Goal: Task Accomplishment & Management: Complete application form

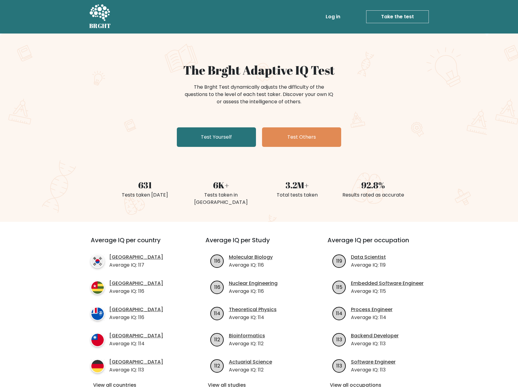
drag, startPoint x: 370, startPoint y: 121, endPoint x: 356, endPoint y: 127, distance: 15.3
click at [370, 122] on div "The Brght Adaptive IQ Test The Brght Test dynamically adjusts the difficulty of…" at bounding box center [259, 106] width 304 height 86
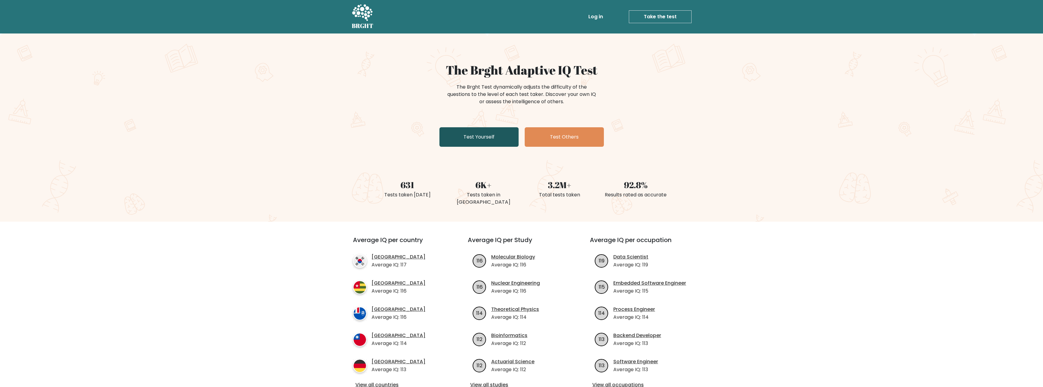
click at [467, 142] on link "Test Yourself" at bounding box center [478, 136] width 79 height 19
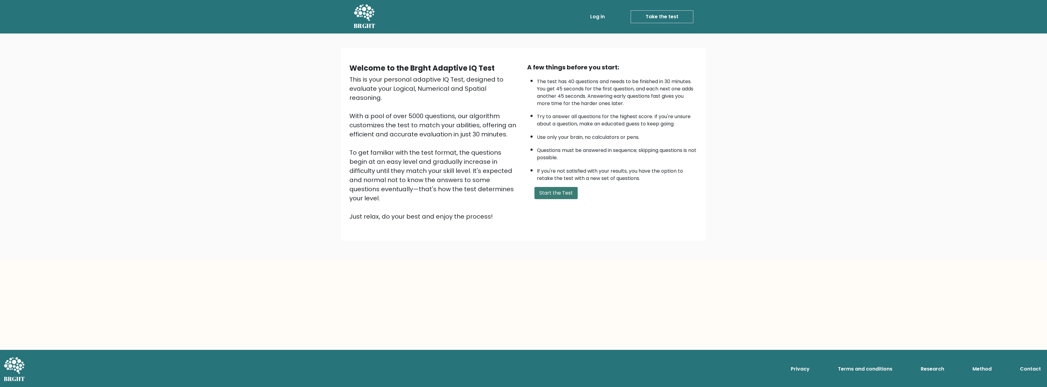
click at [555, 194] on button "Start the Test" at bounding box center [556, 193] width 43 height 12
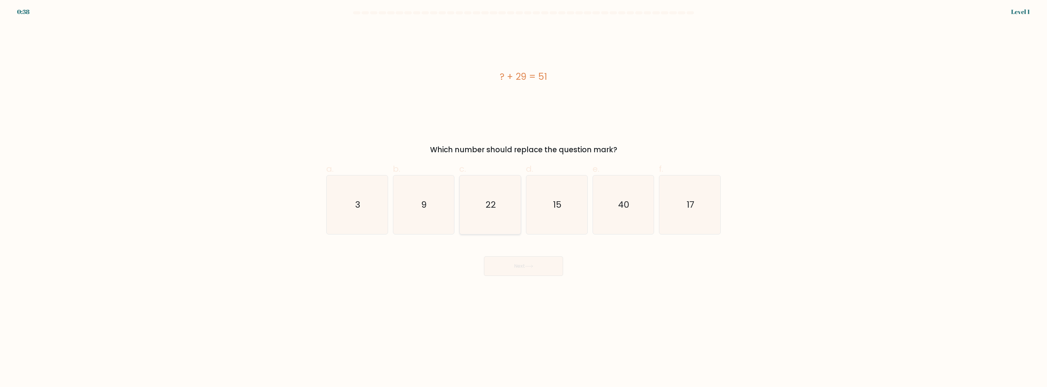
click at [484, 202] on icon "22" at bounding box center [490, 204] width 59 height 59
click at [524, 198] on input "c. 22" at bounding box center [524, 196] width 0 height 4
radio input "true"
click at [525, 263] on button "Next" at bounding box center [523, 265] width 79 height 19
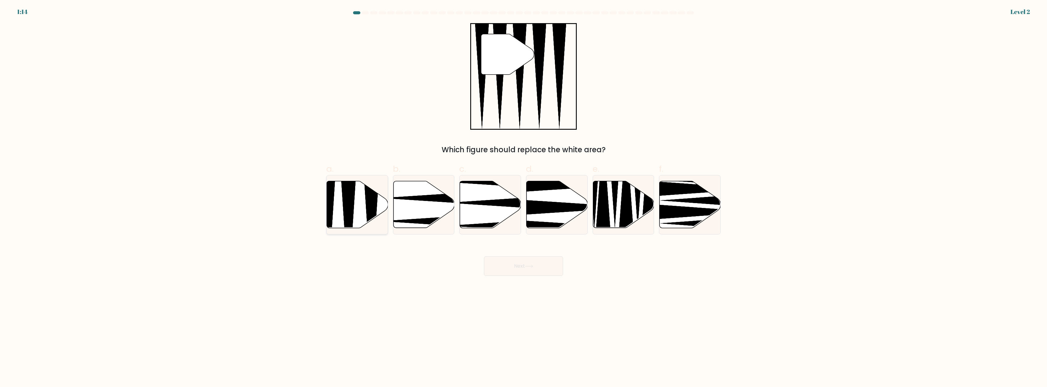
click at [357, 214] on icon at bounding box center [357, 204] width 61 height 47
click at [524, 198] on input "a." at bounding box center [524, 196] width 0 height 4
radio input "true"
click at [510, 261] on button "Next" at bounding box center [523, 265] width 79 height 19
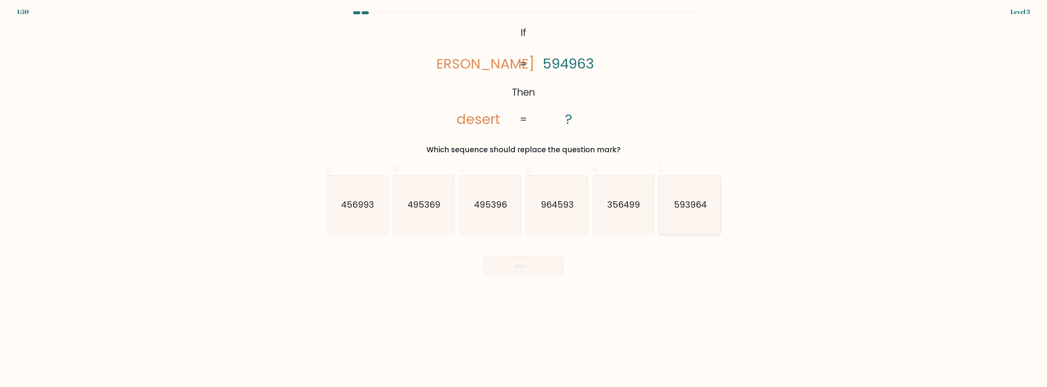
click at [698, 213] on icon "593964" at bounding box center [690, 204] width 59 height 59
click at [524, 198] on input "f. 593964" at bounding box center [524, 196] width 0 height 4
radio input "true"
click at [546, 272] on button "Next" at bounding box center [523, 265] width 79 height 19
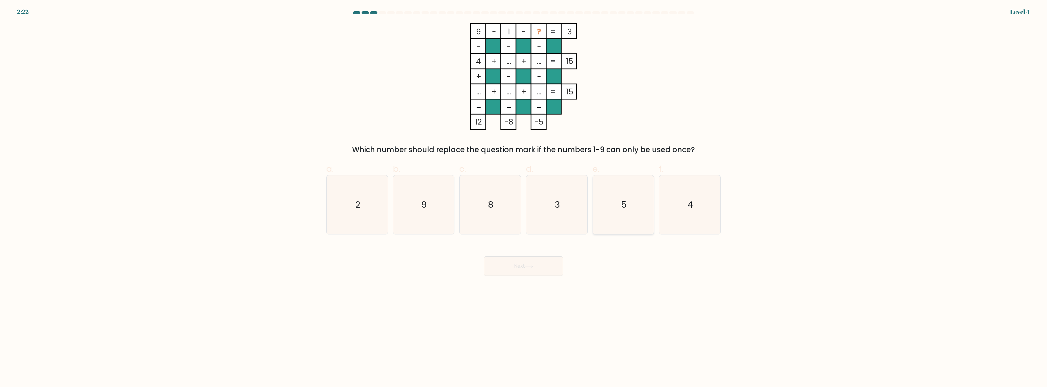
click at [607, 197] on icon "5" at bounding box center [623, 204] width 59 height 59
click at [524, 197] on input "e. 5" at bounding box center [524, 196] width 0 height 4
radio input "true"
click at [529, 267] on icon at bounding box center [529, 266] width 8 height 3
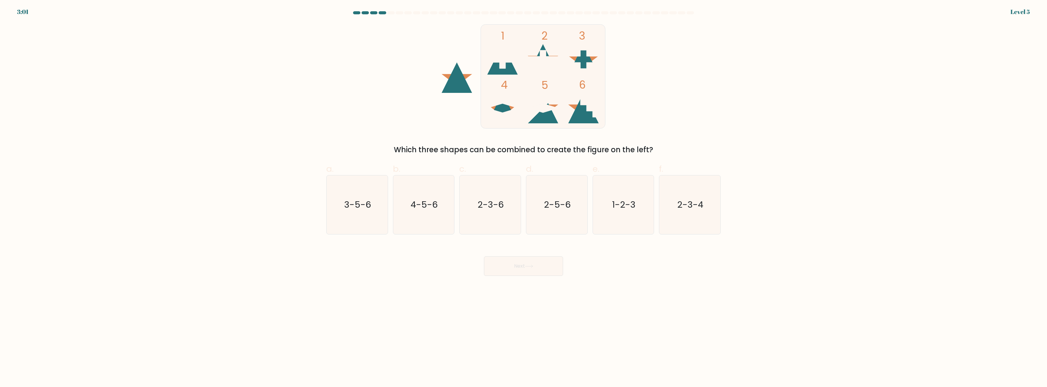
drag, startPoint x: 532, startPoint y: 148, endPoint x: 624, endPoint y: 148, distance: 92.6
click at [624, 148] on div "Which three shapes can be combined to create the figure on the left?" at bounding box center [523, 149] width 387 height 11
click at [641, 121] on div "1 2 3 4 5 6 Which three shapes can be combined to create the figure on the left?" at bounding box center [524, 89] width 402 height 132
click at [694, 218] on icon "2-3-4" at bounding box center [690, 204] width 59 height 59
click at [524, 198] on input "f. 2-3-4" at bounding box center [524, 196] width 0 height 4
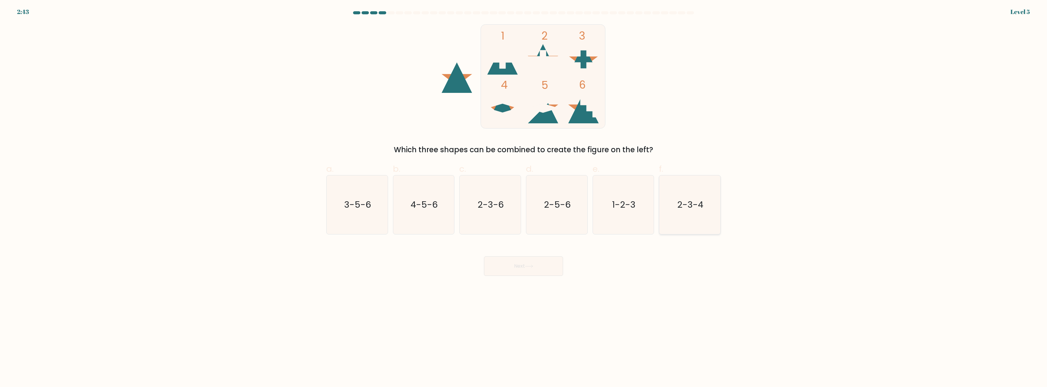
radio input "true"
click at [530, 266] on icon at bounding box center [529, 266] width 8 height 3
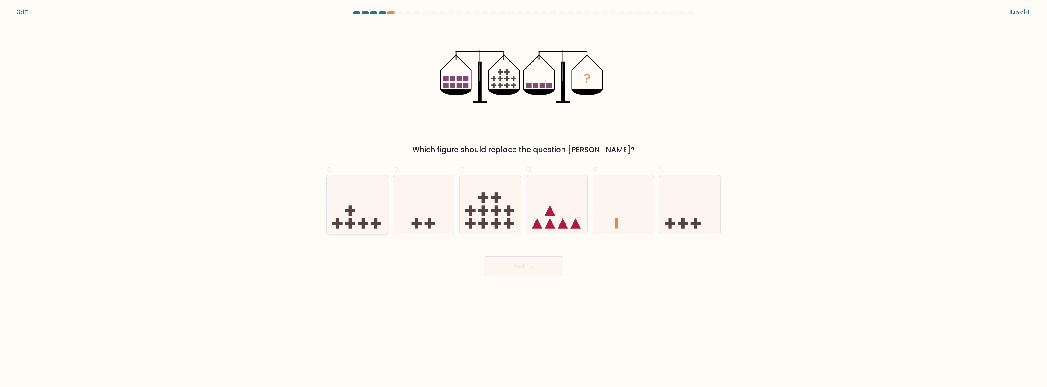
click at [365, 212] on icon at bounding box center [357, 205] width 61 height 51
click at [524, 198] on input "a." at bounding box center [524, 196] width 0 height 4
radio input "true"
click at [533, 271] on button "Next" at bounding box center [523, 265] width 79 height 19
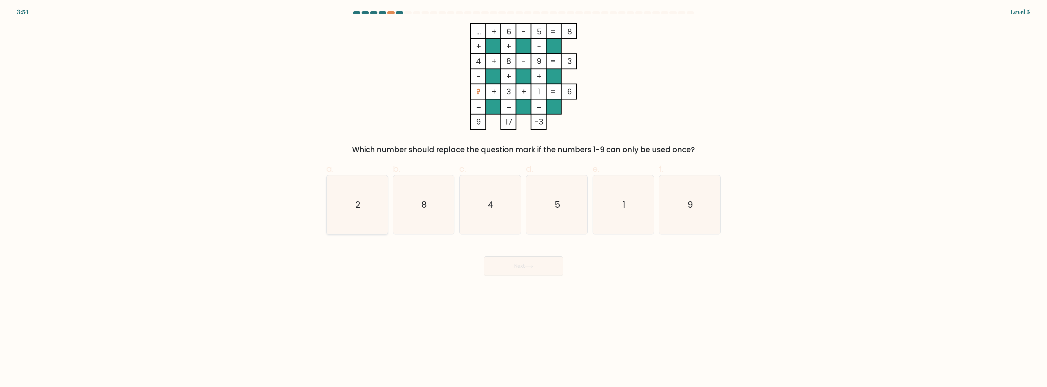
click at [386, 209] on icon "2" at bounding box center [357, 204] width 59 height 59
click at [524, 198] on input "a. 2" at bounding box center [524, 196] width 0 height 4
radio input "true"
click at [501, 263] on button "Next" at bounding box center [523, 265] width 79 height 19
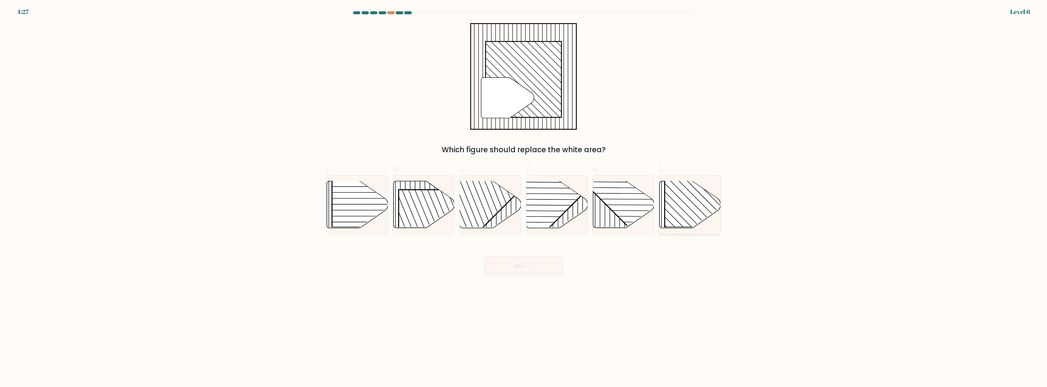
click at [694, 225] on rect at bounding box center [709, 183] width 88 height 88
click at [524, 198] on input "f." at bounding box center [524, 196] width 0 height 4
radio input "true"
click at [531, 272] on button "Next" at bounding box center [523, 265] width 79 height 19
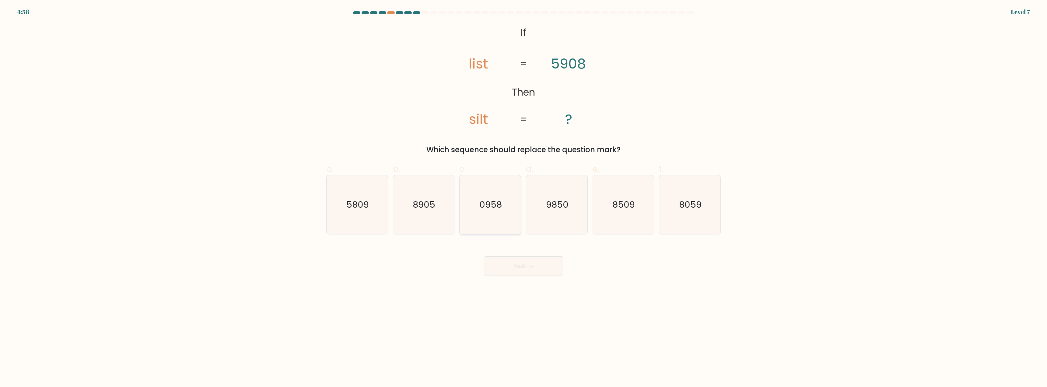
click at [493, 216] on icon "0958" at bounding box center [490, 204] width 59 height 59
click at [524, 198] on input "c. 0958" at bounding box center [524, 196] width 0 height 4
radio input "true"
click at [526, 272] on button "Next" at bounding box center [523, 265] width 79 height 19
click at [422, 221] on icon "1/8" at bounding box center [423, 204] width 59 height 59
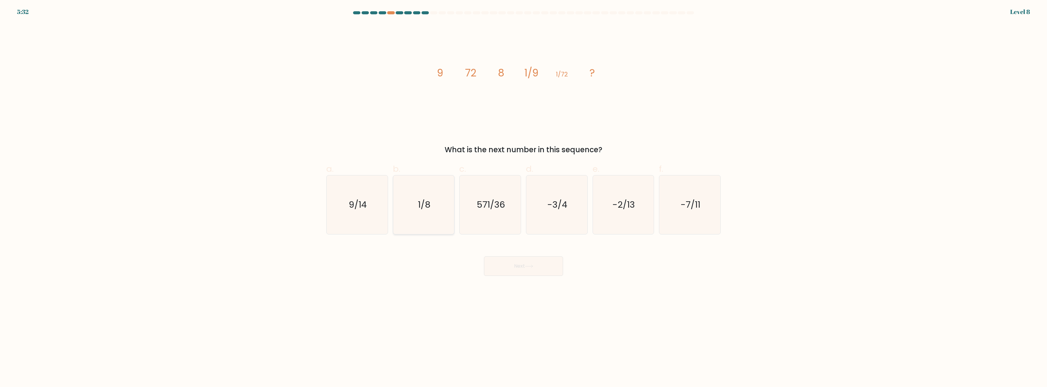
click at [524, 198] on input "b. 1/8" at bounding box center [524, 196] width 0 height 4
radio input "true"
click at [528, 271] on button "Next" at bounding box center [523, 265] width 79 height 19
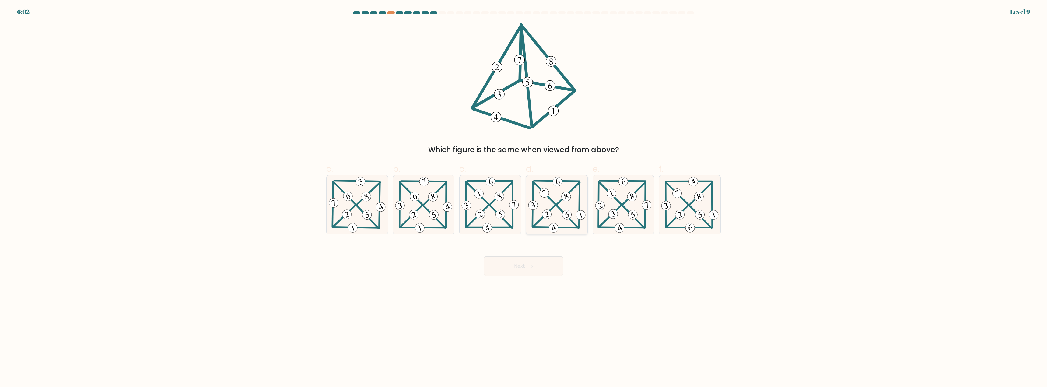
click at [565, 211] on 341 at bounding box center [567, 215] width 12 height 12
click at [524, 198] on input "d." at bounding box center [524, 196] width 0 height 4
radio input "true"
click at [537, 261] on button "Next" at bounding box center [523, 265] width 79 height 19
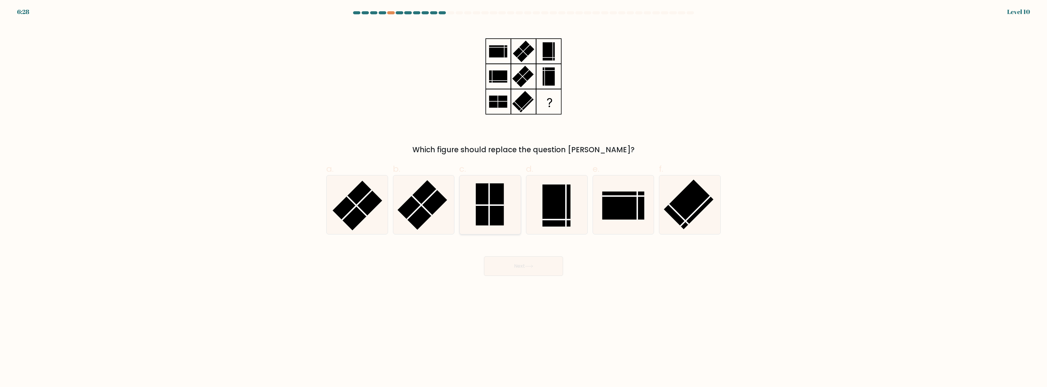
click at [493, 209] on rect at bounding box center [490, 205] width 28 height 42
click at [524, 198] on input "c." at bounding box center [524, 196] width 0 height 4
radio input "true"
click at [543, 269] on button "Next" at bounding box center [523, 265] width 79 height 19
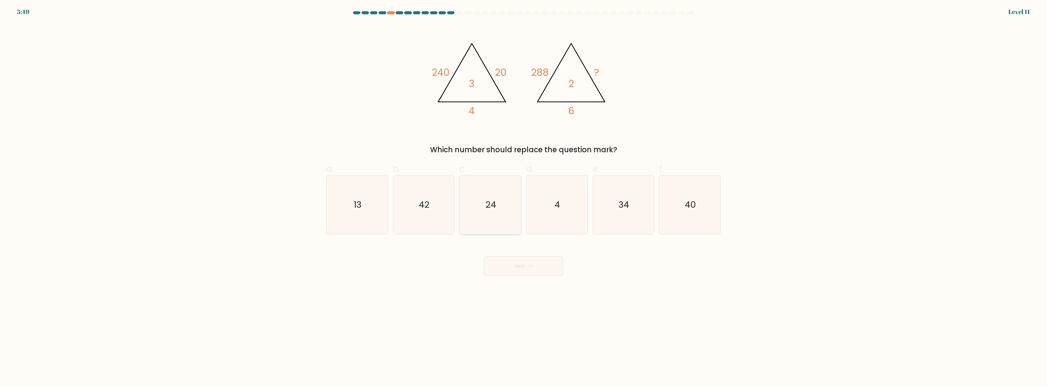
click at [495, 211] on icon "24" at bounding box center [490, 204] width 59 height 59
click at [524, 198] on input "c. 24" at bounding box center [524, 196] width 0 height 4
radio input "true"
click at [534, 258] on button "Next" at bounding box center [523, 265] width 79 height 19
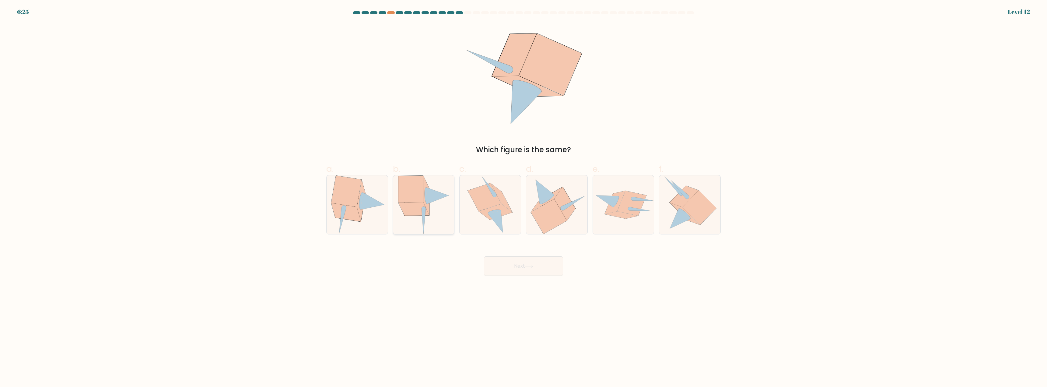
click at [440, 215] on icon at bounding box center [423, 204] width 51 height 59
click at [524, 198] on input "b." at bounding box center [524, 196] width 0 height 4
radio input "true"
click at [515, 266] on button "Next" at bounding box center [523, 265] width 79 height 19
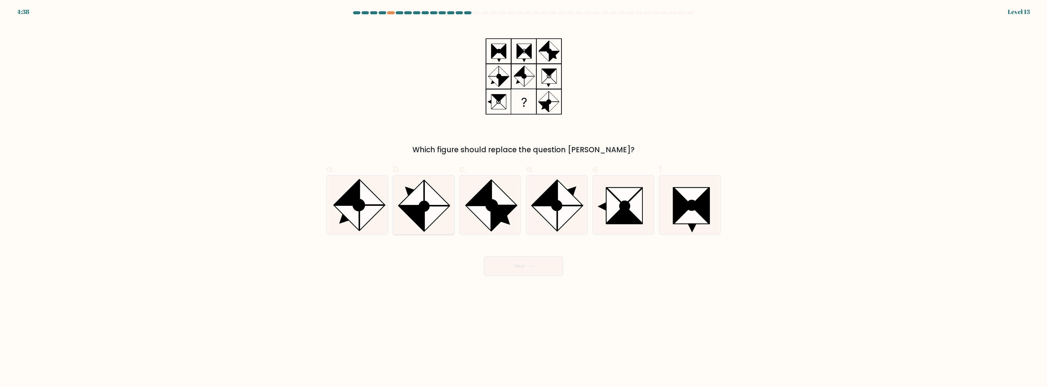
click at [438, 183] on icon at bounding box center [423, 204] width 59 height 59
click at [524, 194] on input "b." at bounding box center [524, 196] width 0 height 4
radio input "true"
click at [538, 259] on button "Next" at bounding box center [523, 265] width 79 height 19
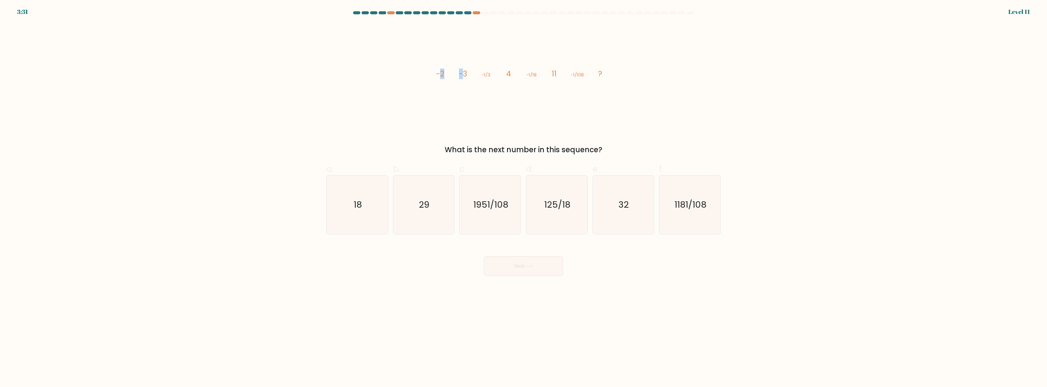
drag, startPoint x: 439, startPoint y: 76, endPoint x: 464, endPoint y: 73, distance: 24.5
click at [464, 73] on g "-2 -3 -1/3 4 -1/18 11 -1/108 ?" at bounding box center [519, 74] width 166 height 11
click at [458, 92] on icon "image/svg+xml -2 -3 -1/3 4 -1/18 11 -1/108 ?" at bounding box center [523, 76] width 183 height 107
drag, startPoint x: 461, startPoint y: 73, endPoint x: 492, endPoint y: 73, distance: 31.4
click at [492, 73] on icon "image/svg+xml -2 -3 -1/3 4 -1/18 11 -1/108 ?" at bounding box center [523, 76] width 183 height 107
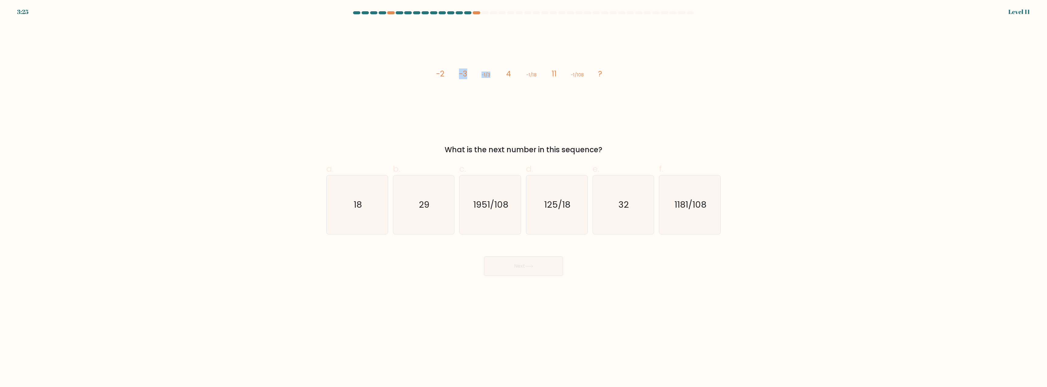
click at [483, 108] on icon "image/svg+xml -2 -3 -1/3 4 -1/18 11 -1/108 ?" at bounding box center [523, 76] width 183 height 107
click at [508, 74] on tspan "4" at bounding box center [508, 74] width 5 height 11
click at [511, 87] on icon "image/svg+xml -2 -3 -1/3 4 -1/18 11 -1/108 ?" at bounding box center [523, 76] width 183 height 107
click at [675, 213] on icon "1181/108" at bounding box center [690, 204] width 59 height 59
click at [524, 198] on input "f. 1181/108" at bounding box center [524, 196] width 0 height 4
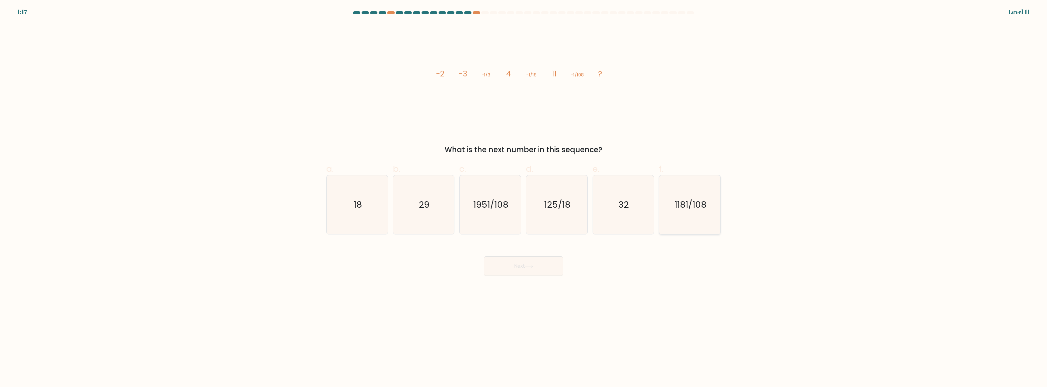
radio input "true"
click at [539, 262] on button "Next" at bounding box center [523, 265] width 79 height 19
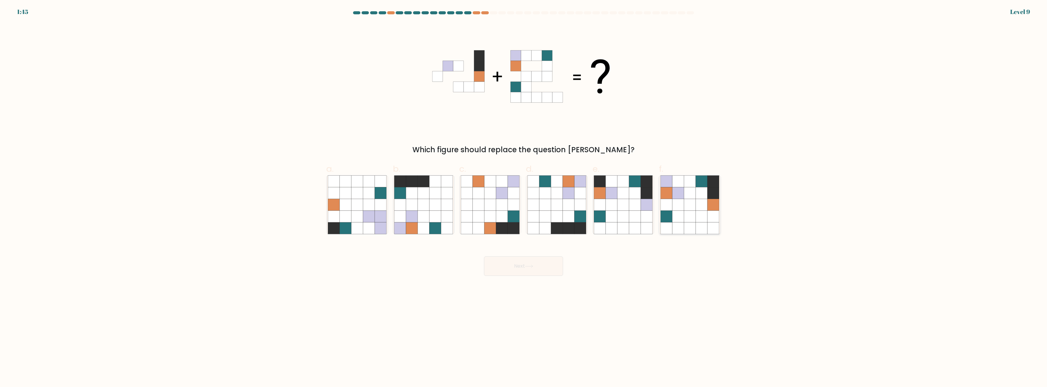
click at [694, 204] on icon at bounding box center [690, 205] width 12 height 12
click at [524, 198] on input "f." at bounding box center [524, 196] width 0 height 4
radio input "true"
click at [552, 266] on button "Next" at bounding box center [523, 265] width 79 height 19
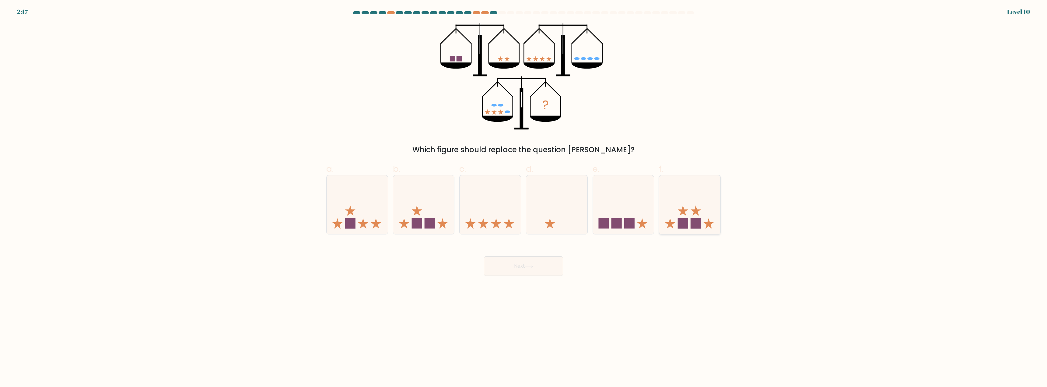
click at [694, 219] on rect at bounding box center [696, 223] width 10 height 10
click at [524, 198] on input "f." at bounding box center [524, 196] width 0 height 4
radio input "true"
click at [545, 258] on button "Next" at bounding box center [523, 265] width 79 height 19
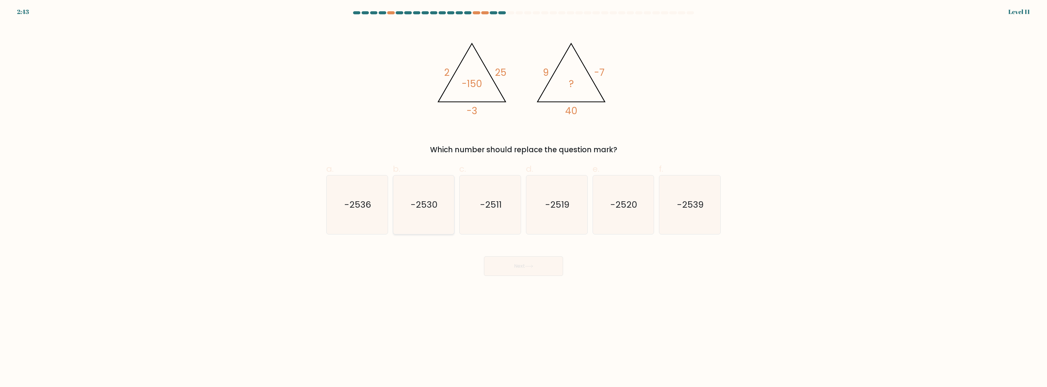
click at [433, 211] on text "-2530" at bounding box center [424, 205] width 27 height 12
click at [524, 198] on input "b. -2530" at bounding box center [524, 196] width 0 height 4
radio input "true"
click at [617, 217] on icon "-2520" at bounding box center [623, 204] width 59 height 59
click at [524, 198] on input "e. -2520" at bounding box center [524, 196] width 0 height 4
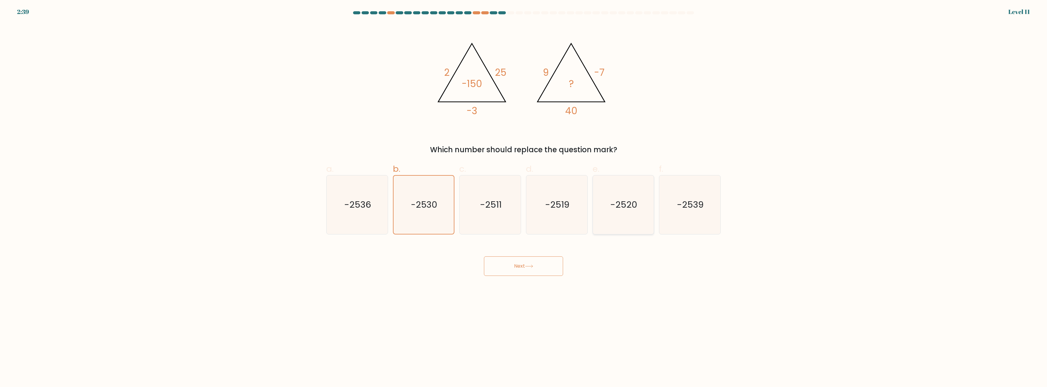
radio input "true"
click at [542, 267] on button "Next" at bounding box center [523, 265] width 79 height 19
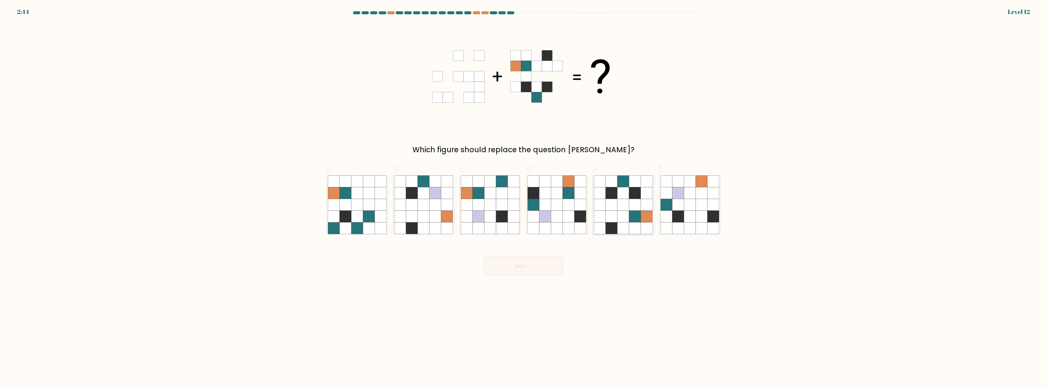
click at [625, 193] on icon at bounding box center [624, 193] width 12 height 12
click at [524, 194] on input "e." at bounding box center [524, 196] width 0 height 4
radio input "true"
click at [547, 270] on button "Next" at bounding box center [523, 265] width 79 height 19
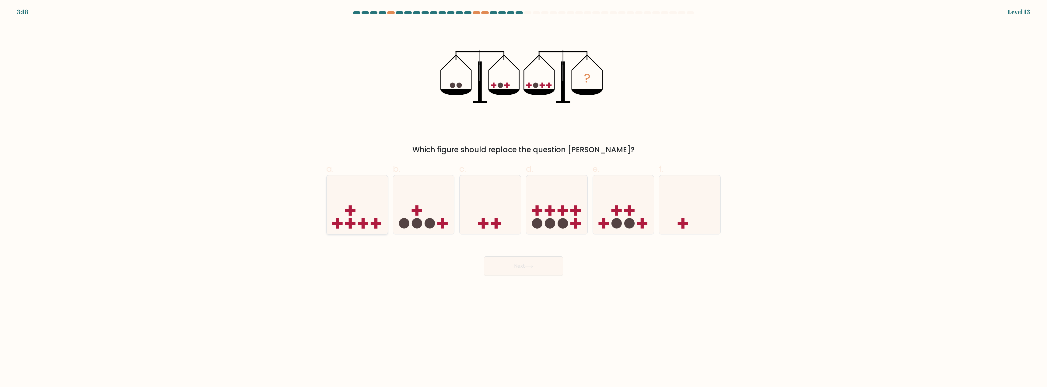
click at [362, 207] on icon at bounding box center [357, 205] width 61 height 51
click at [524, 198] on input "a." at bounding box center [524, 196] width 0 height 4
radio input "true"
click at [545, 268] on button "Next" at bounding box center [523, 265] width 79 height 19
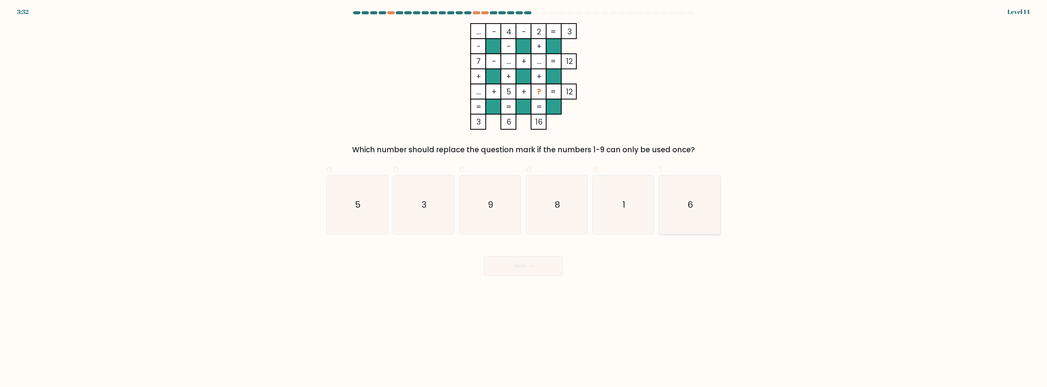
click at [690, 209] on text "6" at bounding box center [690, 205] width 5 height 12
click at [524, 198] on input "f. 6" at bounding box center [524, 196] width 0 height 4
radio input "true"
click at [538, 268] on button "Next" at bounding box center [523, 265] width 79 height 19
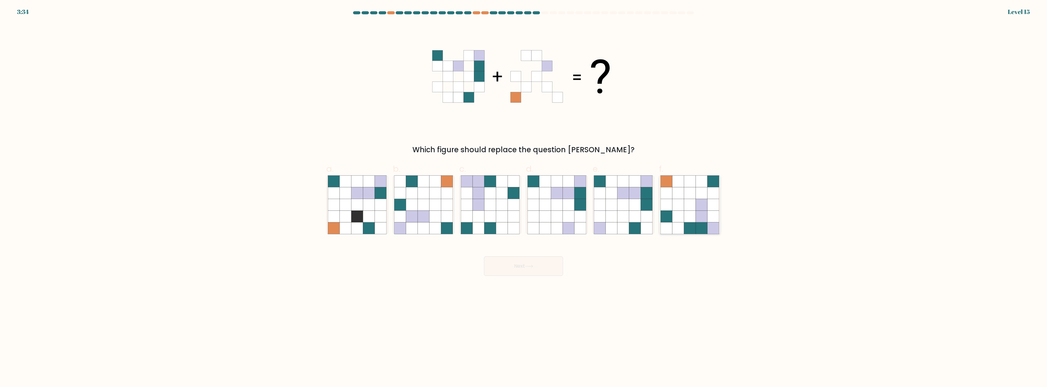
click at [705, 206] on icon at bounding box center [702, 205] width 12 height 12
click at [524, 198] on input "f." at bounding box center [524, 196] width 0 height 4
radio input "true"
click at [536, 274] on button "Next" at bounding box center [523, 265] width 79 height 19
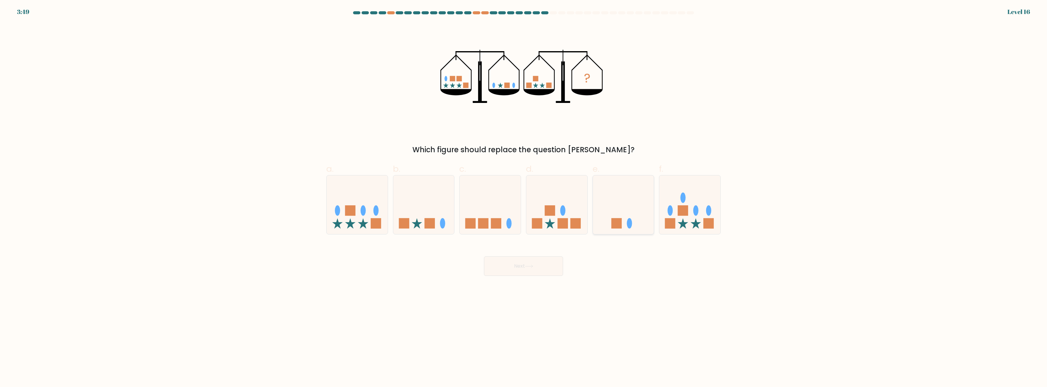
click at [619, 197] on icon at bounding box center [623, 205] width 61 height 51
click at [524, 197] on input "e." at bounding box center [524, 196] width 0 height 4
radio input "true"
click at [541, 266] on button "Next" at bounding box center [523, 265] width 79 height 19
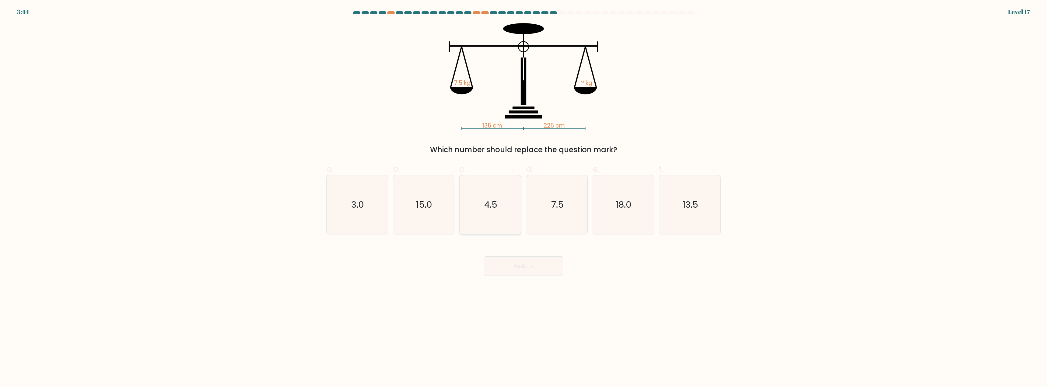
click at [496, 212] on icon "4.5" at bounding box center [490, 204] width 59 height 59
click at [524, 198] on input "c. 4.5" at bounding box center [524, 196] width 0 height 4
radio input "true"
click at [535, 261] on button "Next" at bounding box center [523, 265] width 79 height 19
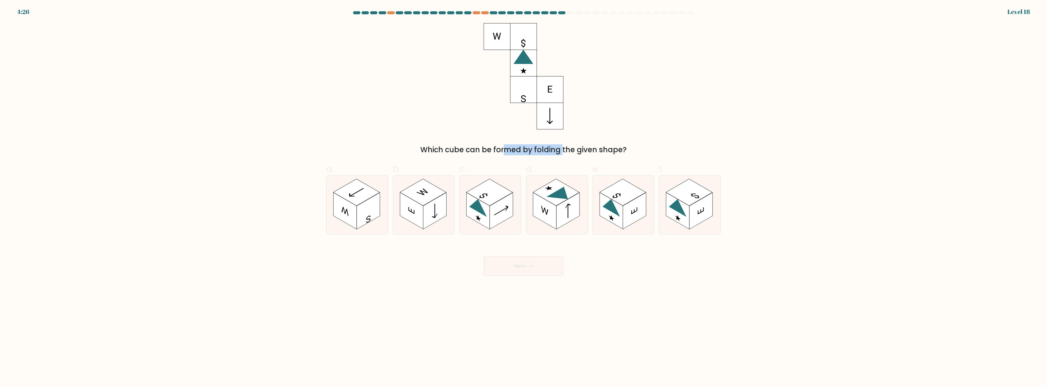
drag, startPoint x: 454, startPoint y: 150, endPoint x: 513, endPoint y: 150, distance: 59.4
click at [513, 150] on div "Which cube can be formed by folding the given shape?" at bounding box center [523, 149] width 387 height 11
drag, startPoint x: 529, startPoint y: 150, endPoint x: 552, endPoint y: 151, distance: 23.8
click at [552, 151] on div "Which cube can be formed by folding the given shape?" at bounding box center [523, 149] width 387 height 11
drag, startPoint x: 569, startPoint y: 151, endPoint x: 614, endPoint y: 150, distance: 45.1
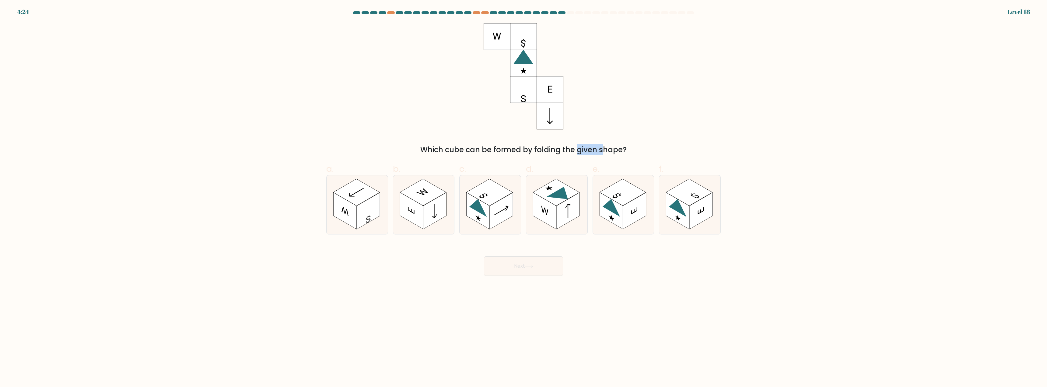
click at [614, 150] on div "Which cube can be formed by folding the given shape?" at bounding box center [523, 149] width 387 height 11
click at [654, 134] on div "Which cube can be formed by folding the given shape?" at bounding box center [524, 89] width 402 height 132
click at [495, 208] on rect at bounding box center [501, 211] width 23 height 37
click at [524, 198] on input "c." at bounding box center [524, 196] width 0 height 4
radio input "true"
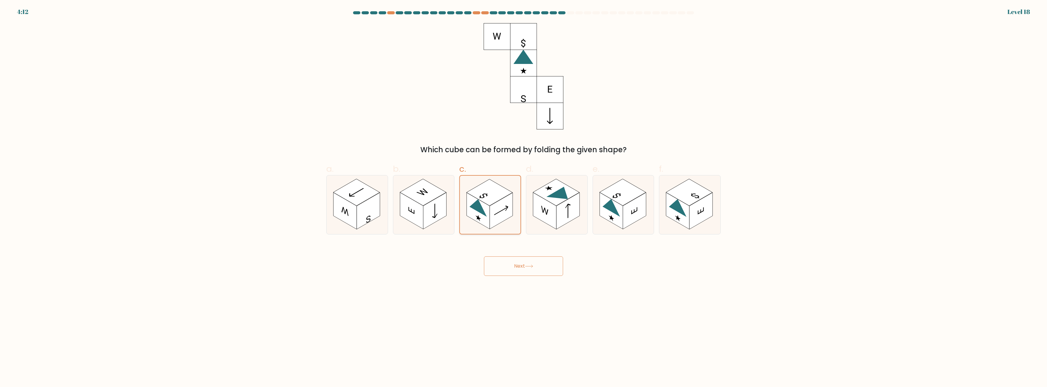
click at [467, 215] on icon at bounding box center [490, 205] width 61 height 58
click at [524, 198] on input "c." at bounding box center [524, 196] width 0 height 4
click at [629, 225] on rect at bounding box center [634, 211] width 23 height 37
click at [524, 198] on input "e." at bounding box center [524, 196] width 0 height 4
radio input "true"
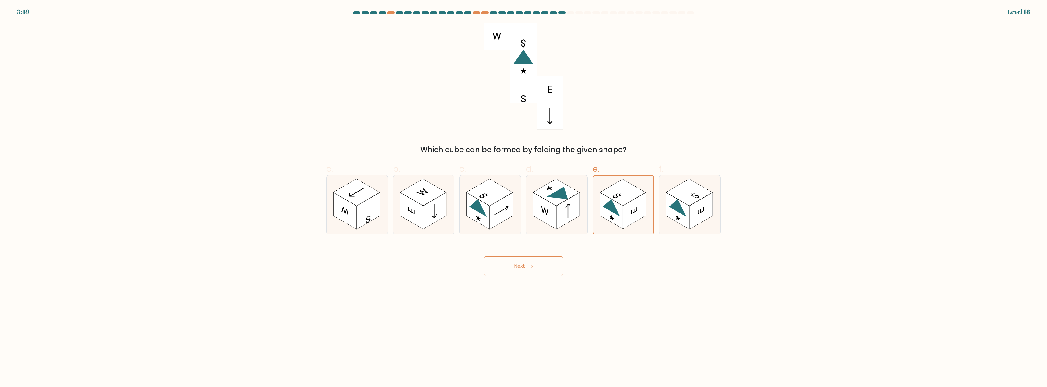
click at [543, 266] on button "Next" at bounding box center [523, 265] width 79 height 19
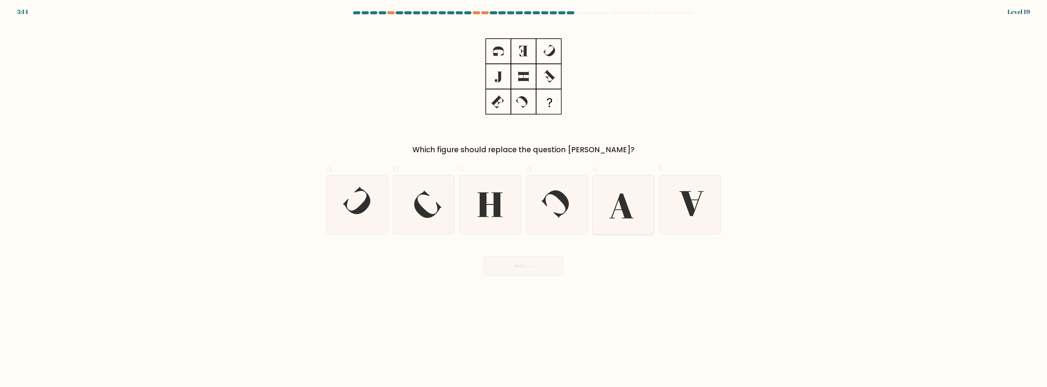
click at [629, 198] on icon at bounding box center [623, 204] width 59 height 59
click at [524, 198] on input "e." at bounding box center [524, 196] width 0 height 4
radio input "true"
click at [691, 197] on icon at bounding box center [690, 204] width 59 height 59
click at [524, 197] on input "f." at bounding box center [524, 196] width 0 height 4
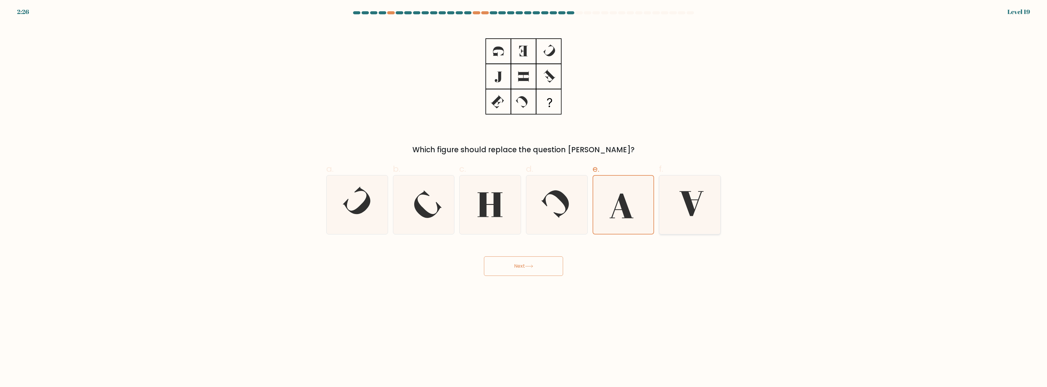
radio input "true"
click at [550, 271] on button "Next" at bounding box center [523, 265] width 79 height 19
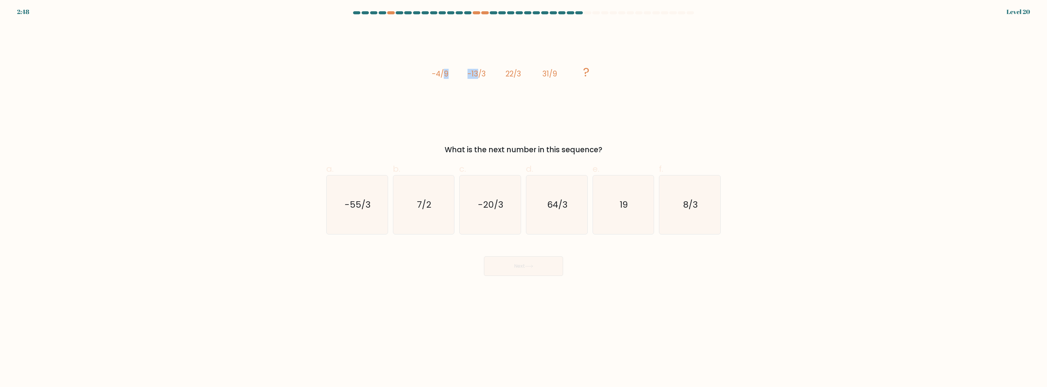
drag, startPoint x: 444, startPoint y: 74, endPoint x: 476, endPoint y: 79, distance: 33.0
click at [477, 76] on g "-4/9 -13/3 22/3 31/9 ?" at bounding box center [511, 72] width 158 height 17
click at [477, 96] on icon "image/svg+xml -4/9 -13/3 22/3 31/9 ?" at bounding box center [523, 76] width 183 height 107
drag, startPoint x: 438, startPoint y: 76, endPoint x: 430, endPoint y: 75, distance: 8.6
click at [430, 75] on div "image/svg+xml -4/9 -13/3 22/3 31/9 ? What is the next number in this sequence?" at bounding box center [524, 89] width 402 height 132
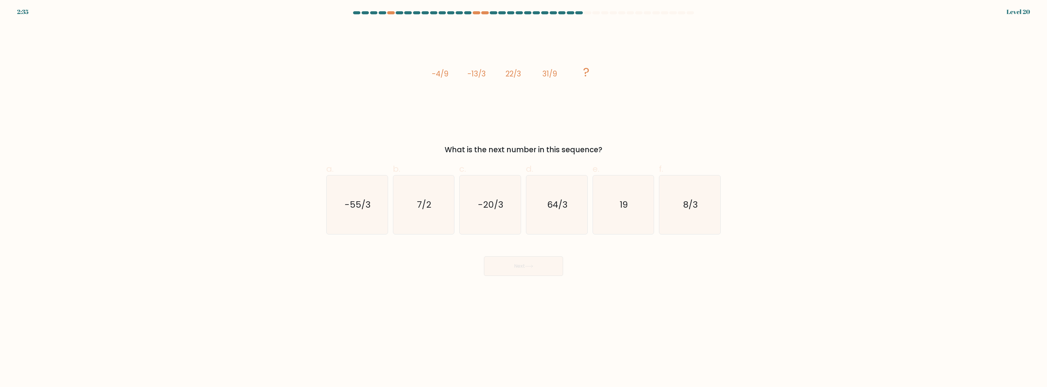
click at [456, 88] on icon "image/svg+xml -4/9 -13/3 22/3 31/9 ?" at bounding box center [523, 76] width 183 height 107
drag, startPoint x: 479, startPoint y: 76, endPoint x: 448, endPoint y: 75, distance: 31.4
click at [448, 75] on g "-4/9 -13/3 22/3 31/9 ?" at bounding box center [511, 72] width 158 height 17
click at [495, 90] on icon "image/svg+xml -4/9 -13/3 22/3 31/9 ?" at bounding box center [523, 76] width 183 height 107
drag, startPoint x: 467, startPoint y: 75, endPoint x: 478, endPoint y: 75, distance: 11.0
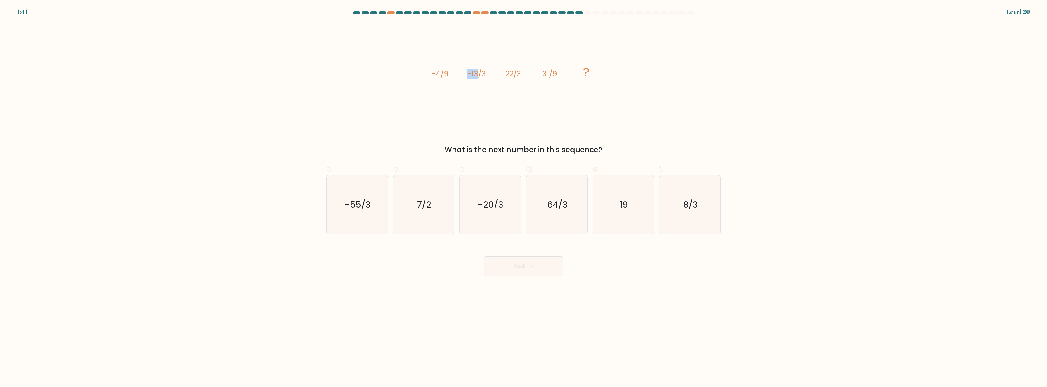
click at [478, 75] on icon "image/svg+xml -4/9 -13/3 22/3 31/9 ?" at bounding box center [523, 76] width 183 height 107
click at [453, 89] on icon "image/svg+xml -4/9 -13/3 22/3 31/9 ?" at bounding box center [523, 76] width 183 height 107
drag, startPoint x: 445, startPoint y: 77, endPoint x: 459, endPoint y: 77, distance: 13.1
click at [451, 78] on icon "image/svg+xml -4/9 -13/3 22/3 31/9 ?" at bounding box center [523, 76] width 183 height 107
click at [474, 76] on tspan "-13/3" at bounding box center [477, 74] width 18 height 10
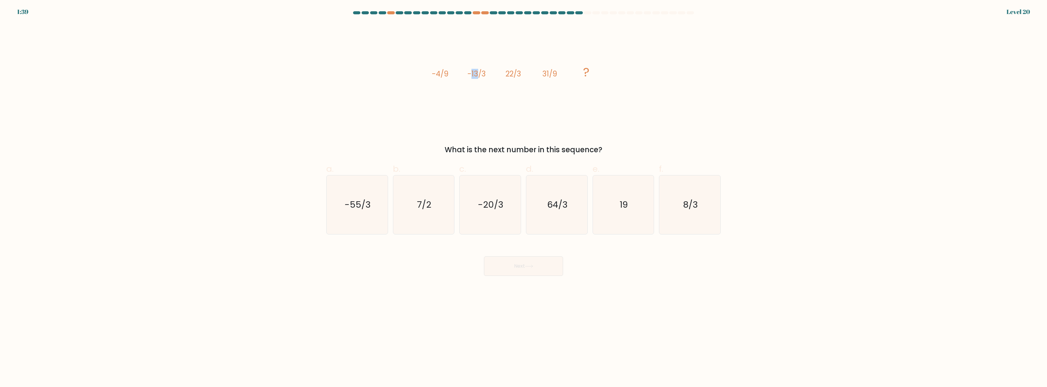
drag, startPoint x: 472, startPoint y: 76, endPoint x: 476, endPoint y: 78, distance: 5.2
click at [476, 78] on tspan "-13/3" at bounding box center [477, 74] width 18 height 10
click at [476, 85] on icon "image/svg+xml -4/9 -13/3 22/3 31/9 ?" at bounding box center [523, 76] width 183 height 107
click at [476, 74] on tspan "-13/3" at bounding box center [477, 74] width 18 height 10
click at [494, 91] on icon "image/svg+xml -4/9 -13/3 22/3 31/9 ?" at bounding box center [523, 76] width 183 height 107
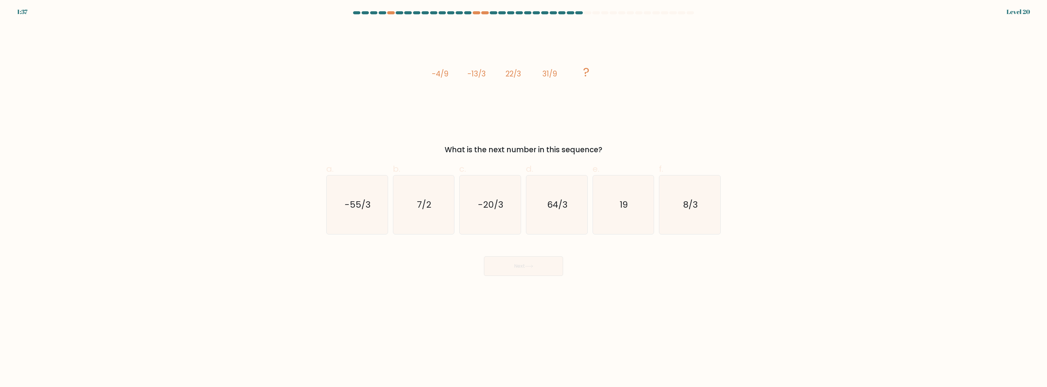
click at [505, 78] on icon "image/svg+xml -4/9 -13/3 22/3 31/9 ?" at bounding box center [523, 76] width 183 height 107
click at [506, 78] on tspan "22/3" at bounding box center [514, 74] width 16 height 10
drag, startPoint x: 478, startPoint y: 78, endPoint x: 472, endPoint y: 79, distance: 5.9
click at [472, 79] on tspan "-13/3" at bounding box center [477, 74] width 18 height 10
click at [494, 88] on icon "image/svg+xml -4/9 -13/3 22/3 31/9 ?" at bounding box center [523, 76] width 183 height 107
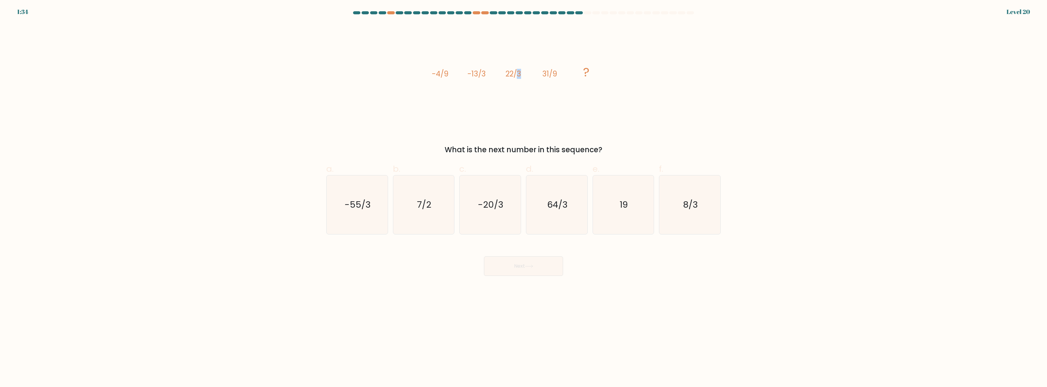
drag, startPoint x: 517, startPoint y: 77, endPoint x: 519, endPoint y: 80, distance: 4.3
click at [522, 77] on icon "image/svg+xml -4/9 -13/3 22/3 31/9 ?" at bounding box center [523, 76] width 183 height 107
click at [516, 89] on icon "image/svg+xml -4/9 -13/3 22/3 31/9 ?" at bounding box center [523, 76] width 183 height 107
drag, startPoint x: 513, startPoint y: 77, endPoint x: 505, endPoint y: 77, distance: 8.5
click at [505, 77] on icon "image/svg+xml -4/9 -13/3 22/3 31/9 ?" at bounding box center [523, 76] width 183 height 107
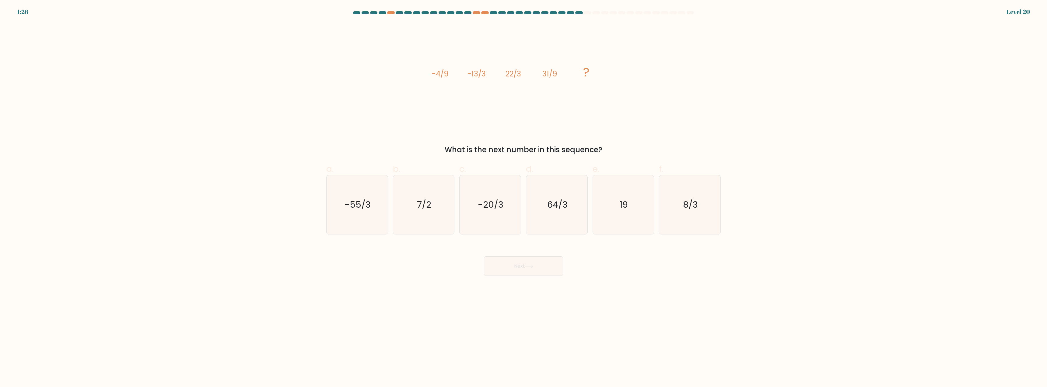
drag, startPoint x: 449, startPoint y: 73, endPoint x: 447, endPoint y: 76, distance: 3.7
click at [447, 76] on icon "image/svg+xml -4/9 -13/3 22/3 31/9 ?" at bounding box center [523, 76] width 183 height 107
click at [518, 77] on tspan "22/3" at bounding box center [514, 74] width 16 height 10
drag, startPoint x: 486, startPoint y: 75, endPoint x: 480, endPoint y: 74, distance: 5.6
click at [480, 74] on tspan "-13/3" at bounding box center [477, 74] width 18 height 10
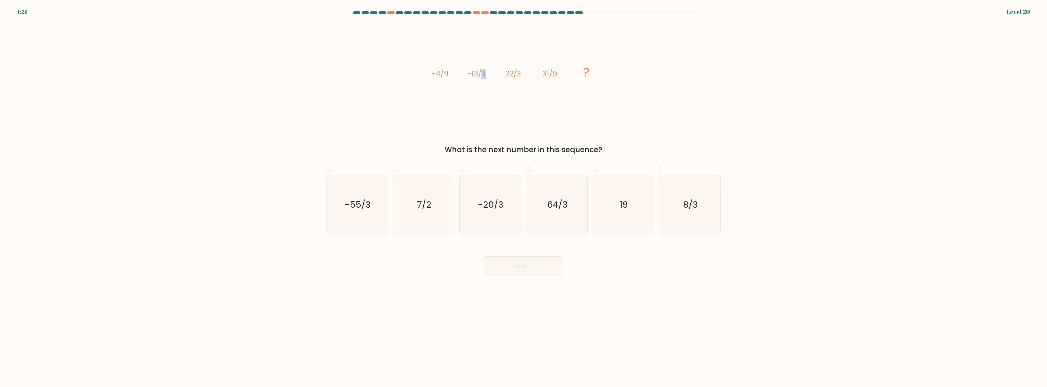
click at [488, 85] on icon "image/svg+xml -4/9 -13/3 22/3 31/9 ?" at bounding box center [523, 76] width 183 height 107
click at [496, 231] on icon "-20/3" at bounding box center [490, 204] width 59 height 59
click at [524, 198] on input "c. -20/3" at bounding box center [524, 196] width 0 height 4
radio input "true"
click at [427, 213] on icon "7/2" at bounding box center [423, 204] width 59 height 59
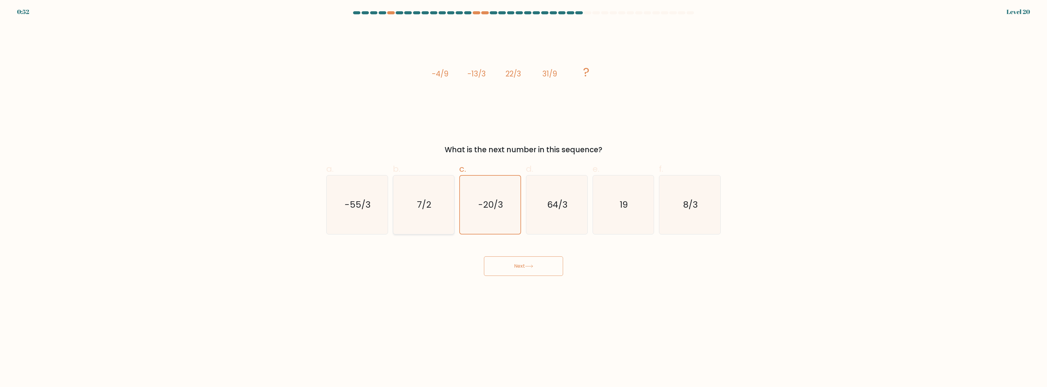
click at [524, 198] on input "b. 7/2" at bounding box center [524, 196] width 0 height 4
radio input "true"
click at [506, 265] on button "Next" at bounding box center [523, 265] width 79 height 19
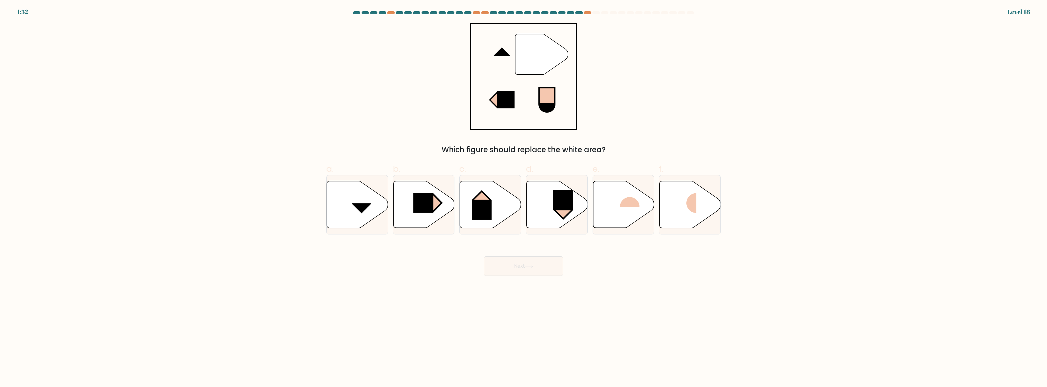
drag, startPoint x: 477, startPoint y: 149, endPoint x: 593, endPoint y: 149, distance: 115.7
click at [593, 149] on div "Which figure should replace the white area?" at bounding box center [523, 149] width 387 height 11
click at [631, 128] on div "" Which figure should replace the white area?" at bounding box center [524, 89] width 402 height 132
click at [423, 216] on icon at bounding box center [423, 204] width 61 height 47
click at [524, 198] on input "b." at bounding box center [524, 196] width 0 height 4
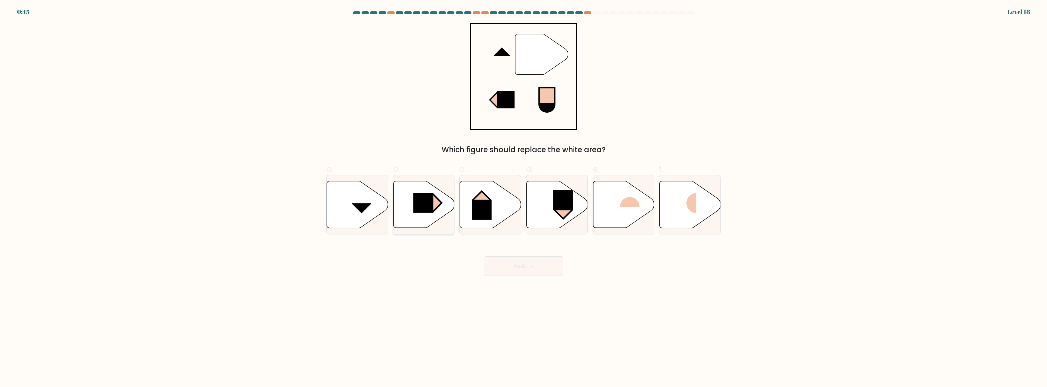
radio input "true"
click at [531, 263] on button "Next" at bounding box center [523, 265] width 79 height 19
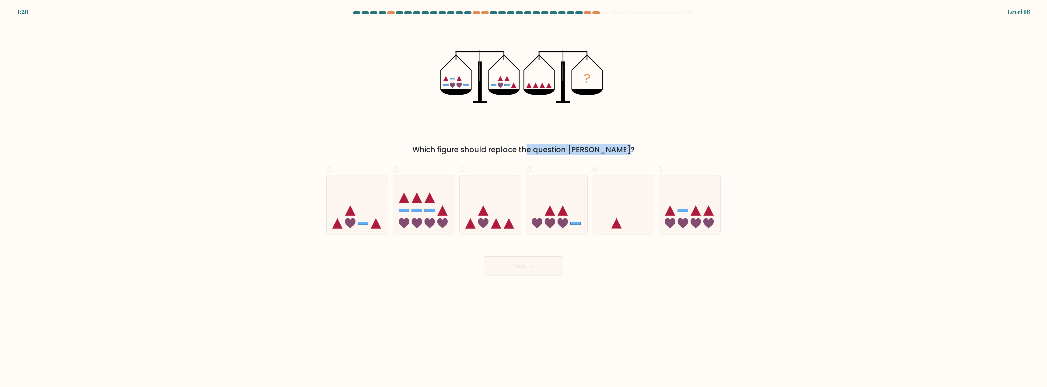
drag, startPoint x: 498, startPoint y: 151, endPoint x: 632, endPoint y: 144, distance: 134.8
click at [585, 148] on div "Which figure should replace the question mark?" at bounding box center [523, 149] width 387 height 11
click at [632, 144] on div "Which figure should replace the question mark?" at bounding box center [523, 149] width 387 height 11
click at [366, 208] on icon at bounding box center [357, 205] width 61 height 51
click at [524, 198] on input "a." at bounding box center [524, 196] width 0 height 4
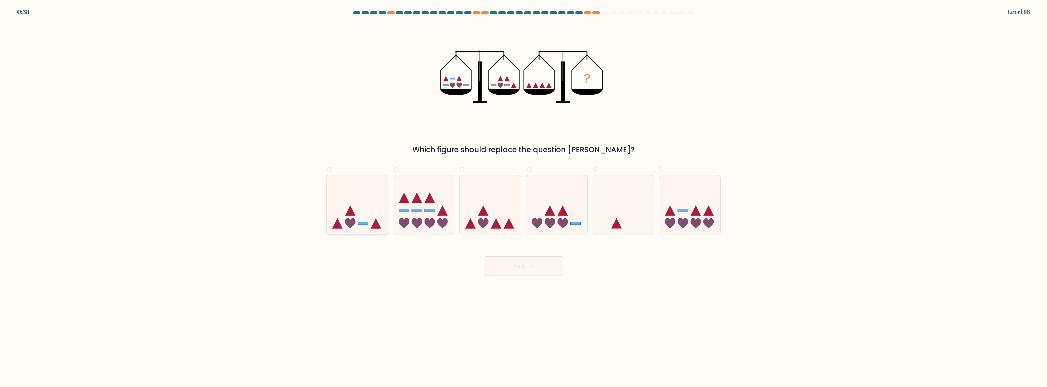
radio input "true"
click at [525, 266] on button "Next" at bounding box center [523, 265] width 79 height 19
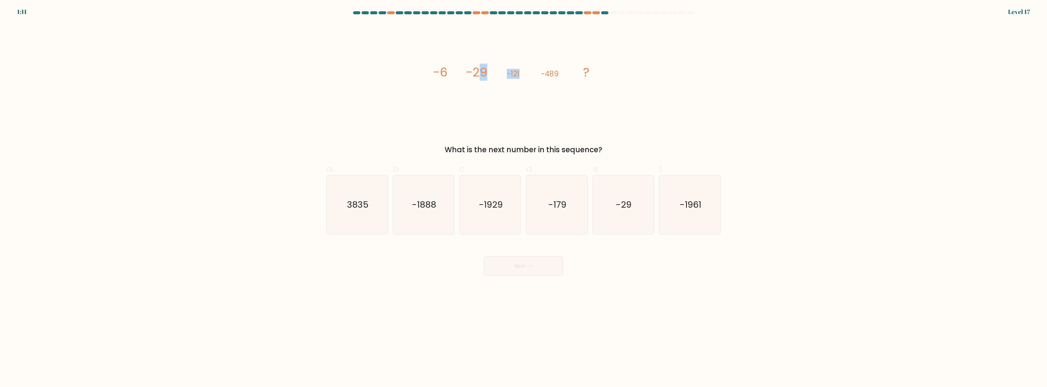
drag, startPoint x: 491, startPoint y: 74, endPoint x: 521, endPoint y: 90, distance: 34.3
click at [522, 74] on icon "image/svg+xml -6 -29 -121 -489 ?" at bounding box center [523, 76] width 183 height 107
click at [521, 94] on icon "image/svg+xml -6 -29 -121 -489 ?" at bounding box center [523, 76] width 183 height 107
click at [448, 203] on icon "-1888" at bounding box center [423, 204] width 59 height 59
click at [524, 198] on input "b. -1888" at bounding box center [524, 196] width 0 height 4
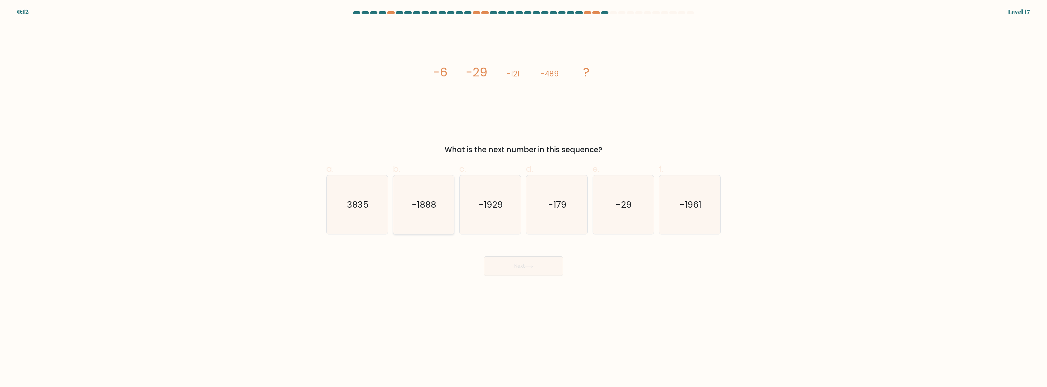
radio input "true"
click at [515, 268] on button "Next" at bounding box center [523, 265] width 79 height 19
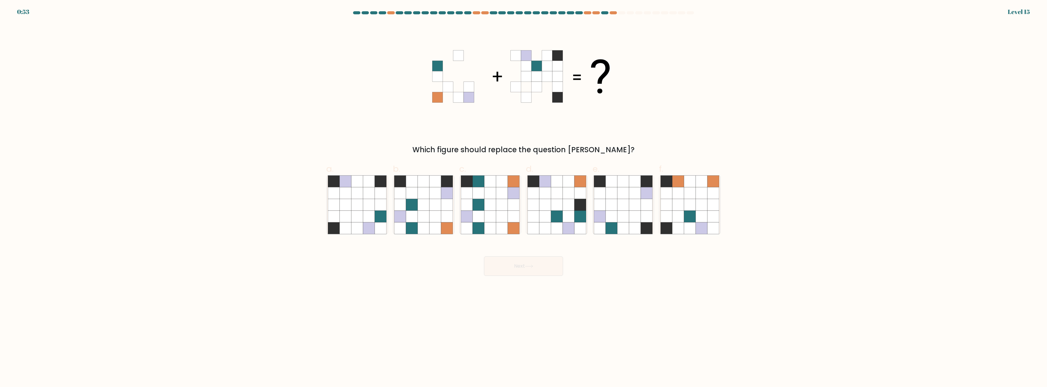
drag, startPoint x: 494, startPoint y: 149, endPoint x: 597, endPoint y: 147, distance: 103.2
click at [597, 147] on div "Which figure should replace the question mark?" at bounding box center [523, 149] width 387 height 11
click at [604, 130] on div "Which figure should replace the question mark?" at bounding box center [524, 89] width 402 height 132
click at [419, 219] on icon at bounding box center [424, 217] width 12 height 12
click at [524, 198] on input "b." at bounding box center [524, 196] width 0 height 4
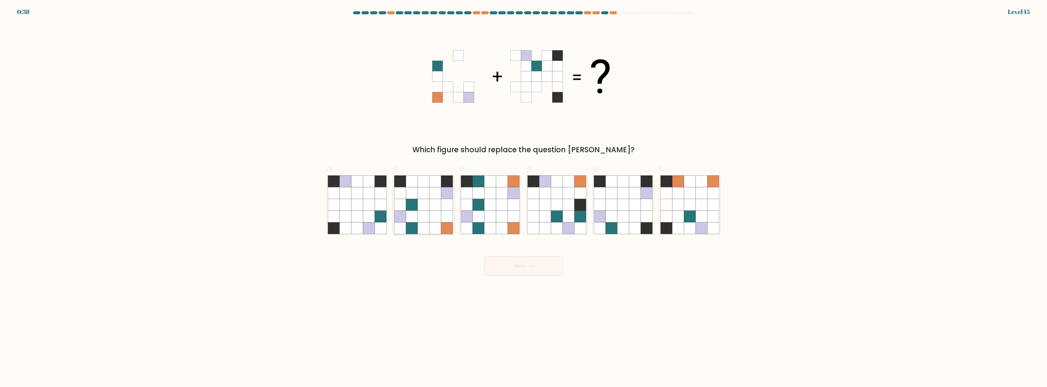
radio input "true"
click at [511, 269] on button "Next" at bounding box center [523, 265] width 79 height 19
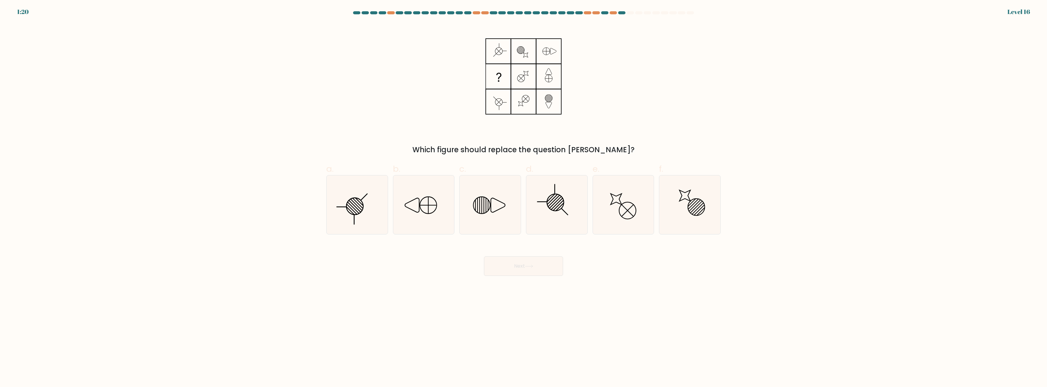
drag, startPoint x: 470, startPoint y: 150, endPoint x: 596, endPoint y: 152, distance: 126.7
click at [596, 152] on div "Which figure should replace the question mark?" at bounding box center [523, 149] width 387 height 11
click at [601, 131] on div "Which figure should replace the question mark?" at bounding box center [524, 89] width 402 height 132
click at [558, 226] on icon at bounding box center [557, 204] width 59 height 59
click at [524, 198] on input "d." at bounding box center [524, 196] width 0 height 4
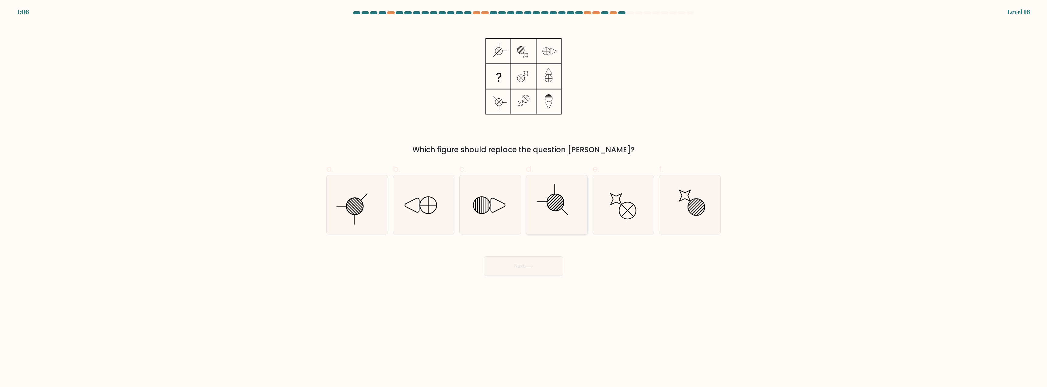
radio input "true"
click at [548, 257] on button "Next" at bounding box center [523, 265] width 79 height 19
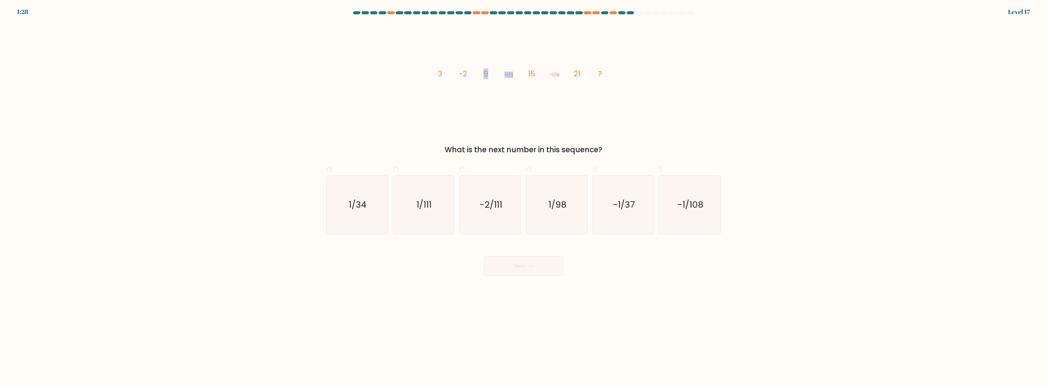
drag, startPoint x: 483, startPoint y: 74, endPoint x: 517, endPoint y: 75, distance: 34.4
click at [517, 75] on icon "image/svg+xml 3 -2 9 -1/3 15 -1/18 21 ?" at bounding box center [523, 76] width 183 height 107
click at [522, 83] on icon "image/svg+xml 3 -2 9 -1/3 15 -1/18 21 ?" at bounding box center [523, 76] width 183 height 107
drag, startPoint x: 503, startPoint y: 78, endPoint x: 533, endPoint y: 76, distance: 30.2
click at [533, 76] on icon "image/svg+xml 3 -2 9 -1/3 15 -1/18 21 ?" at bounding box center [523, 76] width 183 height 107
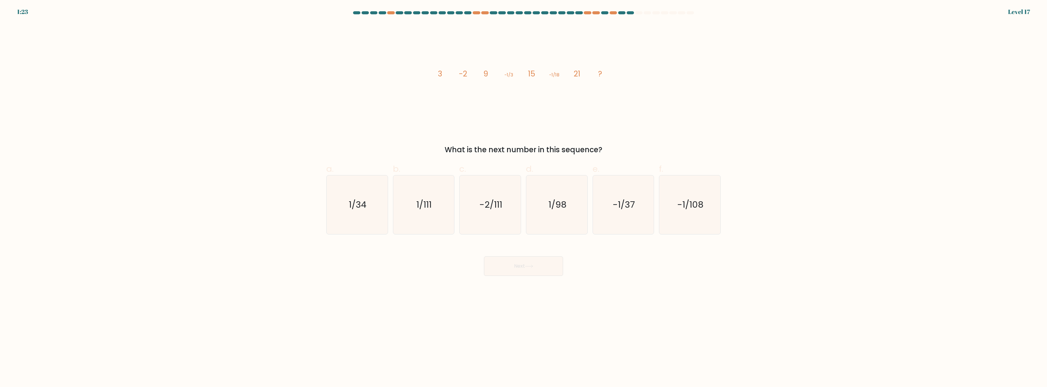
click at [535, 85] on icon "image/svg+xml 3 -2 9 -1/3 15 -1/18 21 ?" at bounding box center [523, 76] width 183 height 107
drag, startPoint x: 540, startPoint y: 76, endPoint x: 562, endPoint y: 76, distance: 22.5
click at [562, 76] on icon "image/svg+xml 3 -2 9 -1/3 15 -1/18 21 ?" at bounding box center [523, 76] width 183 height 107
click at [555, 91] on icon "image/svg+xml 3 -2 9 -1/3 15 -1/18 21 ?" at bounding box center [523, 76] width 183 height 107
drag, startPoint x: 437, startPoint y: 76, endPoint x: 432, endPoint y: 78, distance: 5.3
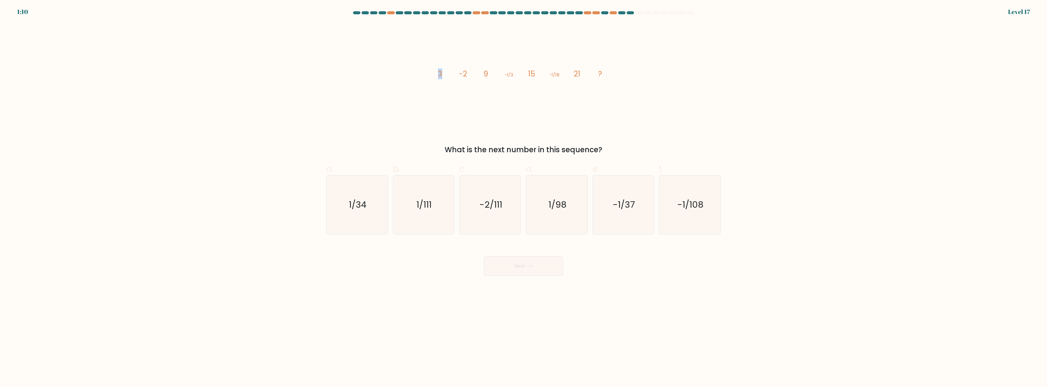
click at [431, 76] on div "image/svg+xml 3 -2 9 -1/3 15 -1/18 21 ? What is the next number in this sequenc…" at bounding box center [524, 89] width 402 height 132
drag, startPoint x: 476, startPoint y: 72, endPoint x: 494, endPoint y: 74, distance: 18.0
click at [494, 74] on icon "image/svg+xml 3 -2 9 -1/3 15 -1/18 21 ?" at bounding box center [523, 76] width 183 height 107
click at [489, 92] on icon "image/svg+xml 3 -2 9 -1/3 15 -1/18 21 ?" at bounding box center [523, 76] width 183 height 107
drag, startPoint x: 476, startPoint y: 72, endPoint x: 461, endPoint y: 74, distance: 15.3
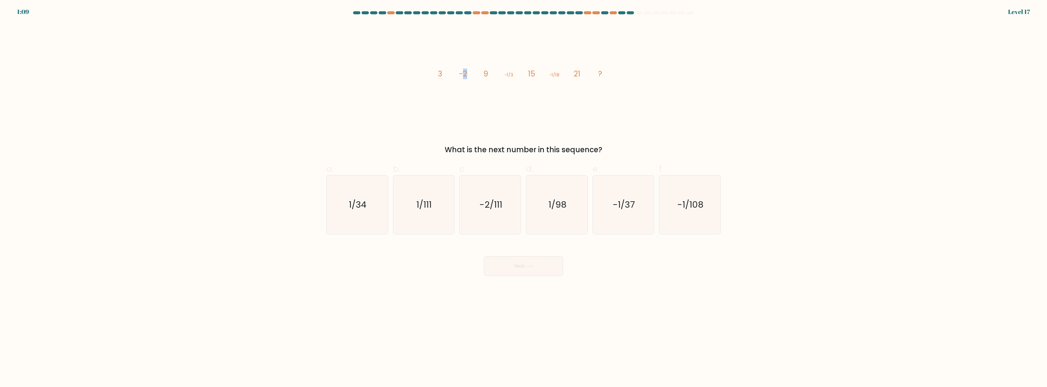
click at [461, 74] on icon "image/svg+xml 3 -2 9 -1/3 15 -1/18 21 ?" at bounding box center [523, 76] width 183 height 107
click at [483, 89] on icon "image/svg+xml 3 -2 9 -1/3 15 -1/18 21 ?" at bounding box center [523, 76] width 183 height 107
drag, startPoint x: 446, startPoint y: 74, endPoint x: 434, endPoint y: 75, distance: 12.2
click at [434, 75] on icon "image/svg+xml 3 -2 9 -1/3 15 -1/18 21 ?" at bounding box center [523, 76] width 183 height 107
click at [463, 90] on icon "image/svg+xml 3 -2 9 -1/3 15 -1/18 21 ?" at bounding box center [523, 76] width 183 height 107
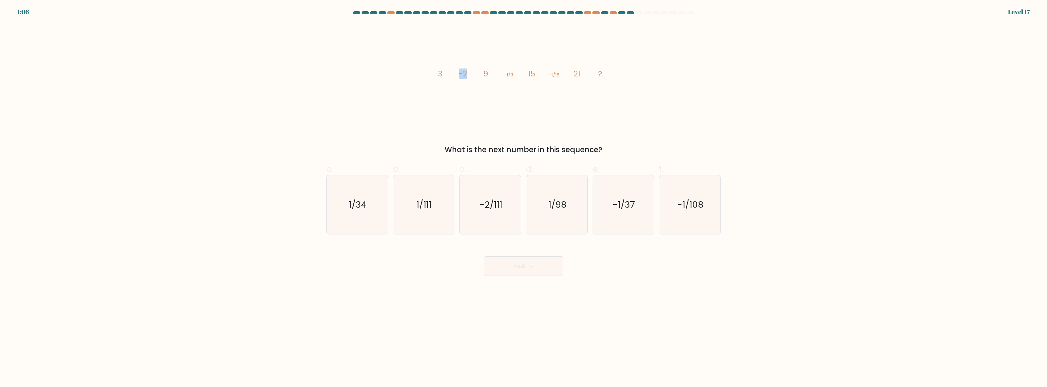
click at [460, 74] on icon "image/svg+xml 3 -2 9 -1/3 15 -1/18 21 ?" at bounding box center [523, 76] width 183 height 107
click at [481, 90] on icon "image/svg+xml 3 -2 9 -1/3 15 -1/18 21 ?" at bounding box center [523, 76] width 183 height 107
drag, startPoint x: 485, startPoint y: 74, endPoint x: 480, endPoint y: 74, distance: 5.2
click at [480, 74] on icon "image/svg+xml 3 -2 9 -1/3 15 -1/18 21 ?" at bounding box center [523, 76] width 183 height 107
click at [513, 88] on icon "image/svg+xml 3 -2 9 -1/3 15 -1/18 21 ?" at bounding box center [523, 76] width 183 height 107
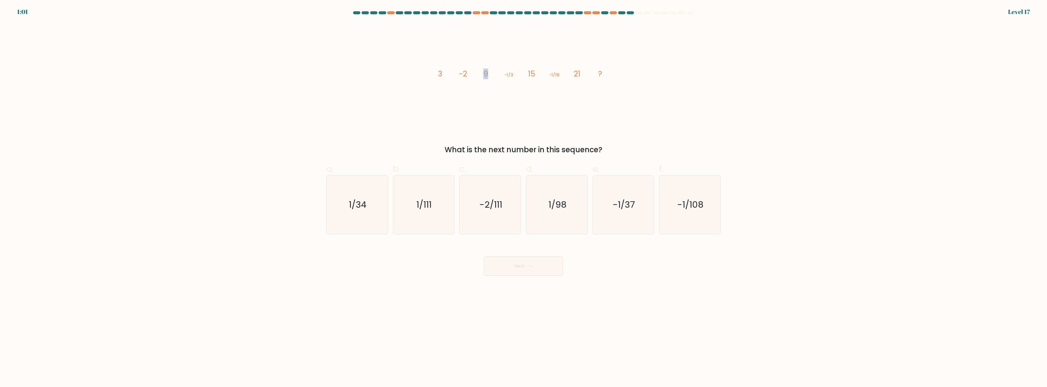
drag, startPoint x: 490, startPoint y: 74, endPoint x: 483, endPoint y: 74, distance: 6.7
click at [483, 74] on icon "image/svg+xml 3 -2 9 -1/3 15 -1/18 21 ?" at bounding box center [523, 76] width 183 height 107
drag, startPoint x: 449, startPoint y: 75, endPoint x: 434, endPoint y: 75, distance: 15.5
click at [434, 75] on icon "image/svg+xml 3 -2 9 -1/3 15 -1/18 21 ?" at bounding box center [523, 76] width 183 height 107
click at [511, 93] on icon "image/svg+xml 3 -2 9 -1/3 15 -1/18 21 ?" at bounding box center [523, 76] width 183 height 107
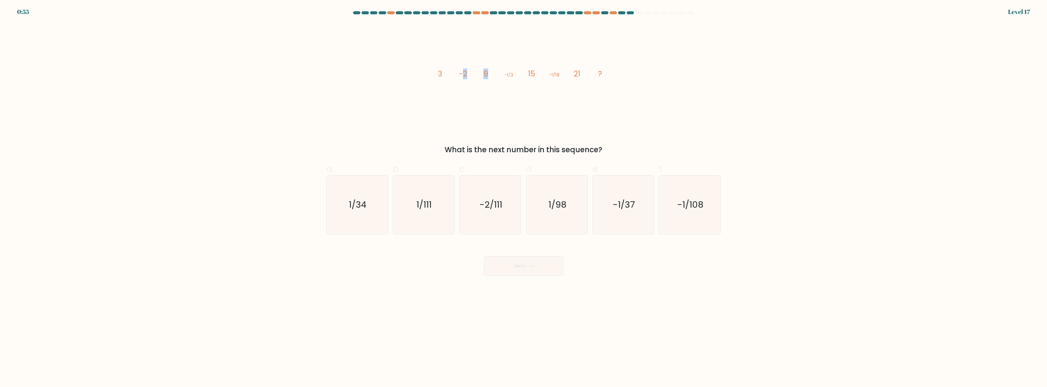
drag, startPoint x: 486, startPoint y: 74, endPoint x: 462, endPoint y: 75, distance: 24.1
click at [462, 75] on g "3 -2 9 -1/3 15 -1/18 21 ?" at bounding box center [520, 74] width 164 height 11
click at [503, 90] on icon "image/svg+xml 3 -2 9 -1/3 15 -1/18 21 ?" at bounding box center [523, 76] width 183 height 107
click at [688, 194] on icon "-1/108" at bounding box center [690, 204] width 59 height 59
click at [524, 194] on input "f. -1/108" at bounding box center [524, 196] width 0 height 4
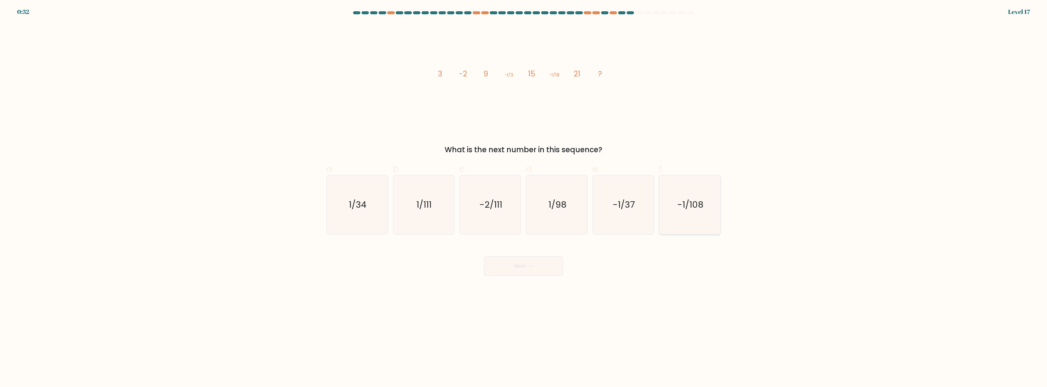
radio input "true"
click at [526, 268] on button "Next" at bounding box center [523, 265] width 79 height 19
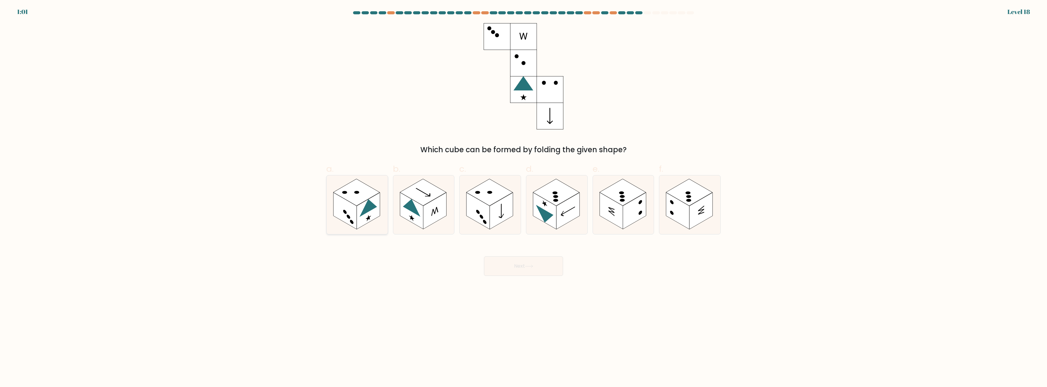
click at [368, 232] on icon at bounding box center [357, 204] width 61 height 59
click at [524, 198] on input "a." at bounding box center [524, 196] width 0 height 4
radio input "true"
click at [549, 265] on button "Next" at bounding box center [523, 265] width 79 height 19
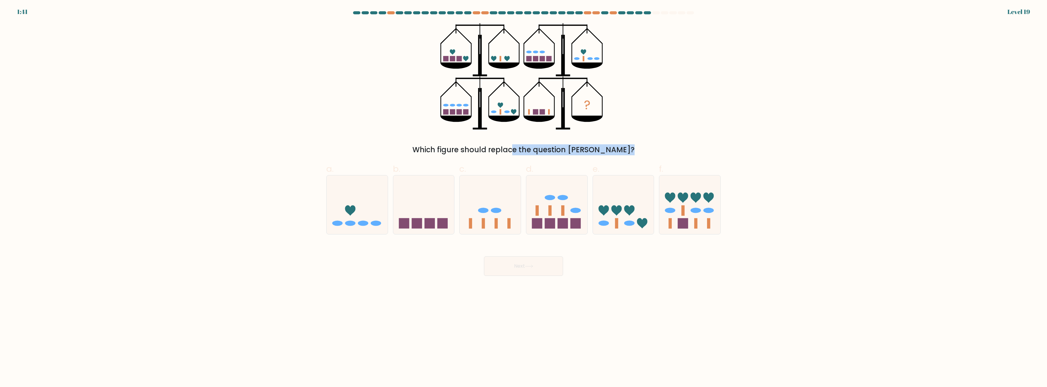
drag, startPoint x: 479, startPoint y: 150, endPoint x: 591, endPoint y: 149, distance: 112.0
click at [591, 149] on div "Which figure should replace the question mark?" at bounding box center [523, 149] width 387 height 11
click at [629, 142] on div "? Which figure should replace the question mark?" at bounding box center [524, 89] width 402 height 132
click at [565, 198] on ellipse at bounding box center [563, 197] width 10 height 5
click at [524, 198] on input "d." at bounding box center [524, 196] width 0 height 4
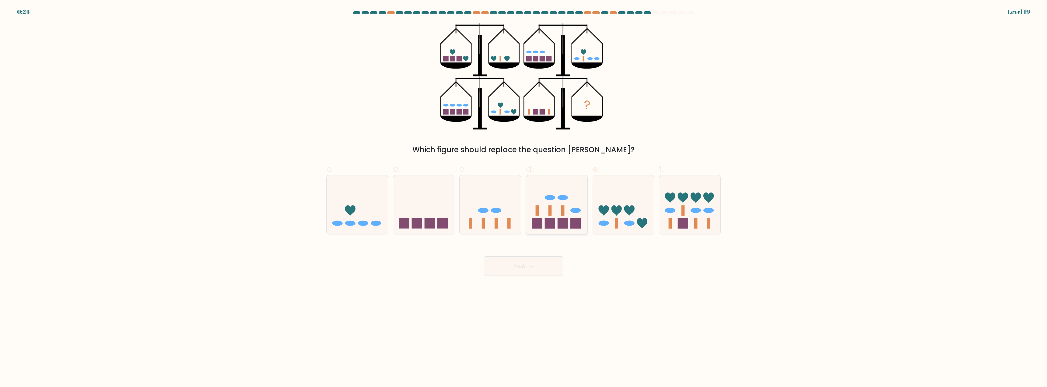
radio input "true"
click at [627, 205] on icon at bounding box center [623, 205] width 61 height 51
click at [524, 198] on input "e." at bounding box center [524, 196] width 0 height 4
radio input "true"
click at [546, 268] on button "Next" at bounding box center [523, 265] width 79 height 19
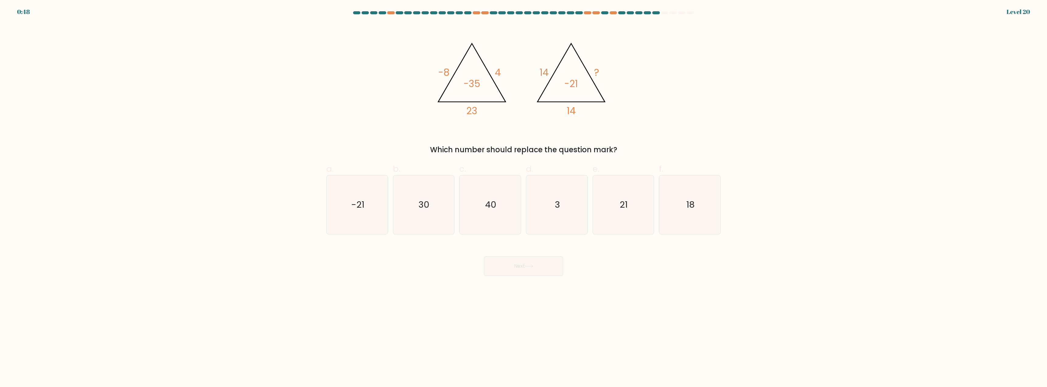
drag, startPoint x: 496, startPoint y: 151, endPoint x: 598, endPoint y: 146, distance: 102.2
click at [598, 146] on div "Which number should replace the question mark?" at bounding box center [523, 149] width 387 height 11
click at [626, 130] on div "@import url('https://fonts.googleapis.com/css?family=Abril+Fatface:400,100,100i…" at bounding box center [524, 89] width 402 height 132
click at [620, 204] on icon "21" at bounding box center [623, 204] width 59 height 59
click at [524, 198] on input "e. 21" at bounding box center [524, 196] width 0 height 4
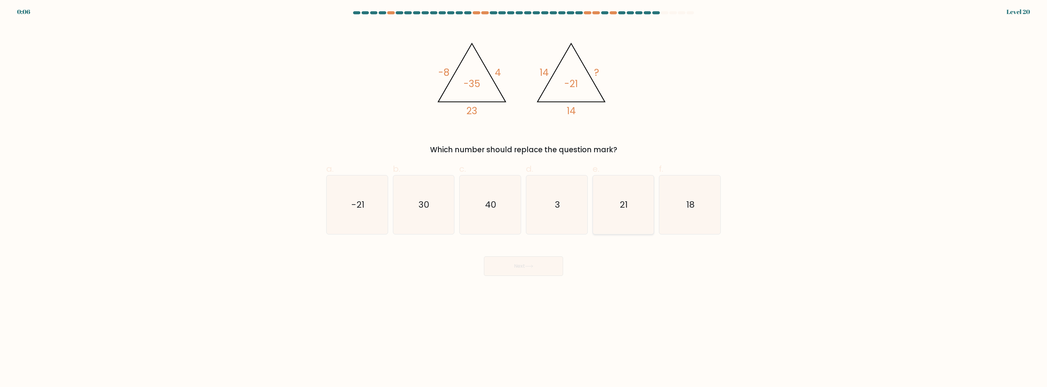
radio input "true"
click at [553, 269] on button "Next" at bounding box center [523, 265] width 79 height 19
click at [535, 267] on button "Next" at bounding box center [523, 265] width 79 height 19
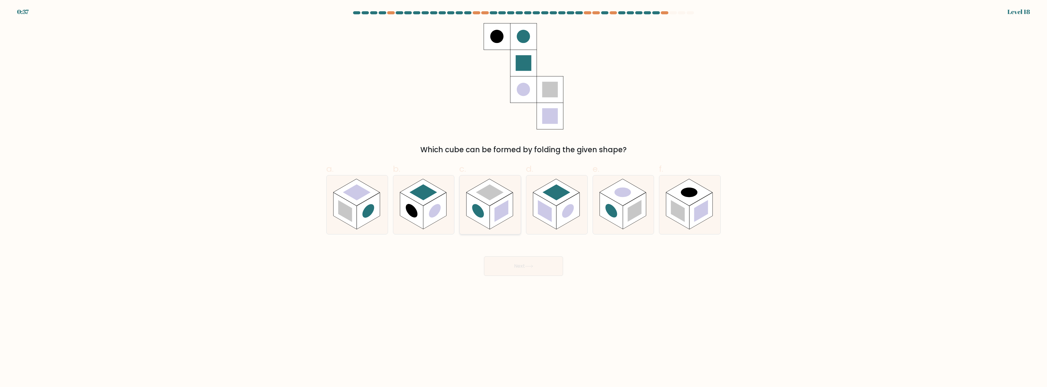
click at [481, 215] on circle at bounding box center [479, 211] width 12 height 19
click at [524, 198] on input "c." at bounding box center [524, 196] width 0 height 4
radio input "true"
click at [508, 269] on button "Next" at bounding box center [523, 265] width 79 height 19
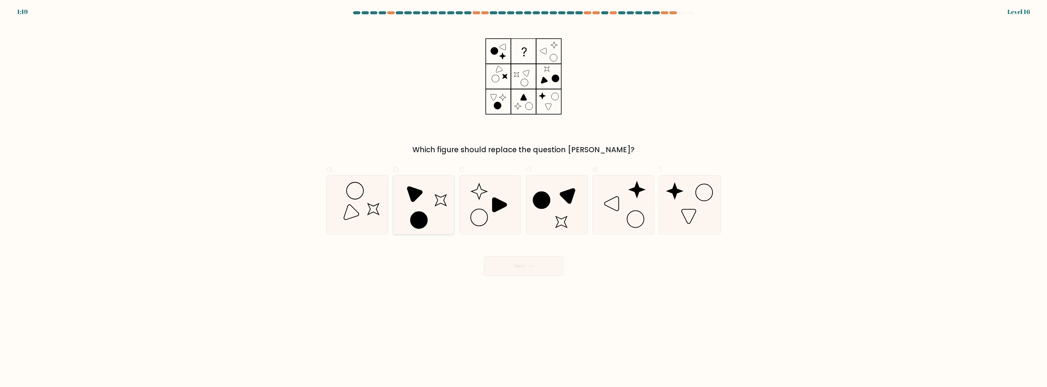
click at [431, 205] on icon at bounding box center [423, 204] width 59 height 59
click at [524, 198] on input "b." at bounding box center [524, 196] width 0 height 4
radio input "true"
click at [491, 245] on div "Next" at bounding box center [524, 259] width 402 height 34
click at [501, 260] on button "Next" at bounding box center [523, 265] width 79 height 19
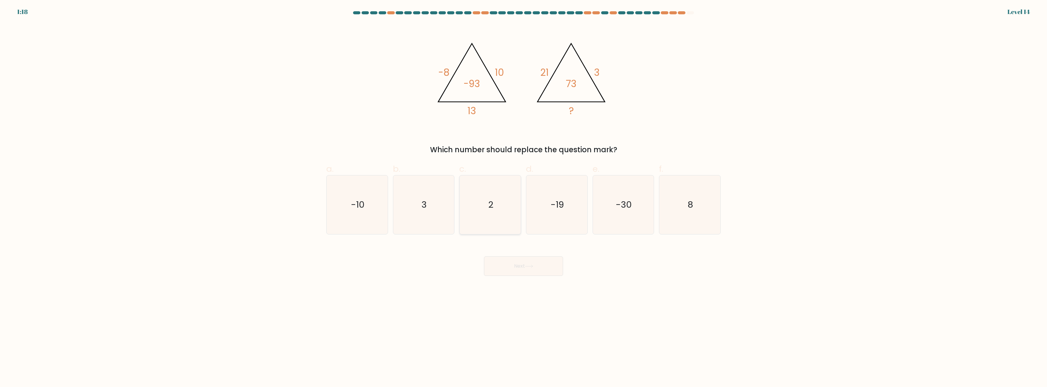
click at [484, 209] on icon "2" at bounding box center [490, 204] width 59 height 59
click at [524, 198] on input "c. 2" at bounding box center [524, 196] width 0 height 4
radio input "true"
click at [509, 264] on button "Next" at bounding box center [523, 265] width 79 height 19
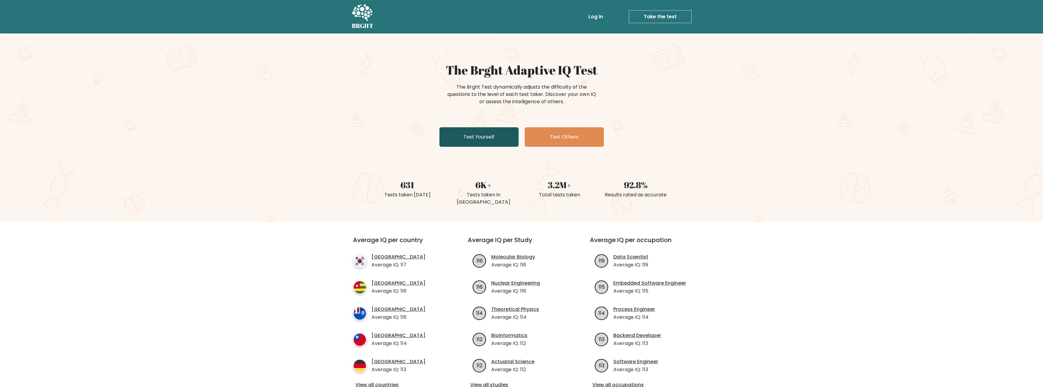
click at [471, 131] on link "Test Yourself" at bounding box center [478, 136] width 79 height 19
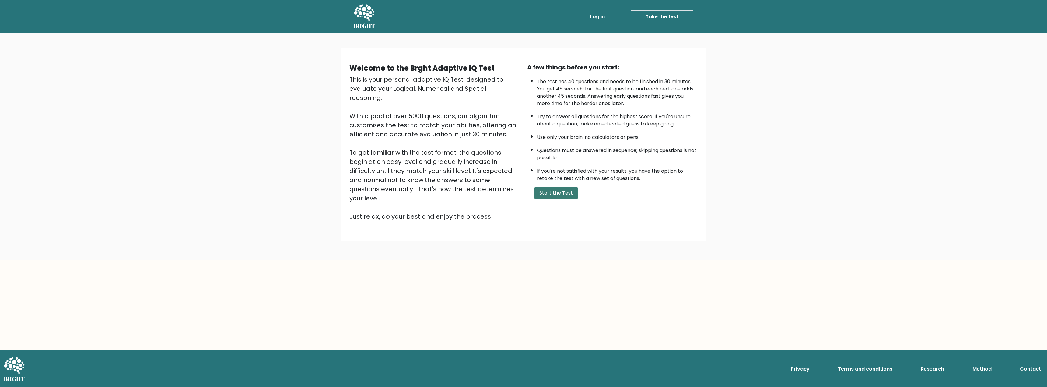
click at [562, 191] on button "Start the Test" at bounding box center [556, 193] width 43 height 12
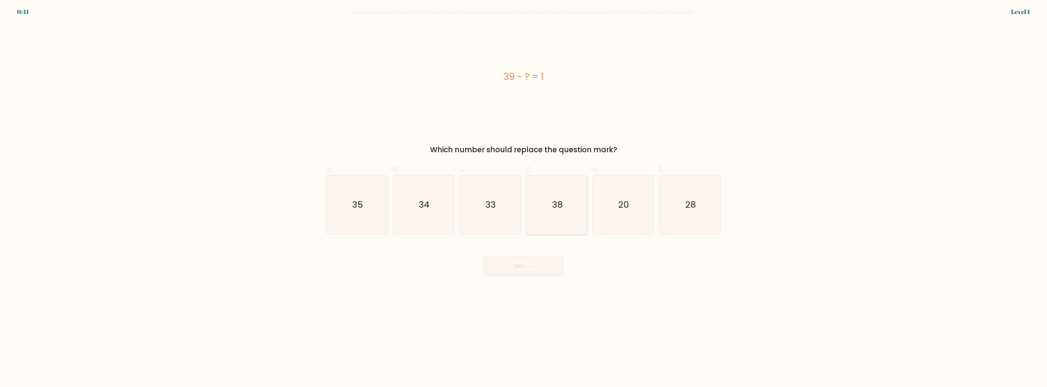
click at [564, 219] on icon "38" at bounding box center [557, 204] width 59 height 59
click at [524, 198] on input "d. 38" at bounding box center [524, 196] width 0 height 4
radio input "true"
click at [536, 258] on button "Next" at bounding box center [523, 265] width 79 height 19
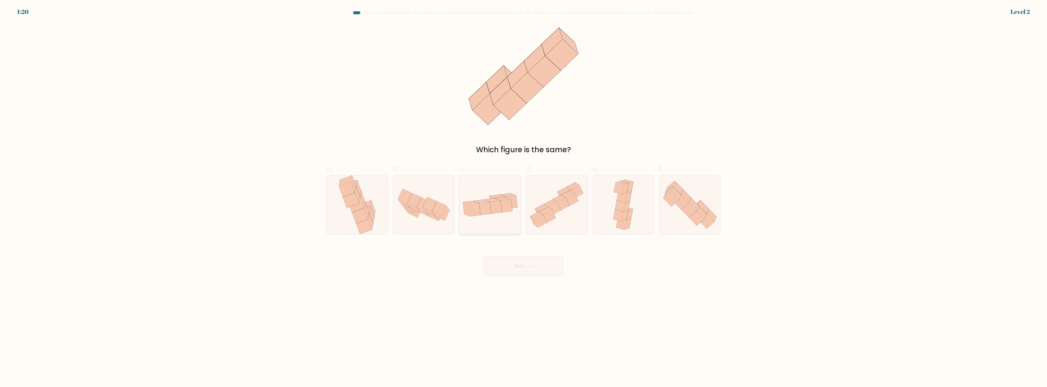
click at [498, 224] on div at bounding box center [490, 204] width 62 height 59
click at [524, 198] on input "c." at bounding box center [524, 196] width 0 height 4
radio input "true"
click at [529, 269] on button "Next" at bounding box center [523, 265] width 79 height 19
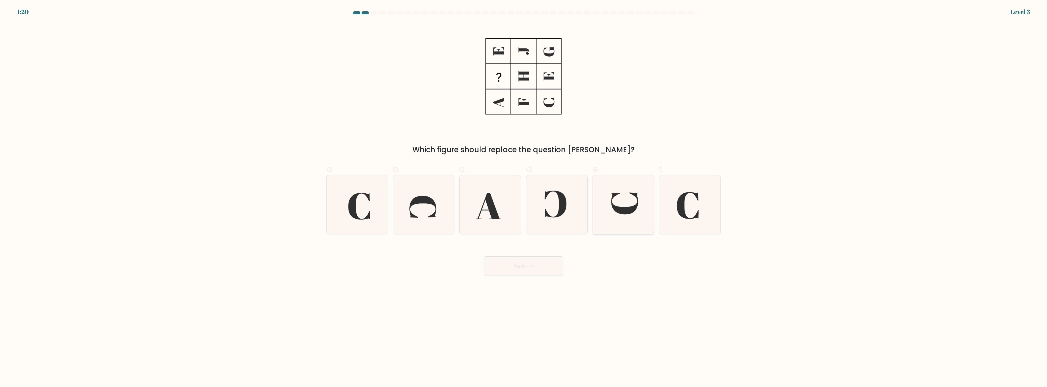
click at [627, 210] on icon at bounding box center [625, 204] width 27 height 22
click at [524, 198] on input "e." at bounding box center [524, 196] width 0 height 4
radio input "true"
click at [540, 267] on button "Next" at bounding box center [523, 265] width 79 height 19
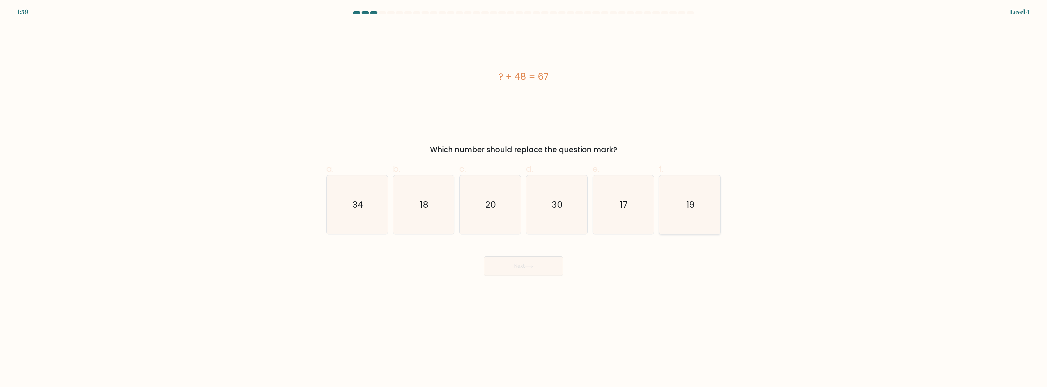
click at [686, 213] on icon "19" at bounding box center [690, 204] width 59 height 59
click at [524, 198] on input "f. 19" at bounding box center [524, 196] width 0 height 4
radio input "true"
click at [537, 276] on body "1:58 Level 4 a." at bounding box center [523, 193] width 1047 height 387
click at [544, 266] on button "Next" at bounding box center [523, 265] width 79 height 19
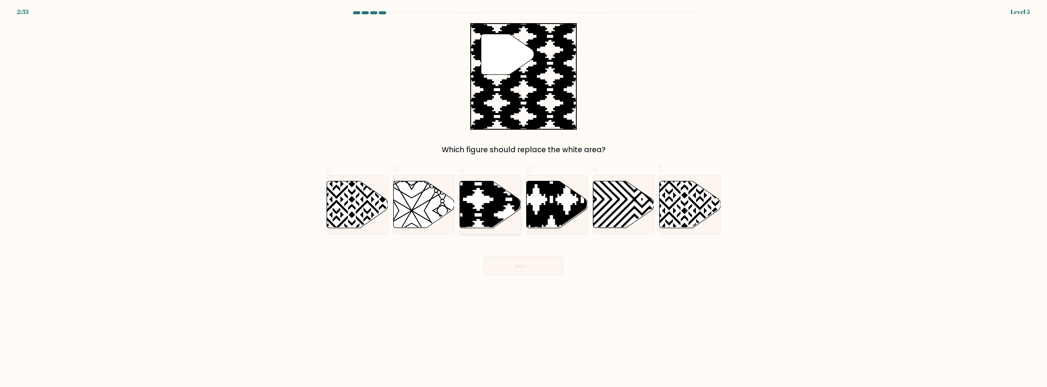
click at [482, 204] on icon at bounding box center [490, 204] width 61 height 47
click at [524, 198] on input "c." at bounding box center [524, 196] width 0 height 4
radio input "true"
click at [521, 269] on button "Next" at bounding box center [523, 265] width 79 height 19
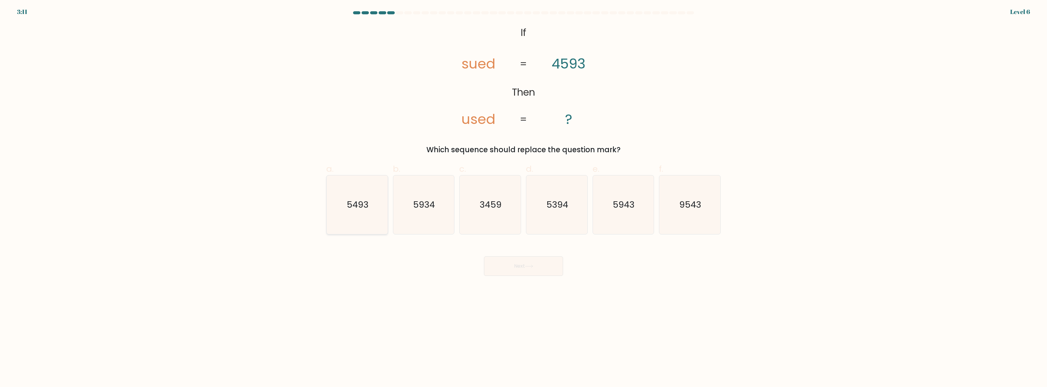
click at [346, 209] on icon "5493" at bounding box center [357, 204] width 59 height 59
click at [524, 198] on input "a. 5493" at bounding box center [524, 196] width 0 height 4
radio input "true"
click at [507, 269] on button "Next" at bounding box center [523, 265] width 79 height 19
click at [625, 214] on icon "48" at bounding box center [623, 204] width 59 height 59
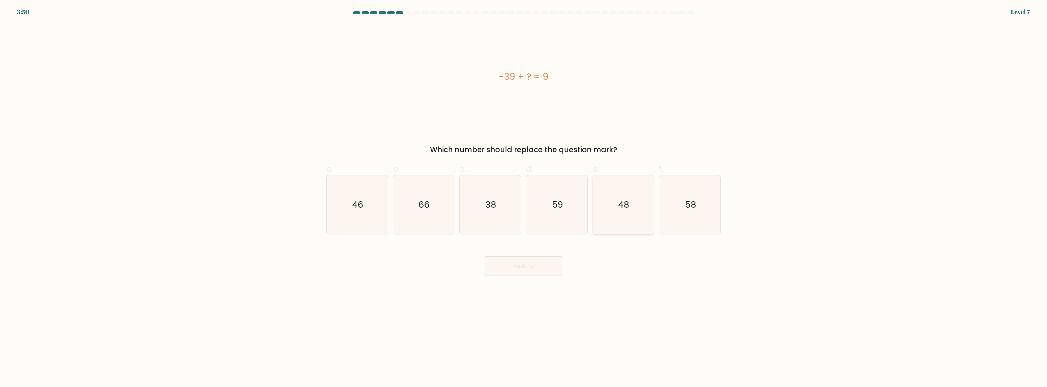
click at [524, 198] on input "e. 48" at bounding box center [524, 196] width 0 height 4
radio input "true"
click at [546, 264] on button "Next" at bounding box center [523, 265] width 79 height 19
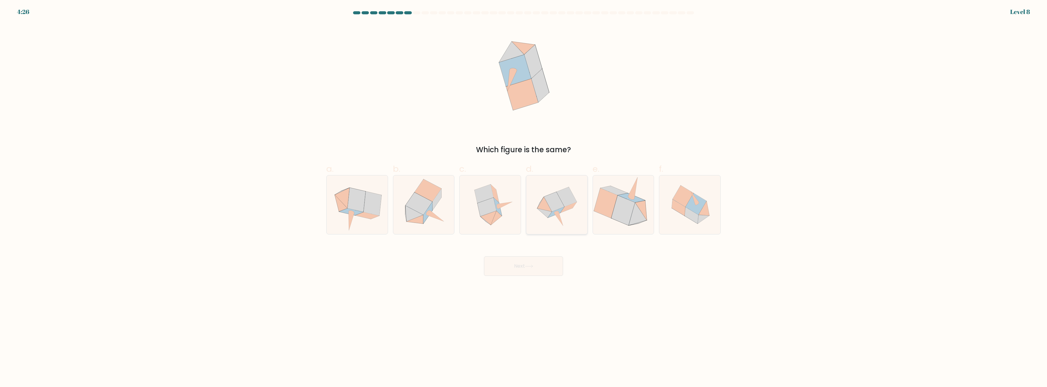
click at [562, 209] on icon at bounding box center [556, 212] width 16 height 11
click at [524, 198] on input "d." at bounding box center [524, 196] width 0 height 4
radio input "true"
click at [549, 267] on button "Next" at bounding box center [523, 265] width 79 height 19
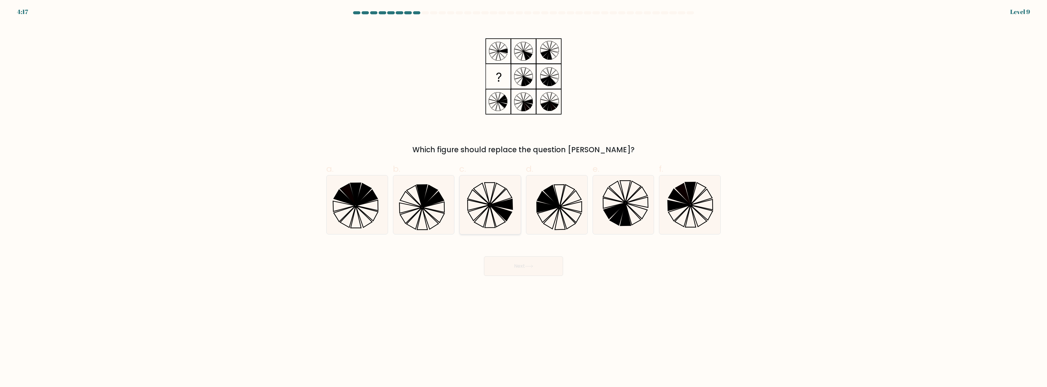
click at [486, 200] on icon at bounding box center [490, 204] width 59 height 59
click at [524, 198] on input "c." at bounding box center [524, 196] width 0 height 4
radio input "true"
click at [527, 267] on icon at bounding box center [529, 266] width 8 height 3
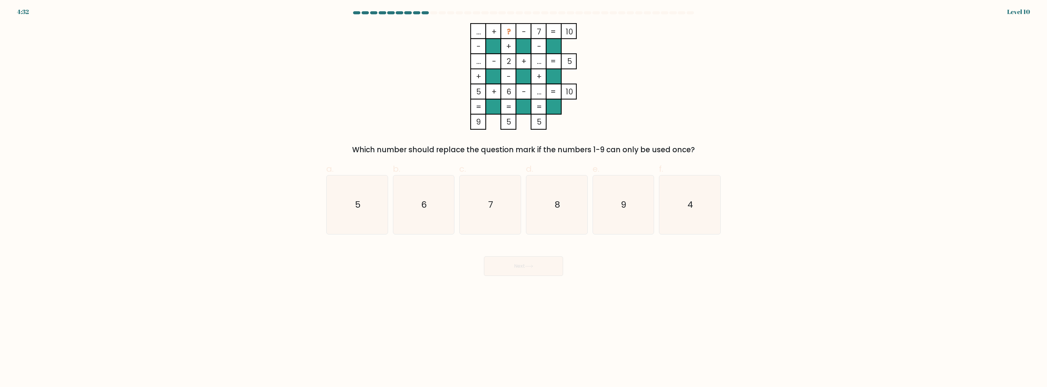
click at [635, 73] on div "... + ? - 7 10 - + - ... - 2 + ... 5 + - + 5 + 6 - ... = 10 = = = = 9 5 5 = Whi…" at bounding box center [524, 89] width 402 height 132
click at [643, 220] on icon "9" at bounding box center [623, 204] width 59 height 59
click at [524, 198] on input "e. 9" at bounding box center [524, 196] width 0 height 4
radio input "true"
click at [541, 262] on button "Next" at bounding box center [523, 265] width 79 height 19
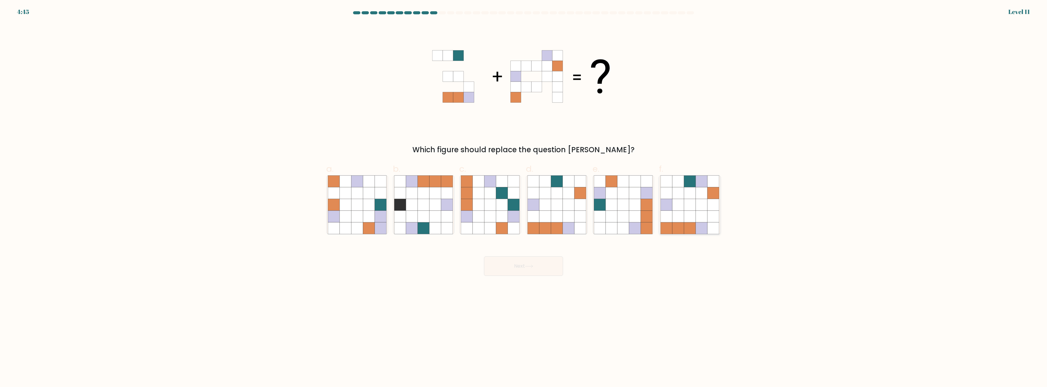
drag, startPoint x: 683, startPoint y: 220, endPoint x: 681, endPoint y: 234, distance: 14.1
click at [683, 220] on icon at bounding box center [679, 217] width 12 height 12
click at [524, 198] on input "f." at bounding box center [524, 196] width 0 height 4
radio input "true"
click at [510, 273] on button "Next" at bounding box center [523, 265] width 79 height 19
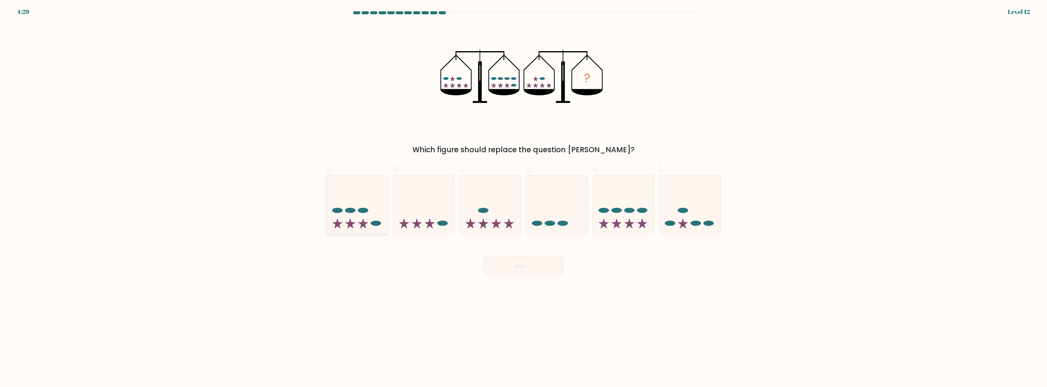
click at [360, 211] on icon at bounding box center [357, 205] width 61 height 51
click at [524, 198] on input "a." at bounding box center [524, 196] width 0 height 4
radio input "true"
click at [523, 262] on button "Next" at bounding box center [523, 265] width 79 height 19
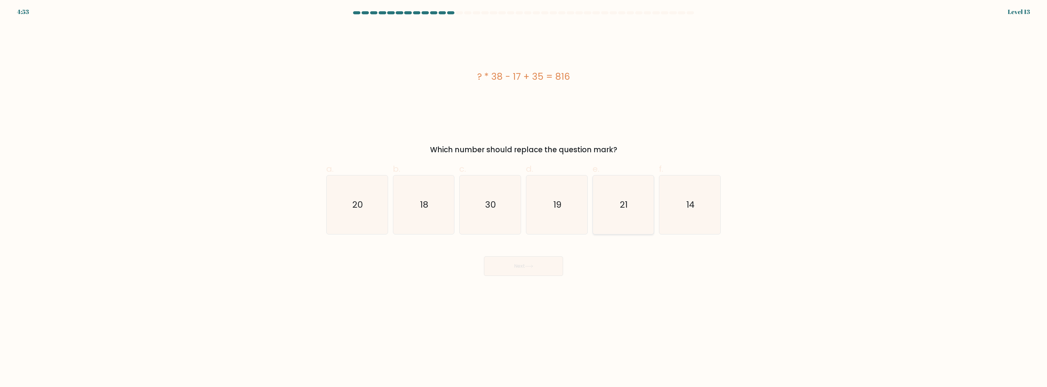
click at [642, 204] on icon "21" at bounding box center [623, 204] width 59 height 59
click at [524, 198] on input "e. 21" at bounding box center [524, 196] width 0 height 4
radio input "true"
drag, startPoint x: 535, startPoint y: 275, endPoint x: 536, endPoint y: 271, distance: 3.9
click at [535, 275] on button "Next" at bounding box center [523, 265] width 79 height 19
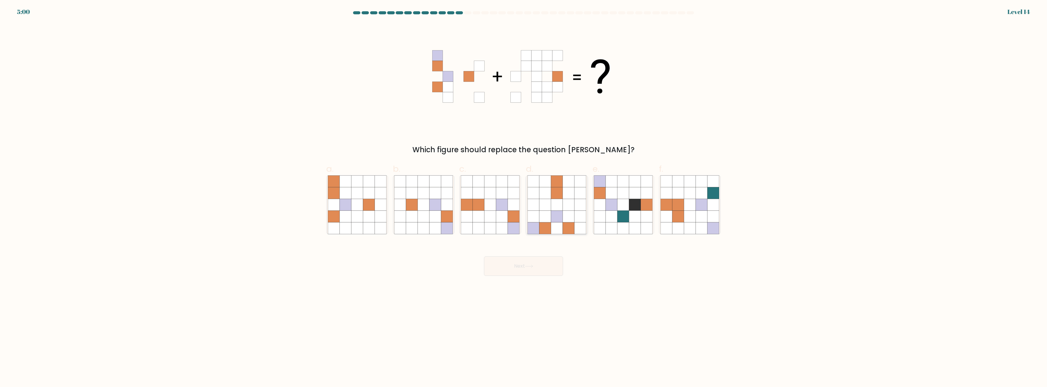
click at [567, 231] on icon at bounding box center [569, 228] width 12 height 12
click at [524, 198] on input "d." at bounding box center [524, 196] width 0 height 4
radio input "true"
click at [534, 271] on button "Next" at bounding box center [523, 265] width 79 height 19
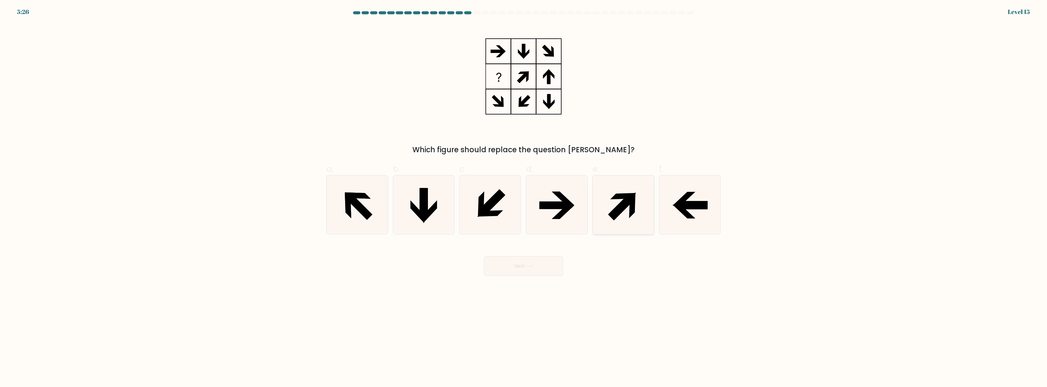
click at [629, 191] on icon at bounding box center [623, 204] width 59 height 59
click at [524, 194] on input "e." at bounding box center [524, 196] width 0 height 4
radio input "true"
click at [373, 202] on icon at bounding box center [357, 204] width 59 height 59
click at [524, 198] on input "a." at bounding box center [524, 196] width 0 height 4
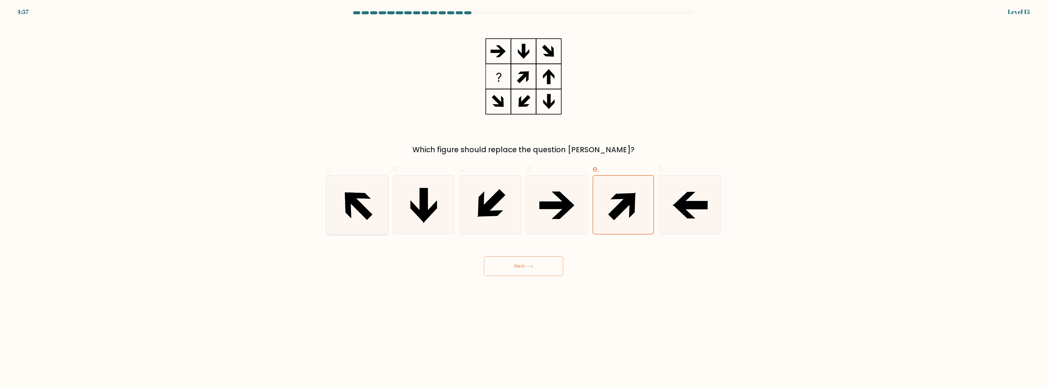
radio input "true"
click at [529, 264] on button "Next" at bounding box center [523, 265] width 79 height 19
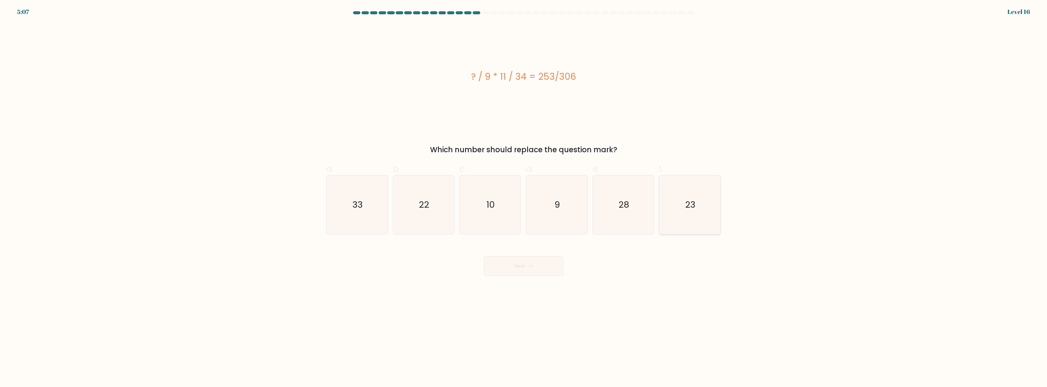
click at [704, 213] on icon "23" at bounding box center [690, 204] width 59 height 59
click at [524, 198] on input "f. 23" at bounding box center [524, 196] width 0 height 4
radio input "true"
click at [547, 266] on button "Next" at bounding box center [523, 265] width 79 height 19
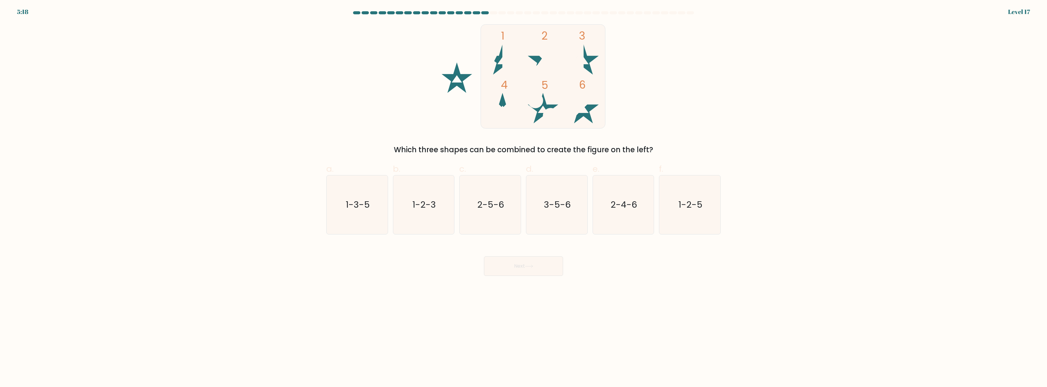
click at [588, 120] on rect at bounding box center [543, 77] width 125 height 104
click at [627, 211] on text "2-4-6" at bounding box center [624, 205] width 26 height 12
click at [524, 198] on input "e. 2-4-6" at bounding box center [524, 196] width 0 height 4
radio input "true"
click at [550, 260] on button "Next" at bounding box center [523, 265] width 79 height 19
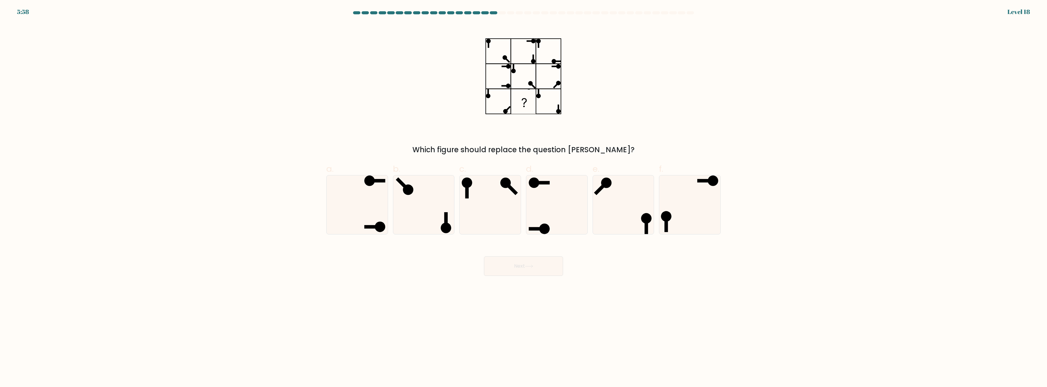
drag, startPoint x: 511, startPoint y: 151, endPoint x: 603, endPoint y: 148, distance: 92.3
click at [603, 148] on div "Which figure should replace the question mark?" at bounding box center [523, 149] width 387 height 11
click at [616, 115] on div "Which figure should replace the question mark?" at bounding box center [524, 89] width 402 height 132
click at [353, 215] on icon at bounding box center [357, 204] width 59 height 59
click at [524, 198] on input "a." at bounding box center [524, 196] width 0 height 4
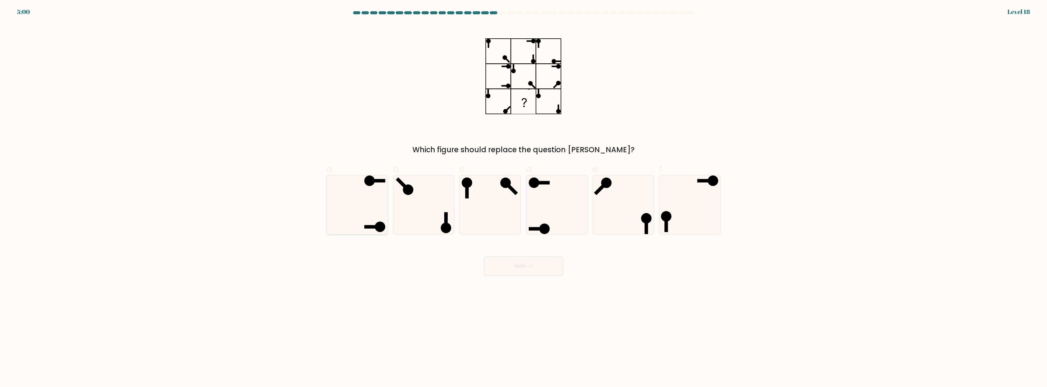
radio input "true"
drag, startPoint x: 518, startPoint y: 269, endPoint x: 580, endPoint y: 282, distance: 62.9
click at [519, 269] on button "Next" at bounding box center [523, 265] width 79 height 19
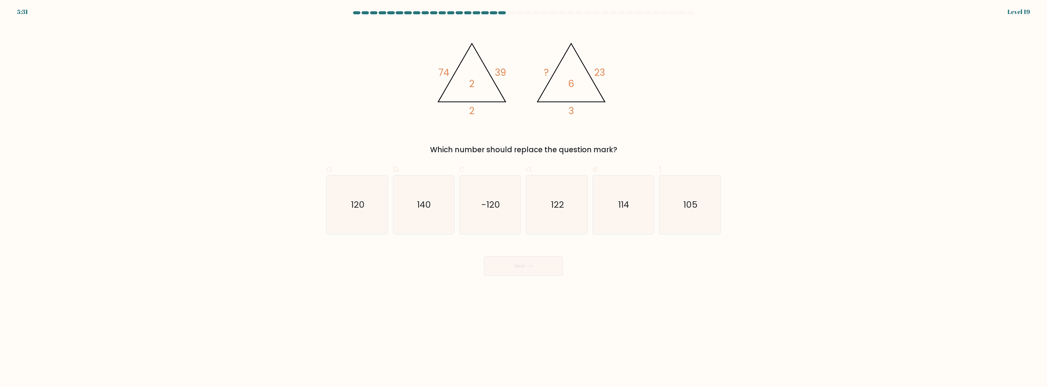
drag, startPoint x: 469, startPoint y: 150, endPoint x: 595, endPoint y: 153, distance: 125.8
click at [595, 153] on div "Which number should replace the question mark?" at bounding box center [523, 149] width 387 height 11
click at [619, 133] on div "@import url('https://fonts.googleapis.com/css?family=Abril+Fatface:400,100,100i…" at bounding box center [524, 89] width 402 height 132
drag, startPoint x: 440, startPoint y: 75, endPoint x: 455, endPoint y: 83, distance: 16.2
click at [448, 74] on tspan "74" at bounding box center [443, 72] width 11 height 13
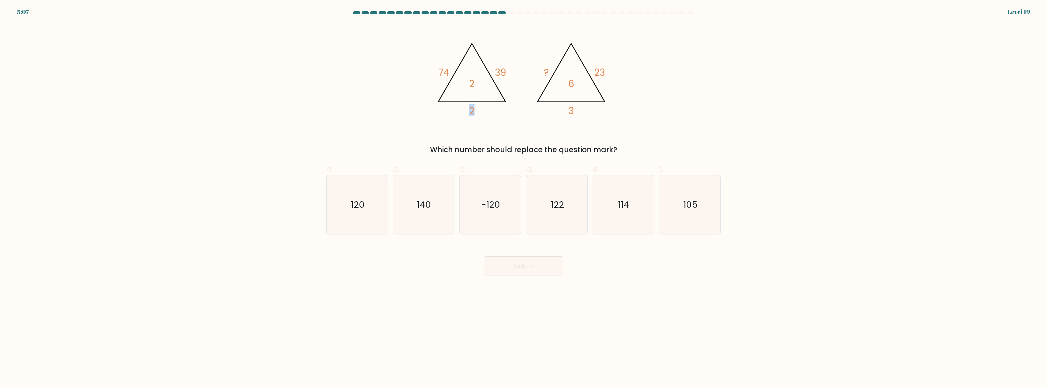
drag, startPoint x: 471, startPoint y: 112, endPoint x: 486, endPoint y: 112, distance: 14.6
click at [486, 112] on icon "@import url('https://fonts.googleapis.com/css?family=Abril+Fatface:400,100,100i…" at bounding box center [523, 76] width 183 height 107
click at [509, 73] on icon "@import url('https://fonts.googleapis.com/css?family=Abril+Fatface:400,100,100i…" at bounding box center [523, 76] width 183 height 107
drag, startPoint x: 439, startPoint y: 74, endPoint x: 458, endPoint y: 76, distance: 18.5
click at [457, 74] on icon "@import url('https://fonts.googleapis.com/css?family=Abril+Fatface:400,100,100i…" at bounding box center [523, 76] width 183 height 107
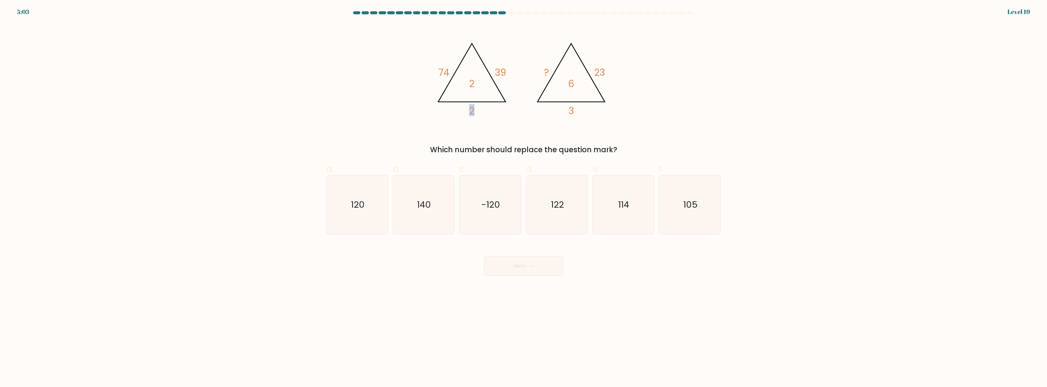
drag, startPoint x: 475, startPoint y: 109, endPoint x: 487, endPoint y: 110, distance: 11.6
click at [487, 110] on icon "@import url('https://fonts.googleapis.com/css?family=Abril+Fatface:400,100,100i…" at bounding box center [523, 76] width 183 height 107
click at [497, 115] on icon "@import url('https://fonts.googleapis.com/css?family=Abril+Fatface:400,100,100i…" at bounding box center [523, 76] width 183 height 107
drag, startPoint x: 593, startPoint y: 78, endPoint x: 610, endPoint y: 74, distance: 17.4
click at [610, 74] on icon "@import url('https://fonts.googleapis.com/css?family=Abril+Fatface:400,100,100i…" at bounding box center [523, 76] width 183 height 107
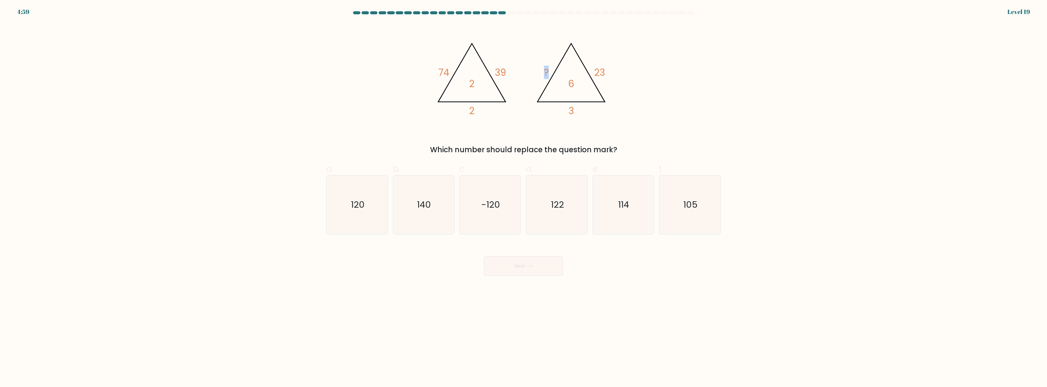
drag, startPoint x: 545, startPoint y: 73, endPoint x: 549, endPoint y: 73, distance: 4.3
click at [549, 73] on icon "@import url('https://fonts.googleapis.com/css?family=Abril+Fatface:400,100,100i…" at bounding box center [523, 76] width 183 height 107
click at [604, 142] on div "@import url('https://fonts.googleapis.com/css?family=Abril+Fatface:400,100,100i…" at bounding box center [524, 89] width 402 height 132
drag, startPoint x: 451, startPoint y: 74, endPoint x: 436, endPoint y: 76, distance: 14.7
click at [436, 76] on icon "@import url('https://fonts.googleapis.com/css?family=Abril+Fatface:400,100,100i…" at bounding box center [523, 76] width 183 height 107
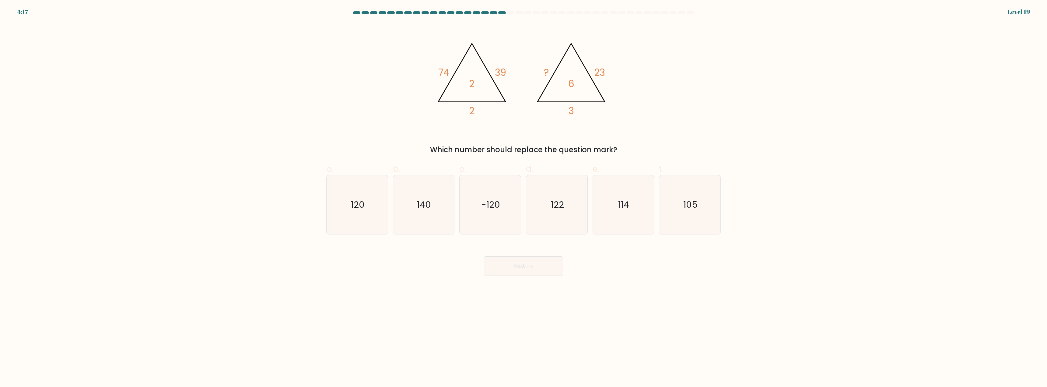
click at [477, 96] on icon "@import url('https://fonts.googleapis.com/css?family=Abril+Fatface:400,100,100i…" at bounding box center [523, 76] width 183 height 107
drag, startPoint x: 499, startPoint y: 73, endPoint x: 510, endPoint y: 73, distance: 11.3
click at [510, 73] on icon "@import url('https://fonts.googleapis.com/css?family=Abril+Fatface:400,100,100i…" at bounding box center [523, 76] width 183 height 107
drag, startPoint x: 471, startPoint y: 83, endPoint x: 486, endPoint y: 92, distance: 17.2
click at [483, 83] on icon "@import url('https://fonts.googleapis.com/css?family=Abril+Fatface:400,100,100i…" at bounding box center [523, 76] width 183 height 107
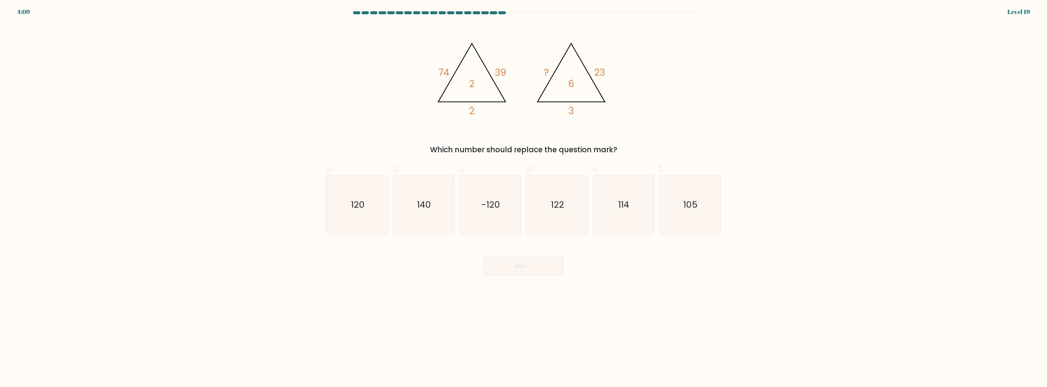
click at [489, 98] on icon "@import url('https://fonts.googleapis.com/css?family=Abril+Fatface:400,100,100i…" at bounding box center [523, 76] width 183 height 107
drag, startPoint x: 490, startPoint y: 74, endPoint x: 510, endPoint y: 74, distance: 20.1
click at [510, 71] on icon "@import url('https://fonts.googleapis.com/css?family=Abril+Fatface:400,100,100i…" at bounding box center [523, 76] width 183 height 107
click at [509, 82] on icon "@import url('https://fonts.googleapis.com/css?family=Abril+Fatface:400,100,100i…" at bounding box center [523, 76] width 183 height 107
click at [498, 72] on tspan "39" at bounding box center [500, 72] width 11 height 13
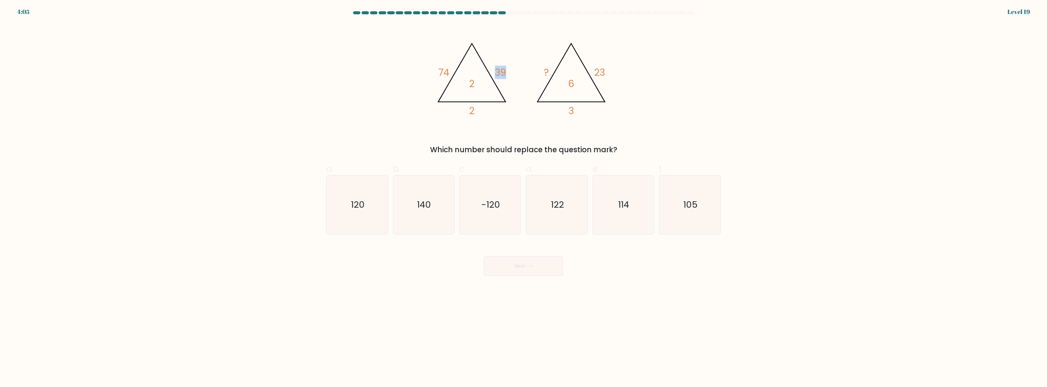
drag, startPoint x: 497, startPoint y: 76, endPoint x: 512, endPoint y: 76, distance: 14.9
click at [512, 76] on icon "@import url('https://fonts.googleapis.com/css?family=Abril+Fatface:400,100,100i…" at bounding box center [523, 76] width 183 height 107
click at [482, 111] on icon "@import url('https://fonts.googleapis.com/css?family=Abril+Fatface:400,100,100i…" at bounding box center [523, 76] width 183 height 107
click at [513, 116] on icon "@import url('https://fonts.googleapis.com/css?family=Abril+Fatface:400,100,100i…" at bounding box center [523, 76] width 183 height 107
drag, startPoint x: 363, startPoint y: 202, endPoint x: 441, endPoint y: 172, distance: 84.0
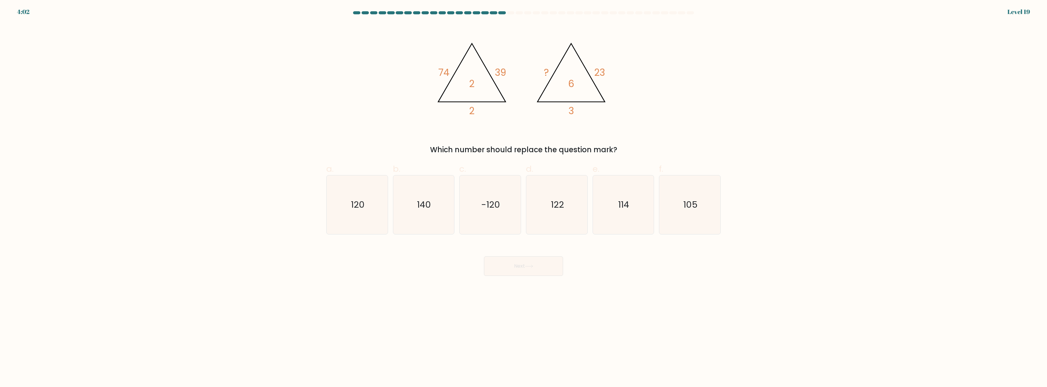
click at [363, 202] on text "120" at bounding box center [358, 205] width 14 height 12
click at [524, 198] on input "a. 120" at bounding box center [524, 196] width 0 height 4
radio input "true"
drag, startPoint x: 494, startPoint y: 72, endPoint x: 508, endPoint y: 72, distance: 13.4
click at [508, 72] on icon "@import url('https://fonts.googleapis.com/css?family=Abril+Fatface:400,100,100i…" at bounding box center [523, 76] width 183 height 107
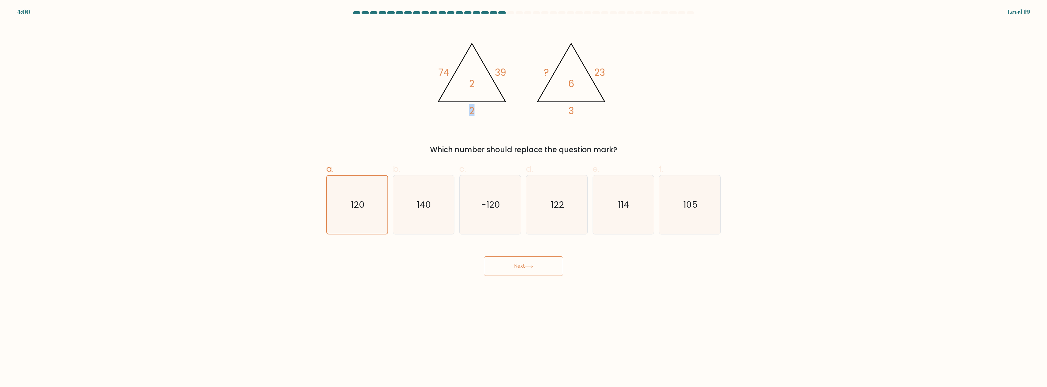
click at [483, 110] on icon "@import url('https://fonts.googleapis.com/css?family=Abril+Fatface:400,100,100i…" at bounding box center [523, 76] width 183 height 107
click at [498, 117] on icon "@import url('https://fonts.googleapis.com/css?family=Abril+Fatface:400,100,100i…" at bounding box center [523, 76] width 183 height 107
drag, startPoint x: 470, startPoint y: 88, endPoint x: 485, endPoint y: 97, distance: 17.6
click at [483, 88] on icon "@import url('https://fonts.googleapis.com/css?family=Abril+Fatface:400,100,100i…" at bounding box center [523, 76] width 183 height 107
click at [490, 110] on icon "@import url('https://fonts.googleapis.com/css?family=Abril+Fatface:400,100,100i…" at bounding box center [523, 76] width 183 height 107
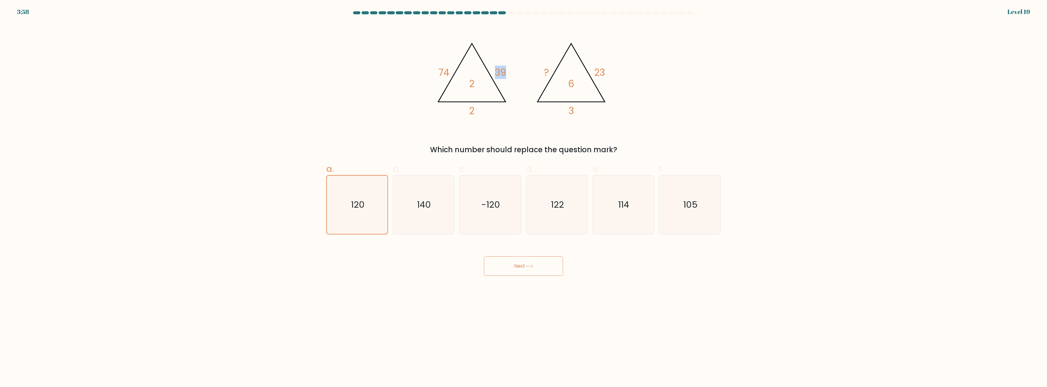
drag, startPoint x: 494, startPoint y: 72, endPoint x: 514, endPoint y: 72, distance: 19.8
click at [514, 72] on icon "@import url('https://fonts.googleapis.com/css?family=Abril+Fatface:400,100,100i…" at bounding box center [523, 76] width 183 height 107
drag, startPoint x: 474, startPoint y: 88, endPoint x: 481, endPoint y: 95, distance: 10.3
click at [484, 87] on icon "@import url('https://fonts.googleapis.com/css?family=Abril+Fatface:400,100,100i…" at bounding box center [523, 76] width 183 height 107
click at [481, 103] on icon "@import url('https://fonts.googleapis.com/css?family=Abril+Fatface:400,100,100i…" at bounding box center [523, 76] width 183 height 107
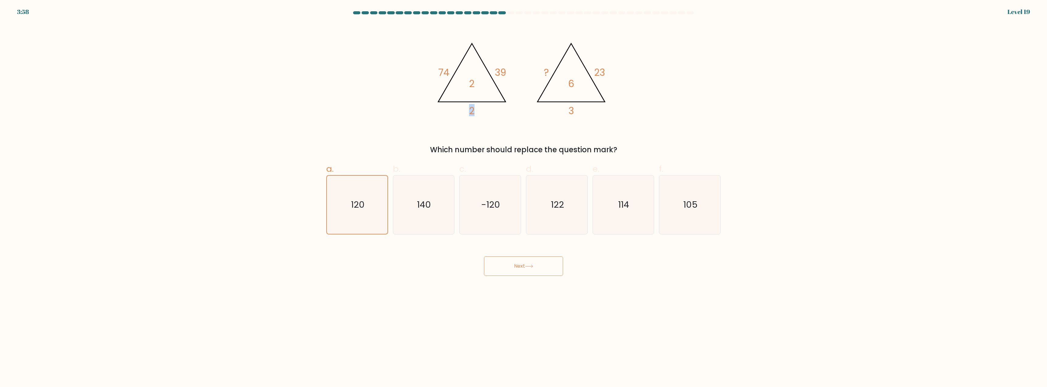
drag, startPoint x: 472, startPoint y: 112, endPoint x: 452, endPoint y: 114, distance: 19.9
click at [452, 114] on icon "@import url('https://fonts.googleapis.com/css?family=Abril+Fatface:400,100,100i…" at bounding box center [523, 76] width 183 height 107
click at [512, 121] on icon "@import url('https://fonts.googleapis.com/css?family=Abril+Fatface:400,100,100i…" at bounding box center [523, 76] width 183 height 107
drag, startPoint x: 596, startPoint y: 72, endPoint x: 615, endPoint y: 73, distance: 19.5
click at [615, 73] on div "@import url('https://fonts.googleapis.com/css?family=Abril+Fatface:400,100,100i…" at bounding box center [524, 89] width 402 height 132
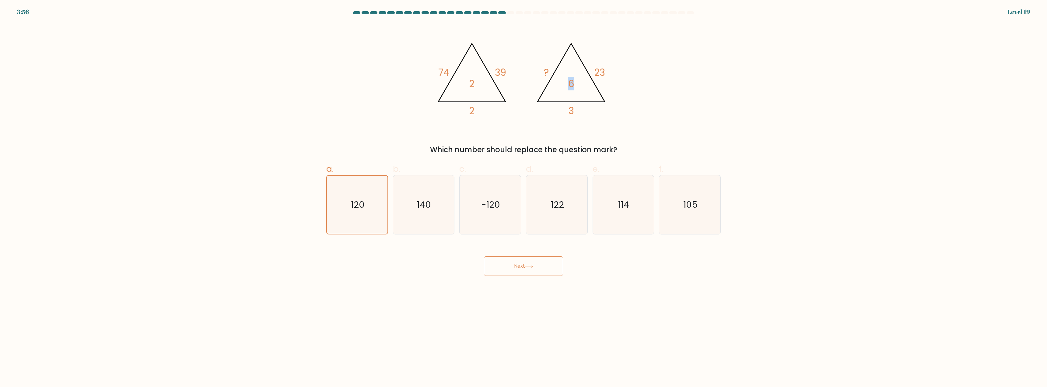
drag, startPoint x: 569, startPoint y: 83, endPoint x: 564, endPoint y: 85, distance: 5.9
click at [561, 83] on icon "@import url('https://fonts.googleapis.com/css?family=Abril+Fatface:400,100,100i…" at bounding box center [523, 76] width 183 height 107
click at [607, 101] on icon "@import url('https://fonts.googleapis.com/css?family=Abril+Fatface:400,100,100i…" at bounding box center [523, 76] width 183 height 107
click at [533, 267] on icon at bounding box center [529, 266] width 8 height 3
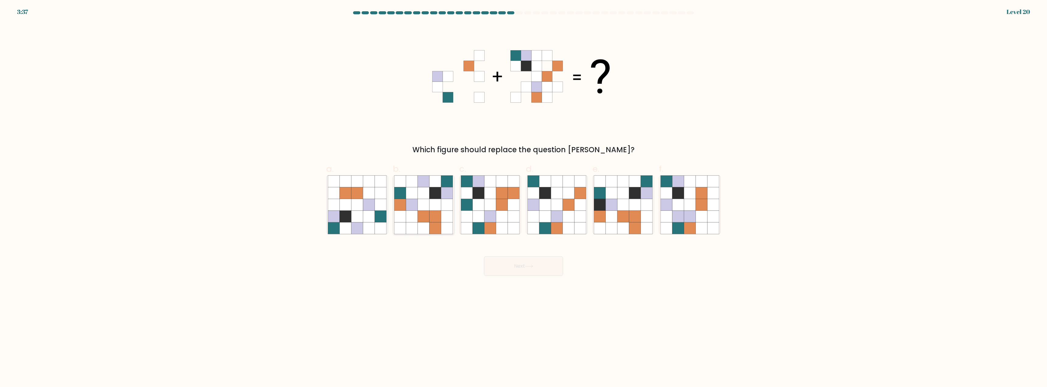
click at [435, 198] on icon at bounding box center [436, 193] width 12 height 12
click at [524, 198] on input "b." at bounding box center [524, 196] width 0 height 4
radio input "true"
click at [529, 260] on button "Next" at bounding box center [523, 265] width 79 height 19
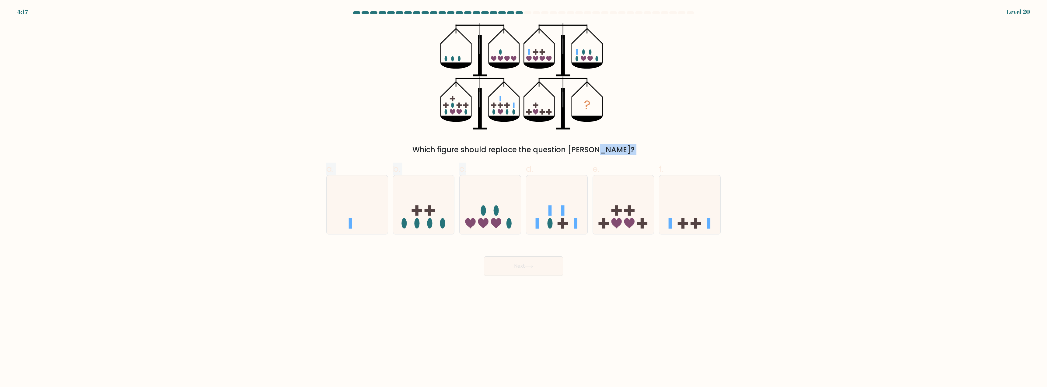
drag, startPoint x: 480, startPoint y: 156, endPoint x: 589, endPoint y: 139, distance: 110.6
click at [566, 150] on form at bounding box center [523, 143] width 1047 height 265
click at [619, 128] on div "? Which figure should replace the question mark?" at bounding box center [524, 89] width 402 height 132
click at [607, 213] on icon at bounding box center [623, 205] width 61 height 51
click at [524, 198] on input "e." at bounding box center [524, 196] width 0 height 4
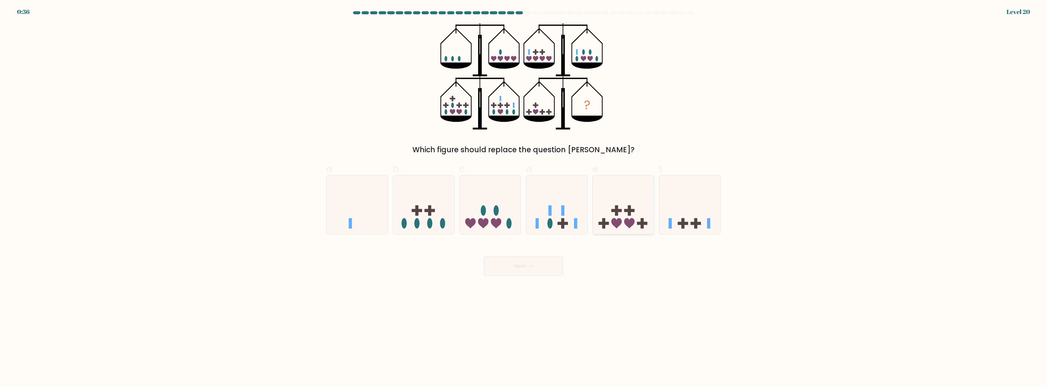
radio input "true"
click at [550, 268] on button "Next" at bounding box center [523, 265] width 79 height 19
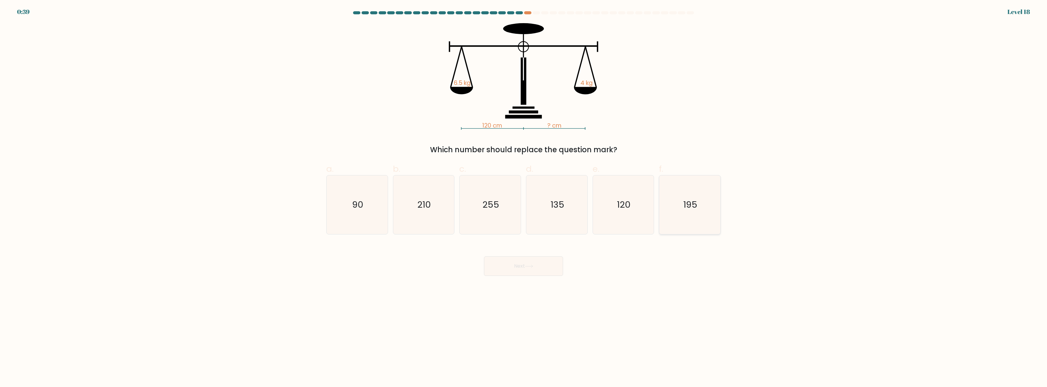
click at [678, 221] on icon "195" at bounding box center [690, 204] width 59 height 59
click at [524, 198] on input "f. 195" at bounding box center [524, 196] width 0 height 4
radio input "true"
click at [548, 267] on button "Next" at bounding box center [523, 265] width 79 height 19
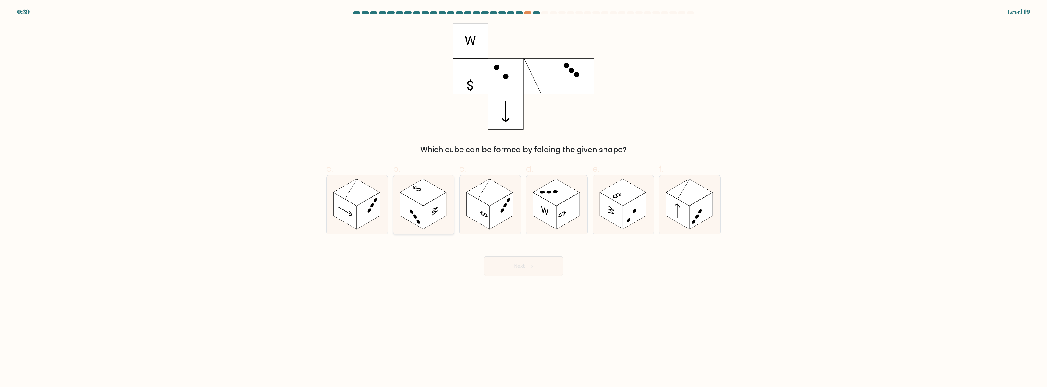
click at [440, 223] on icon at bounding box center [423, 204] width 61 height 59
click at [524, 198] on input "b." at bounding box center [524, 196] width 0 height 4
radio input "true"
drag, startPoint x: 508, startPoint y: 254, endPoint x: 511, endPoint y: 259, distance: 6.2
click at [508, 255] on div "Next" at bounding box center [524, 259] width 402 height 34
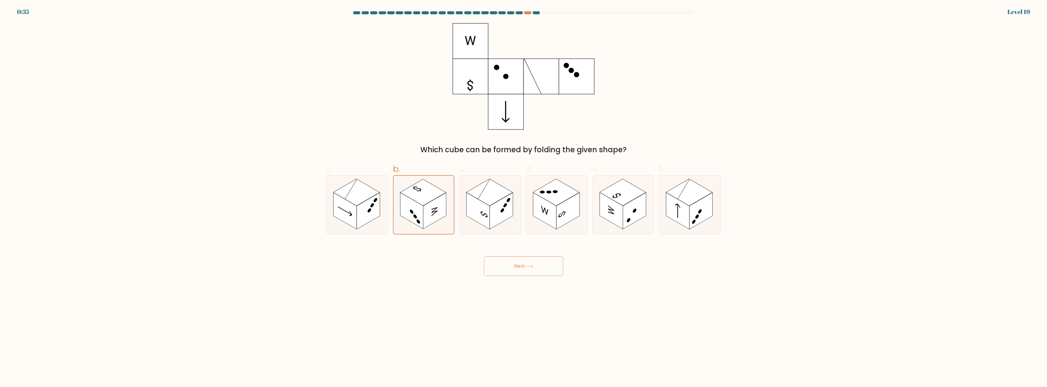
click at [514, 265] on button "Next" at bounding box center [523, 265] width 79 height 19
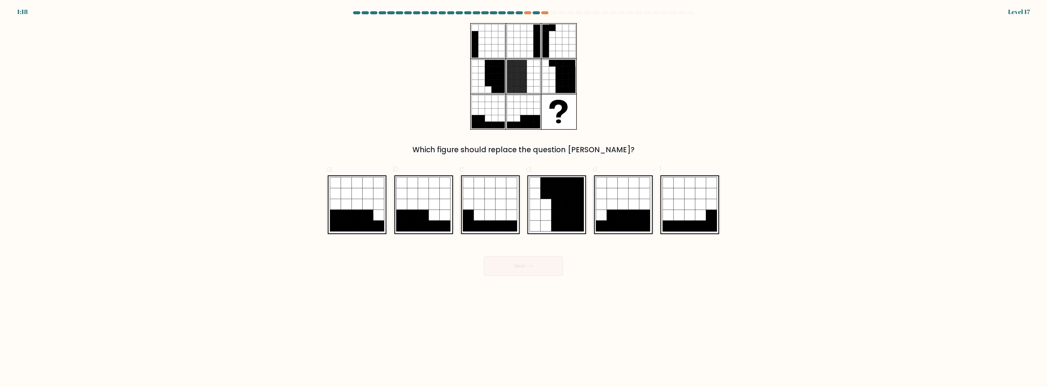
drag, startPoint x: 535, startPoint y: 147, endPoint x: 594, endPoint y: 149, distance: 59.4
click at [594, 149] on div "Which figure should replace the question mark?" at bounding box center [523, 149] width 387 height 11
click at [630, 120] on div "Which figure should replace the question mark?" at bounding box center [524, 89] width 402 height 132
click at [352, 208] on icon at bounding box center [346, 204] width 11 height 11
click at [524, 198] on input "a." at bounding box center [524, 196] width 0 height 4
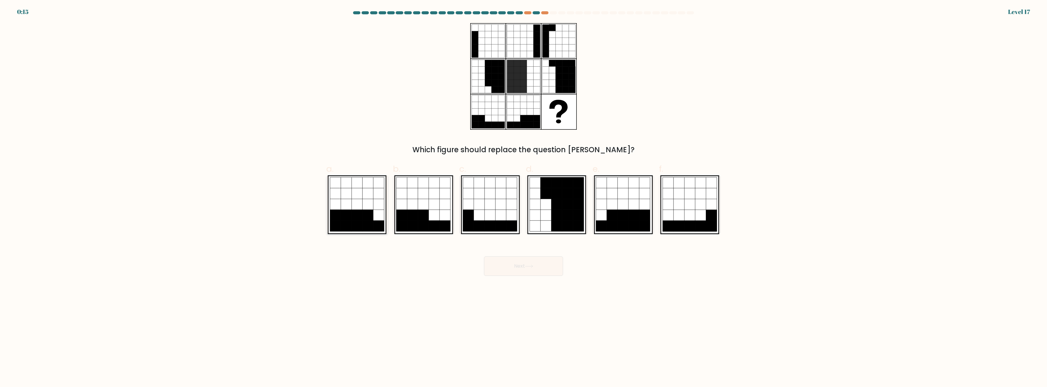
radio input "true"
click at [524, 259] on button "Next" at bounding box center [523, 265] width 79 height 19
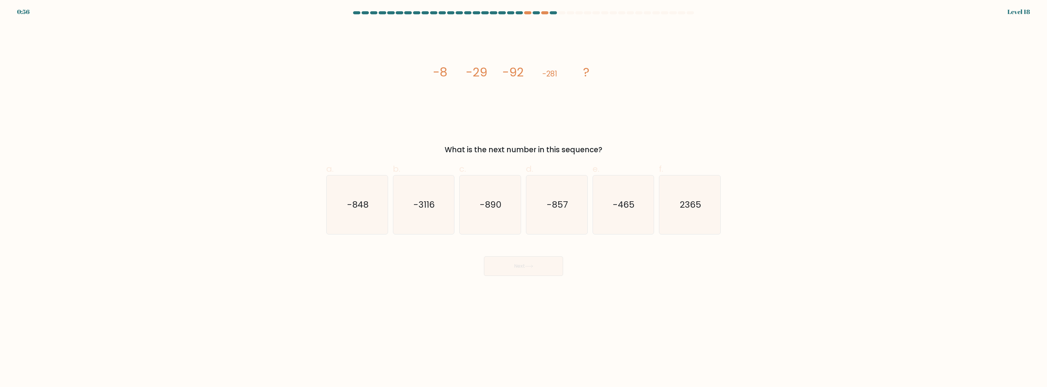
drag, startPoint x: 513, startPoint y: 150, endPoint x: 591, endPoint y: 150, distance: 78.2
click at [591, 150] on div "What is the next number in this sequence?" at bounding box center [523, 149] width 387 height 11
click at [636, 146] on div "What is the next number in this sequence?" at bounding box center [523, 149] width 387 height 11
click at [357, 208] on text "-848" at bounding box center [358, 205] width 22 height 12
click at [524, 198] on input "a. -848" at bounding box center [524, 196] width 0 height 4
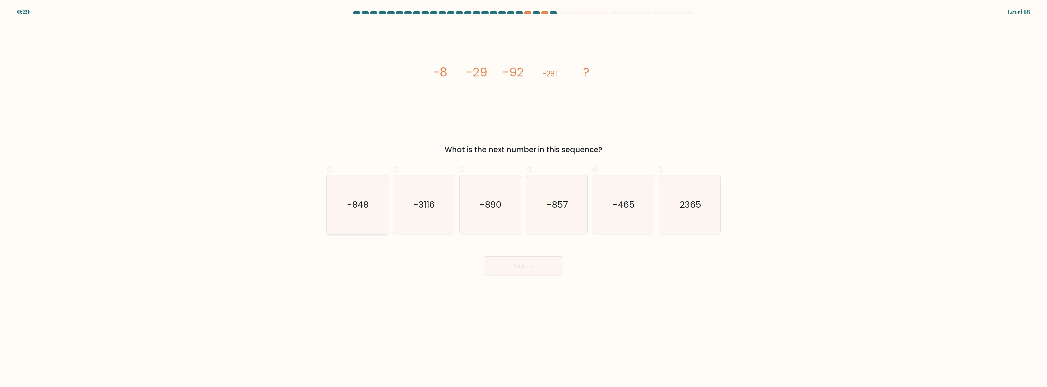
radio input "true"
click at [527, 267] on icon at bounding box center [529, 266] width 8 height 3
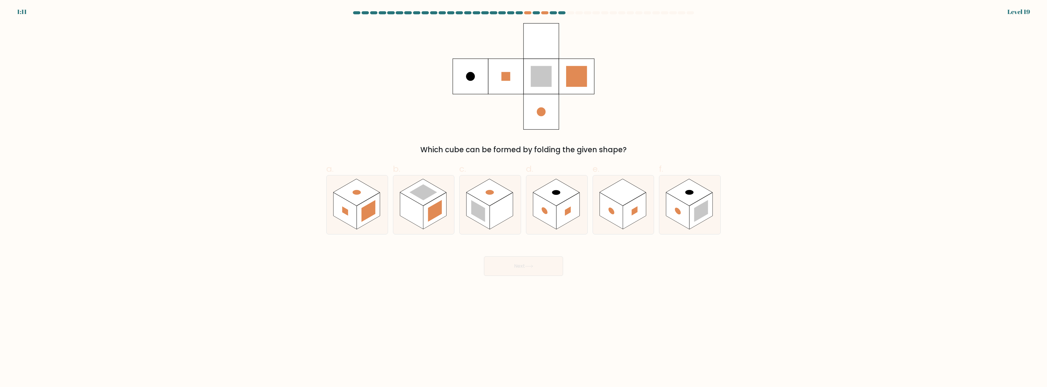
drag, startPoint x: 480, startPoint y: 153, endPoint x: 614, endPoint y: 153, distance: 134.6
click at [614, 153] on div "Which cube can be formed by folding the given shape?" at bounding box center [523, 149] width 387 height 11
click at [631, 136] on div "Which cube can be formed by folding the given shape?" at bounding box center [524, 89] width 402 height 132
click at [341, 222] on icon at bounding box center [357, 204] width 61 height 59
click at [524, 198] on input "a." at bounding box center [524, 196] width 0 height 4
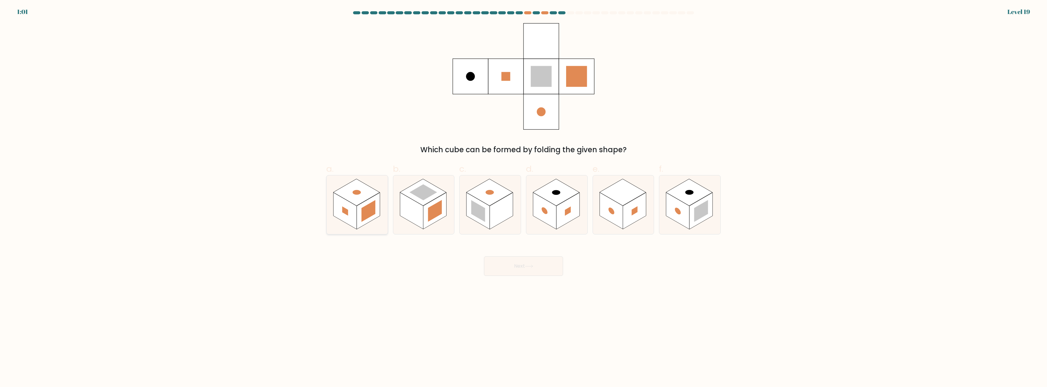
radio input "true"
click at [576, 227] on icon at bounding box center [556, 204] width 61 height 59
click at [524, 198] on input "d." at bounding box center [524, 196] width 0 height 4
radio input "true"
click at [627, 223] on rect at bounding box center [634, 211] width 23 height 37
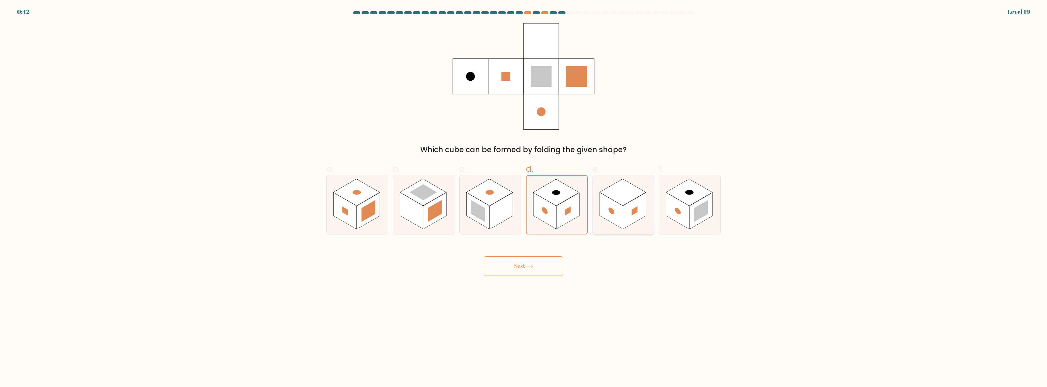
click at [524, 198] on input "e." at bounding box center [524, 196] width 0 height 4
radio input "true"
click at [561, 208] on rect at bounding box center [568, 211] width 23 height 37
click at [524, 198] on input "d." at bounding box center [524, 196] width 0 height 4
radio input "true"
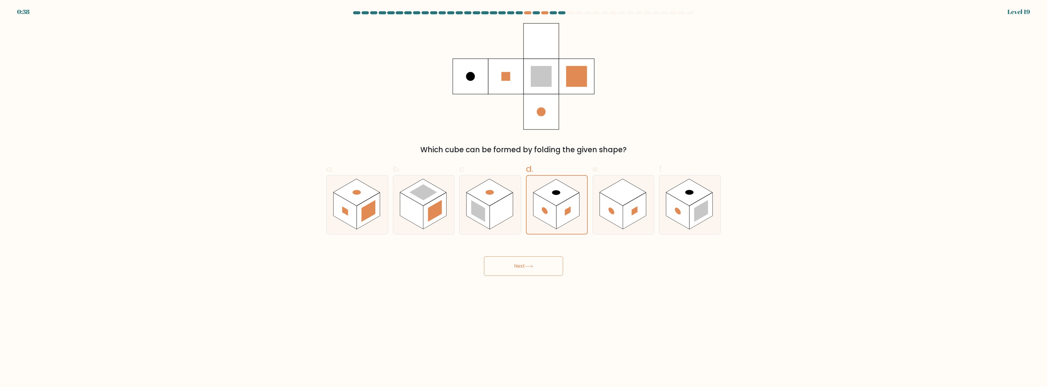
drag, startPoint x: 550, startPoint y: 272, endPoint x: 582, endPoint y: 283, distance: 33.3
click at [550, 272] on button "Next" at bounding box center [523, 265] width 79 height 19
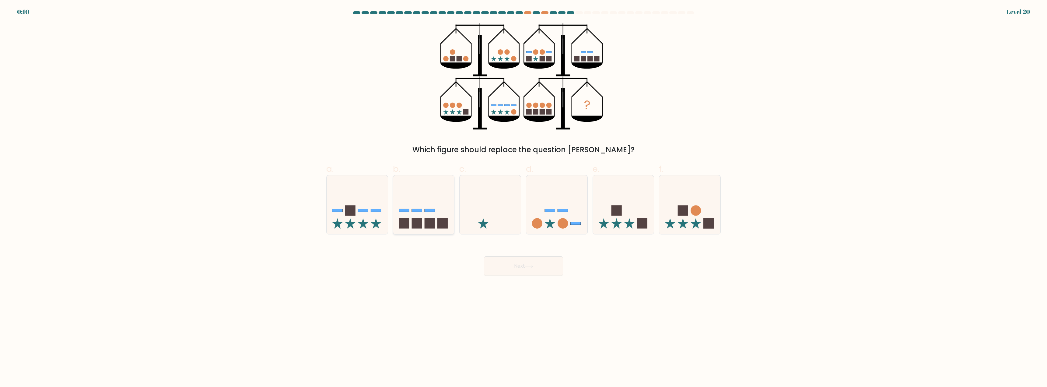
click at [428, 232] on div at bounding box center [424, 204] width 62 height 59
click at [524, 198] on input "b." at bounding box center [524, 196] width 0 height 4
radio input "true"
click at [547, 219] on icon at bounding box center [556, 205] width 61 height 51
click at [524, 198] on input "d." at bounding box center [524, 196] width 0 height 4
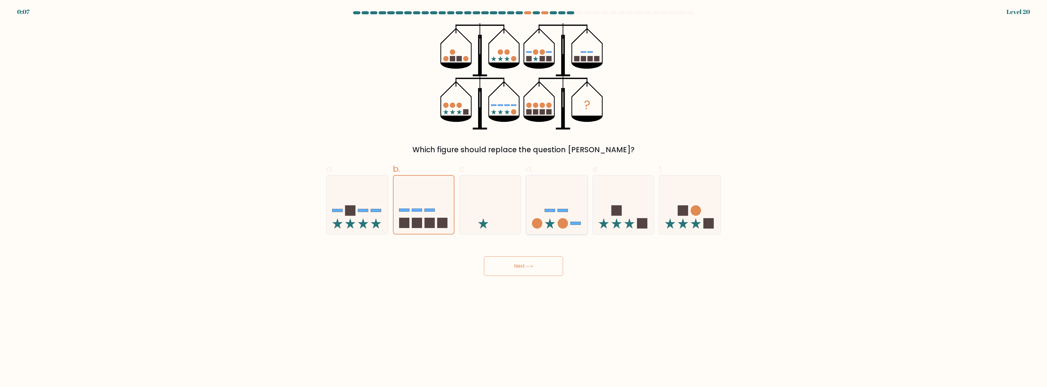
radio input "true"
click at [533, 267] on icon at bounding box center [529, 266] width 8 height 3
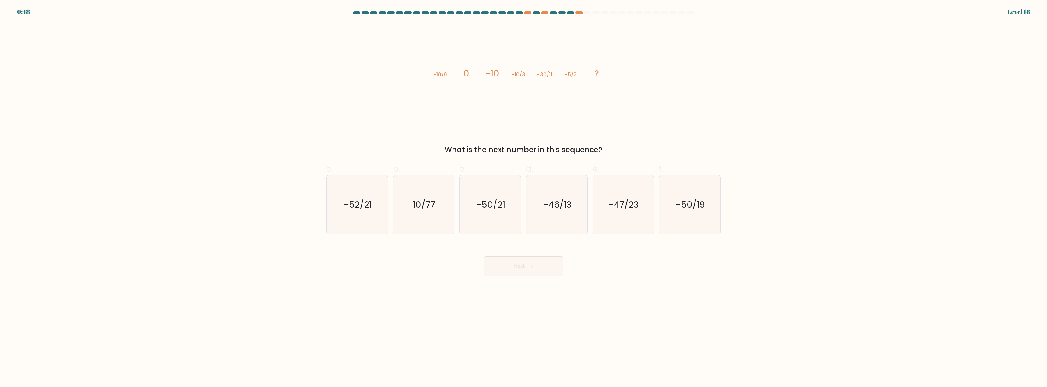
drag, startPoint x: 490, startPoint y: 151, endPoint x: 584, endPoint y: 138, distance: 94.4
click at [578, 151] on div "What is the next number in this sequence?" at bounding box center [523, 149] width 387 height 11
click at [584, 130] on div "image/svg+xml -10/9 0 -10 -10/3 -30/11 -5/2 ? What is the next number in this s…" at bounding box center [524, 89] width 402 height 132
drag, startPoint x: 436, startPoint y: 76, endPoint x: 463, endPoint y: 74, distance: 26.8
click at [463, 74] on icon "image/svg+xml -10/9 0 -10 -10/3 -30/11 -5/2 ?" at bounding box center [523, 76] width 183 height 107
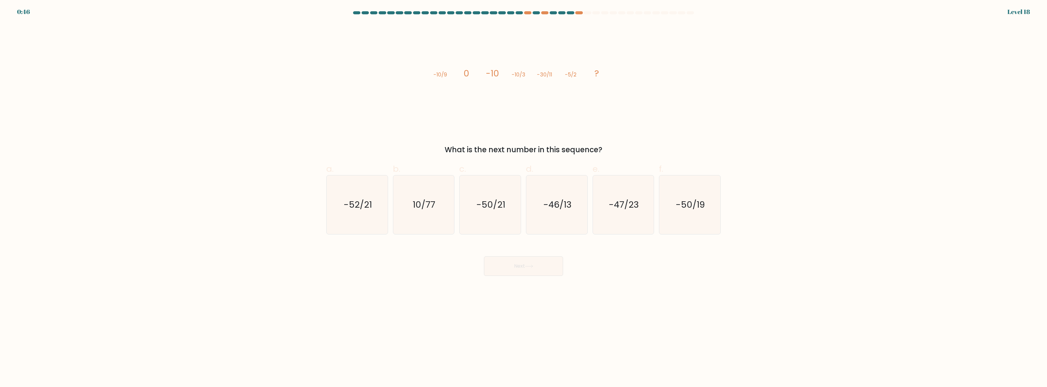
click at [478, 93] on icon "image/svg+xml -10/9 0 -10 -10/3 -30/11 -5/2 ?" at bounding box center [523, 76] width 183 height 107
drag, startPoint x: 490, startPoint y: 71, endPoint x: 501, endPoint y: 72, distance: 10.7
click at [500, 71] on icon "image/svg+xml -10/9 0 -10 -10/3 -30/11 -5/2 ?" at bounding box center [523, 76] width 183 height 107
click at [509, 89] on icon "image/svg+xml -10/9 0 -10 -10/3 -30/11 -5/2 ?" at bounding box center [523, 76] width 183 height 107
drag, startPoint x: 514, startPoint y: 73, endPoint x: 532, endPoint y: 74, distance: 18.3
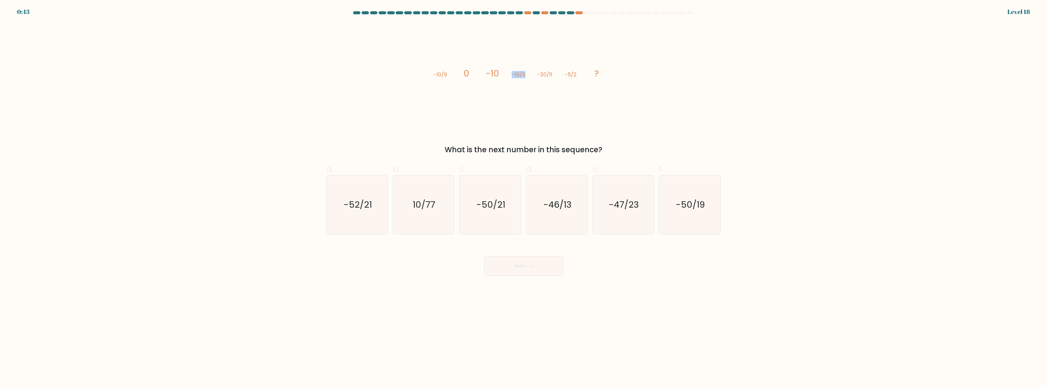
click at [532, 74] on icon "image/svg+xml -10/9 0 -10 -10/3 -30/11 -5/2 ?" at bounding box center [523, 76] width 183 height 107
click at [532, 91] on icon "image/svg+xml -10/9 0 -10 -10/3 -30/11 -5/2 ?" at bounding box center [523, 76] width 183 height 107
click at [625, 199] on text "-47/23" at bounding box center [624, 205] width 30 height 12
click at [524, 198] on input "e. -47/23" at bounding box center [524, 196] width 0 height 4
radio input "true"
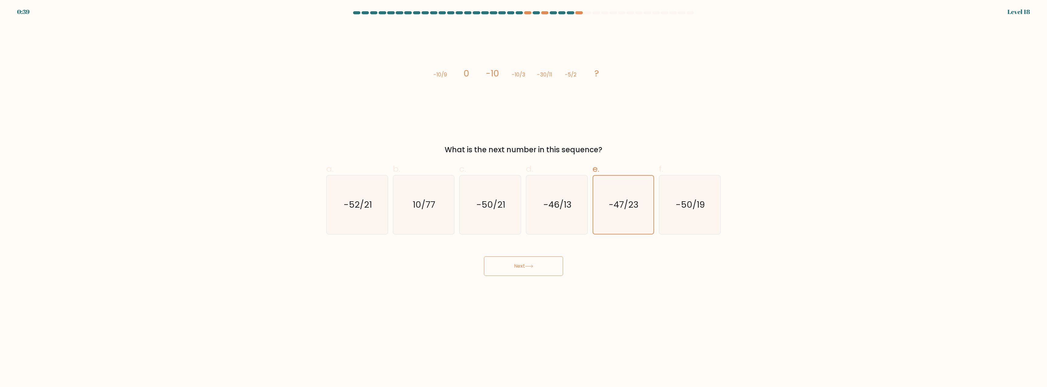
click at [535, 260] on button "Next" at bounding box center [523, 265] width 79 height 19
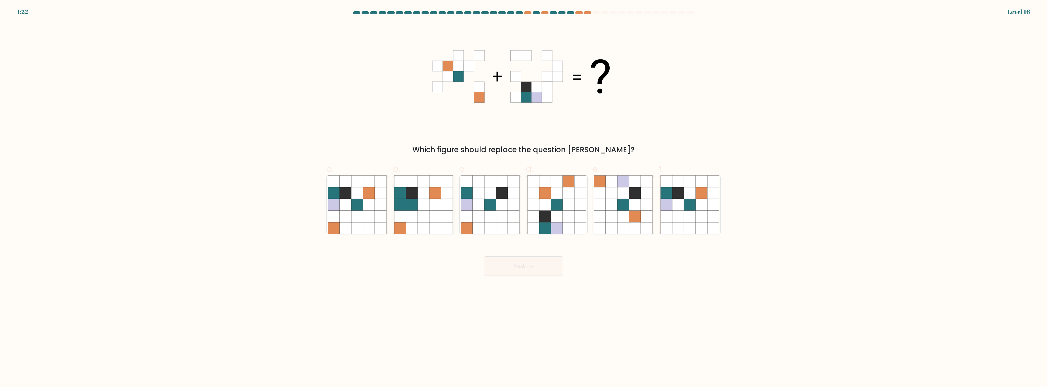
drag, startPoint x: 453, startPoint y: 149, endPoint x: 601, endPoint y: 144, distance: 147.8
click at [595, 146] on div "Which figure should replace the question mark?" at bounding box center [523, 149] width 387 height 11
click at [611, 128] on icon at bounding box center [523, 76] width 183 height 107
click at [360, 211] on icon at bounding box center [357, 217] width 12 height 12
click at [524, 198] on input "a." at bounding box center [524, 196] width 0 height 4
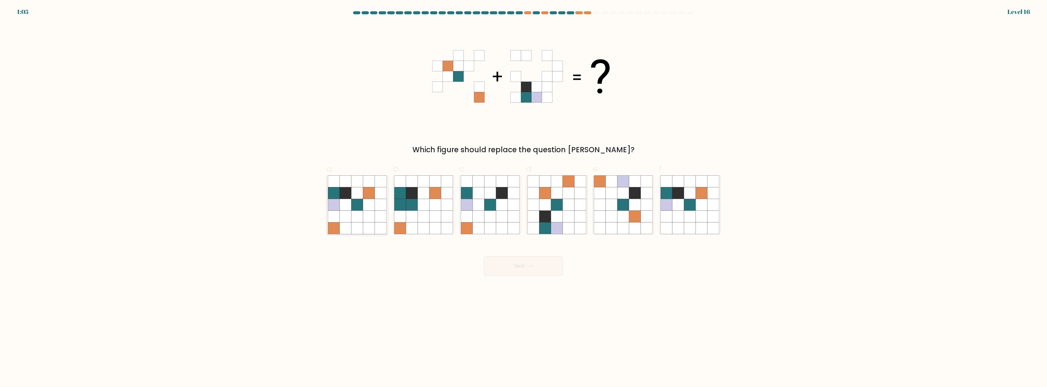
radio input "true"
click at [520, 260] on button "Next" at bounding box center [523, 265] width 79 height 19
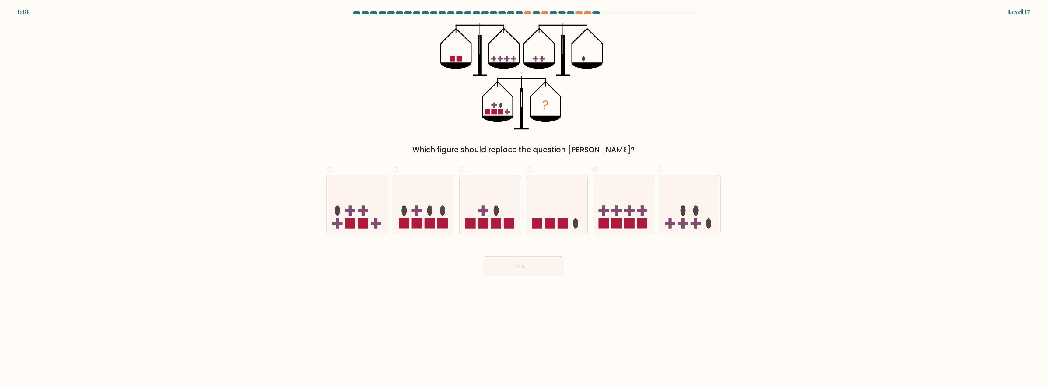
drag, startPoint x: 509, startPoint y: 151, endPoint x: 595, endPoint y: 150, distance: 86.2
click at [595, 150] on div "Which figure should replace the question mark?" at bounding box center [523, 149] width 387 height 11
click at [623, 146] on div "Which figure should replace the question mark?" at bounding box center [523, 149] width 387 height 11
click at [364, 208] on rect at bounding box center [363, 210] width 3 height 10
click at [524, 198] on input "a." at bounding box center [524, 196] width 0 height 4
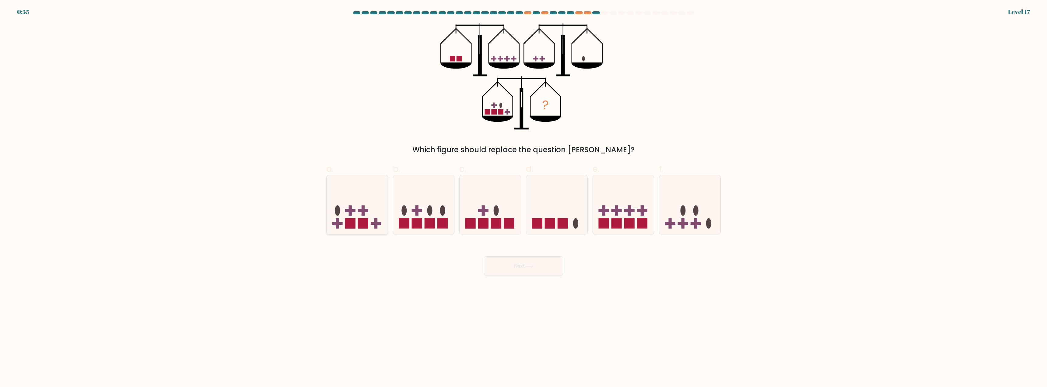
radio input "true"
click at [530, 264] on button "Next" at bounding box center [523, 265] width 79 height 19
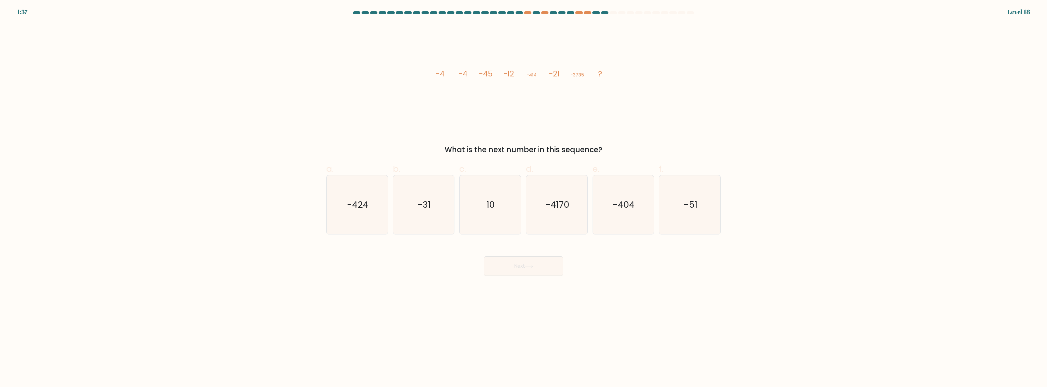
drag, startPoint x: 459, startPoint y: 148, endPoint x: 572, endPoint y: 149, distance: 113.6
click at [572, 149] on div "What is the next number in this sequence?" at bounding box center [523, 149] width 387 height 11
click at [587, 142] on div "image/svg+xml -4 -4 -45 -12 -414 -21 -3735 ? What is the next number in this se…" at bounding box center [524, 89] width 402 height 132
drag, startPoint x: 474, startPoint y: 72, endPoint x: 496, endPoint y: 74, distance: 22.0
click at [495, 72] on icon "image/svg+xml -4 -4 -45 -12 -414 -21 -3735 ?" at bounding box center [523, 76] width 183 height 107
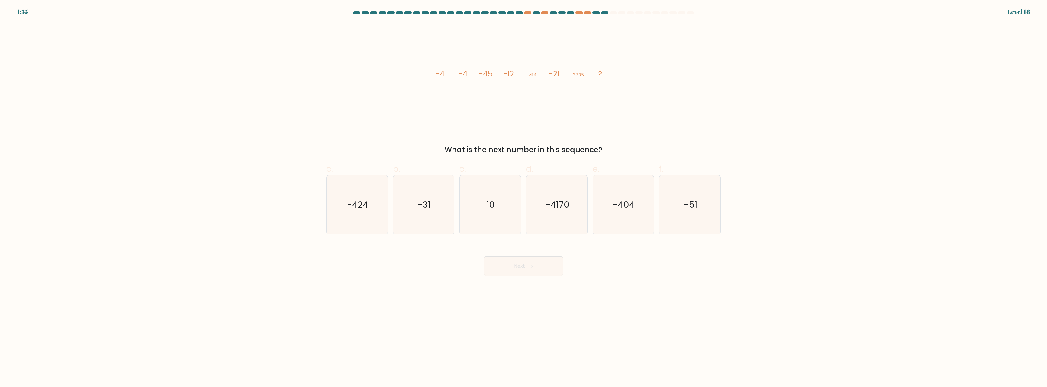
click at [504, 86] on icon "image/svg+xml -4 -4 -45 -12 -414 -21 -3735 ?" at bounding box center [523, 76] width 183 height 107
drag, startPoint x: 503, startPoint y: 72, endPoint x: 524, endPoint y: 77, distance: 21.6
click at [524, 76] on icon "image/svg+xml -4 -4 -45 -12 -414 -21 -3735 ?" at bounding box center [523, 76] width 183 height 107
click at [525, 88] on icon "image/svg+xml -4 -4 -45 -12 -414 -21 -3735 ?" at bounding box center [523, 76] width 183 height 107
click at [525, 90] on icon "image/svg+xml -4 -4 -45 -12 -414 -21 -3735 ?" at bounding box center [523, 76] width 183 height 107
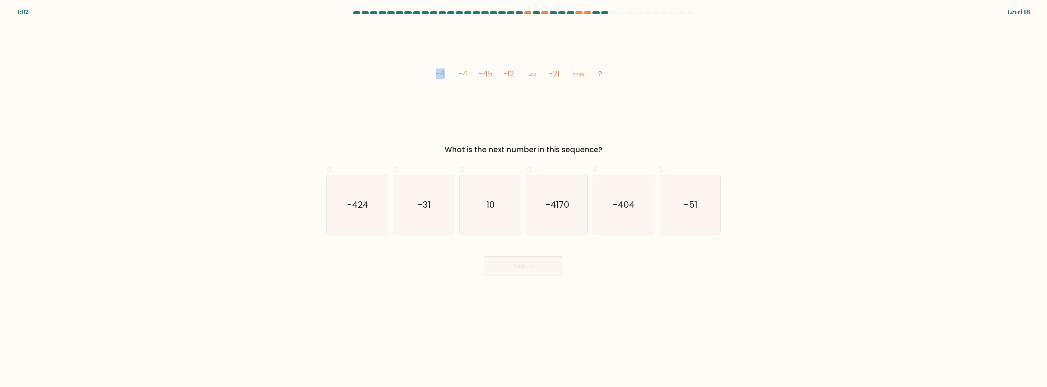
drag, startPoint x: 446, startPoint y: 76, endPoint x: 428, endPoint y: 74, distance: 18.0
click at [428, 74] on div "image/svg+xml -4 -4 -45 -12 -414 -21 -3735 ? What is the next number in this se…" at bounding box center [524, 89] width 402 height 132
click at [467, 91] on icon "image/svg+xml -4 -4 -45 -12 -414 -21 -3735 ?" at bounding box center [523, 76] width 183 height 107
drag, startPoint x: 465, startPoint y: 73, endPoint x: 473, endPoint y: 73, distance: 8.8
click at [473, 72] on icon "image/svg+xml -4 -4 -45 -12 -414 -21 -3735 ?" at bounding box center [523, 76] width 183 height 107
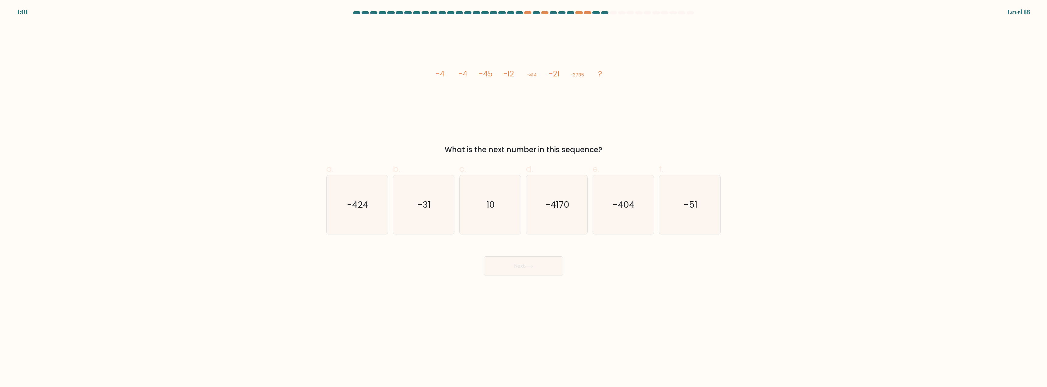
click at [477, 88] on icon "image/svg+xml -4 -4 -45 -12 -414 -21 -3735 ?" at bounding box center [523, 76] width 183 height 107
drag, startPoint x: 482, startPoint y: 71, endPoint x: 497, endPoint y: 71, distance: 14.9
click at [497, 71] on icon "image/svg+xml -4 -4 -45 -12 -414 -21 -3735 ?" at bounding box center [523, 76] width 183 height 107
click at [493, 97] on icon "image/svg+xml -4 -4 -45 -12 -414 -21 -3735 ?" at bounding box center [523, 76] width 183 height 107
click at [495, 98] on icon "image/svg+xml -4 -4 -45 -12 -414 -21 -3735 ?" at bounding box center [523, 76] width 183 height 107
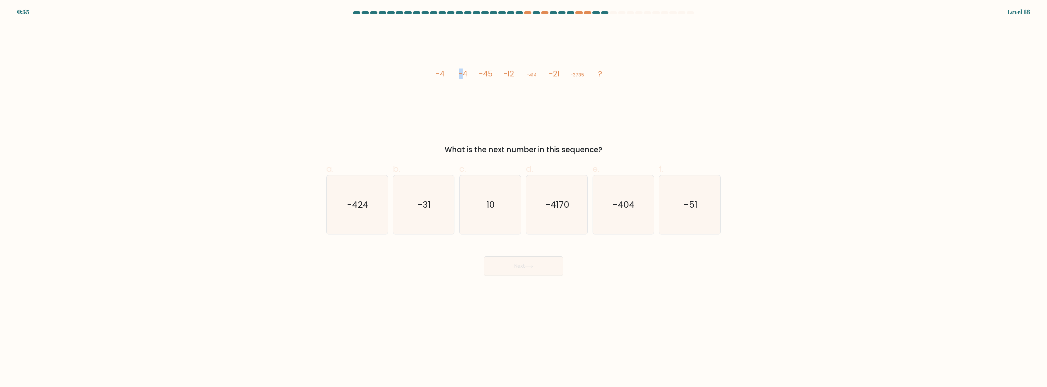
drag, startPoint x: 461, startPoint y: 76, endPoint x: 454, endPoint y: 76, distance: 6.7
click at [454, 76] on icon "image/svg+xml -4 -4 -45 -12 -414 -21 -3735 ?" at bounding box center [523, 76] width 183 height 107
click at [488, 86] on icon "image/svg+xml -4 -4 -45 -12 -414 -21 -3735 ?" at bounding box center [523, 76] width 183 height 107
click at [698, 215] on icon "-51" at bounding box center [690, 204] width 59 height 59
click at [524, 198] on input "f. -51" at bounding box center [524, 196] width 0 height 4
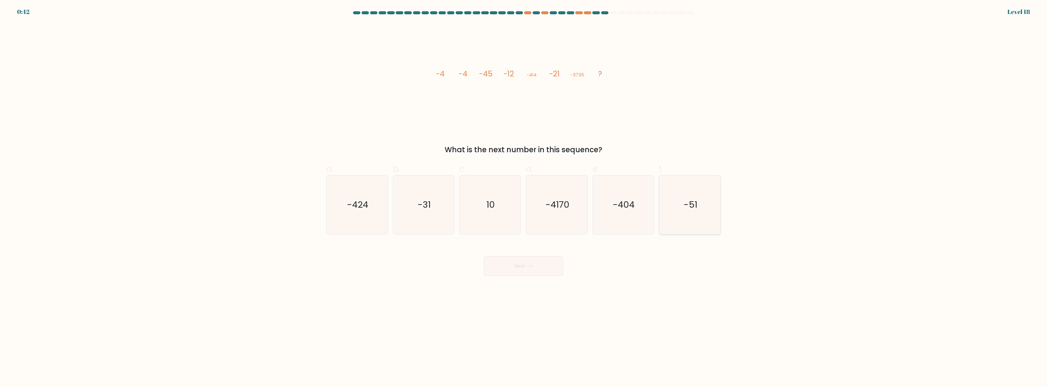
radio input "true"
click at [544, 258] on button "Next" at bounding box center [523, 265] width 79 height 19
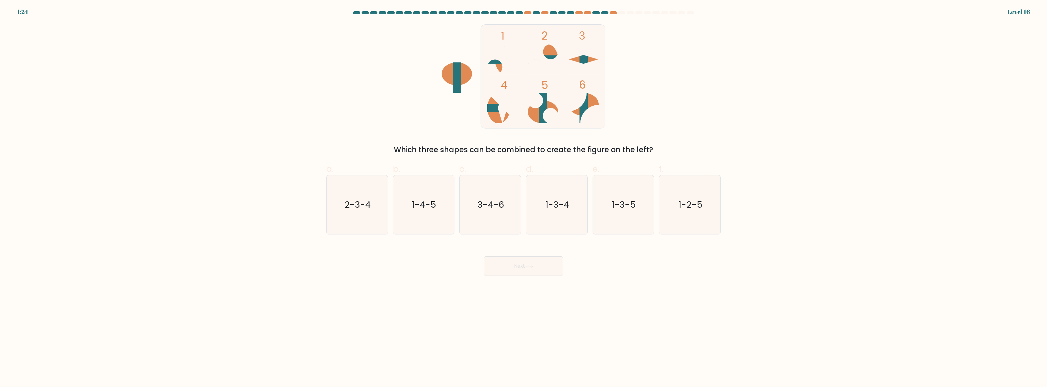
drag, startPoint x: 431, startPoint y: 150, endPoint x: 644, endPoint y: 150, distance: 213.4
click at [644, 150] on div "Which three shapes can be combined to create the figure on the left?" at bounding box center [523, 149] width 387 height 11
click at [651, 150] on div "Which three shapes can be combined to create the figure on the left?" at bounding box center [523, 149] width 387 height 11
drag, startPoint x: 463, startPoint y: 149, endPoint x: 616, endPoint y: 148, distance: 152.8
click at [587, 148] on div "Which three shapes can be combined to create the figure on the left?" at bounding box center [523, 149] width 387 height 11
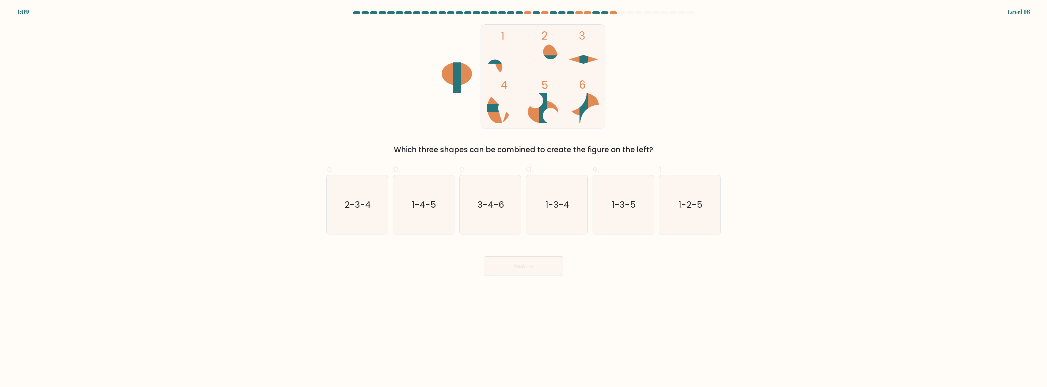
click at [619, 148] on div "Which three shapes can be combined to create the figure on the left?" at bounding box center [523, 149] width 387 height 11
click at [698, 217] on icon "1-2-5" at bounding box center [690, 204] width 59 height 59
click at [524, 198] on input "f. 1-2-5" at bounding box center [524, 196] width 0 height 4
radio input "true"
click at [518, 271] on button "Next" at bounding box center [523, 265] width 79 height 19
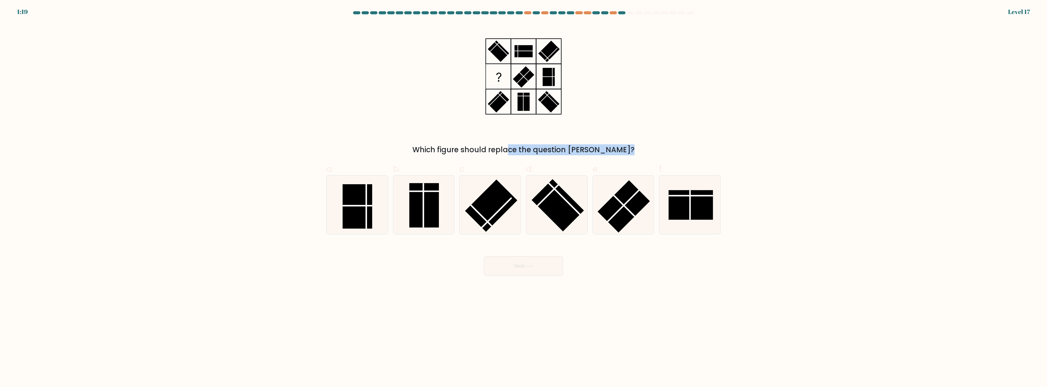
drag, startPoint x: 476, startPoint y: 148, endPoint x: 589, endPoint y: 150, distance: 113.0
click at [589, 150] on div "Which figure should replace the question mark?" at bounding box center [523, 149] width 387 height 11
click at [612, 122] on div "Which figure should replace the question mark?" at bounding box center [524, 89] width 402 height 132
click at [429, 219] on rect at bounding box center [425, 205] width 30 height 44
click at [524, 198] on input "b." at bounding box center [524, 196] width 0 height 4
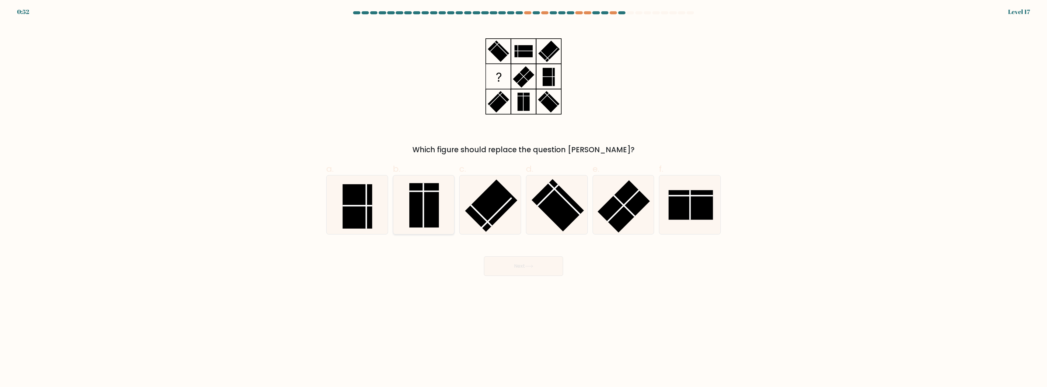
radio input "true"
click at [533, 255] on div "Next" at bounding box center [524, 259] width 402 height 34
click at [530, 269] on button "Next" at bounding box center [523, 265] width 79 height 19
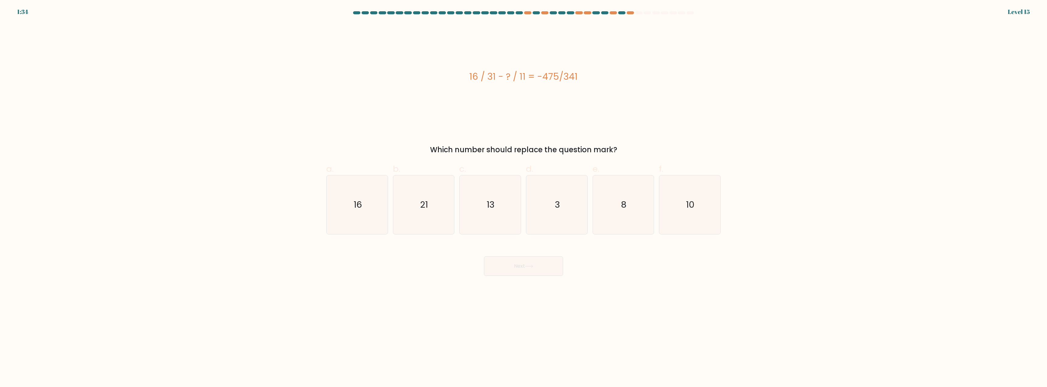
drag, startPoint x: 468, startPoint y: 151, endPoint x: 611, endPoint y: 150, distance: 143.1
click at [611, 150] on div "Which number should replace the question mark?" at bounding box center [523, 149] width 387 height 11
click at [561, 114] on div "16 / 31 - ? / 11 = -475/341" at bounding box center [523, 76] width 395 height 107
click at [430, 205] on icon "21" at bounding box center [423, 204] width 59 height 59
click at [524, 198] on input "b. 21" at bounding box center [524, 196] width 0 height 4
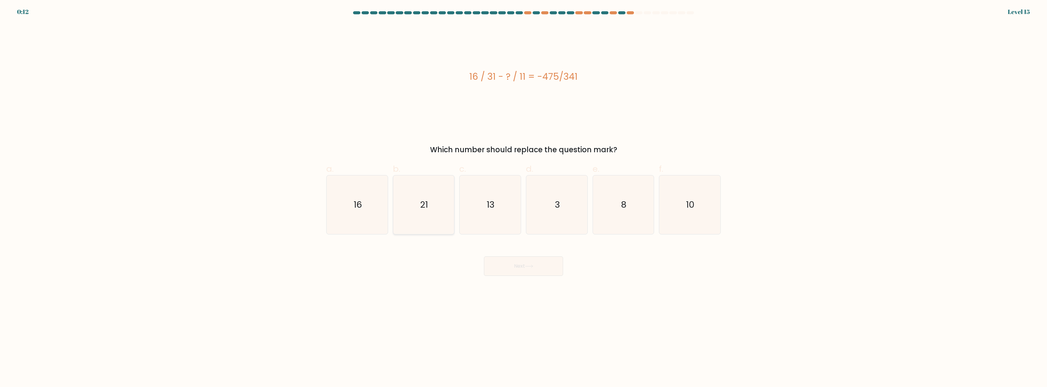
radio input "true"
click at [503, 253] on div "Next" at bounding box center [524, 259] width 402 height 34
click at [515, 271] on button "Next" at bounding box center [523, 265] width 79 height 19
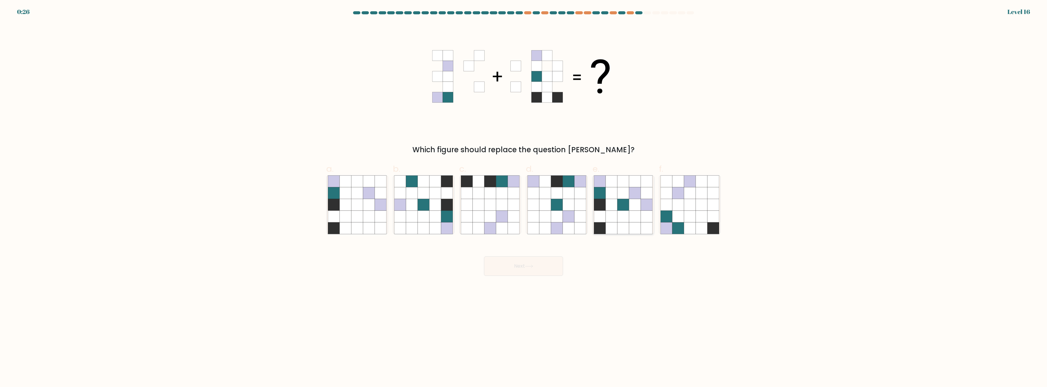
click at [618, 220] on icon at bounding box center [624, 217] width 12 height 12
click at [524, 198] on input "e." at bounding box center [524, 196] width 0 height 4
radio input "true"
click at [540, 270] on button "Next" at bounding box center [523, 265] width 79 height 19
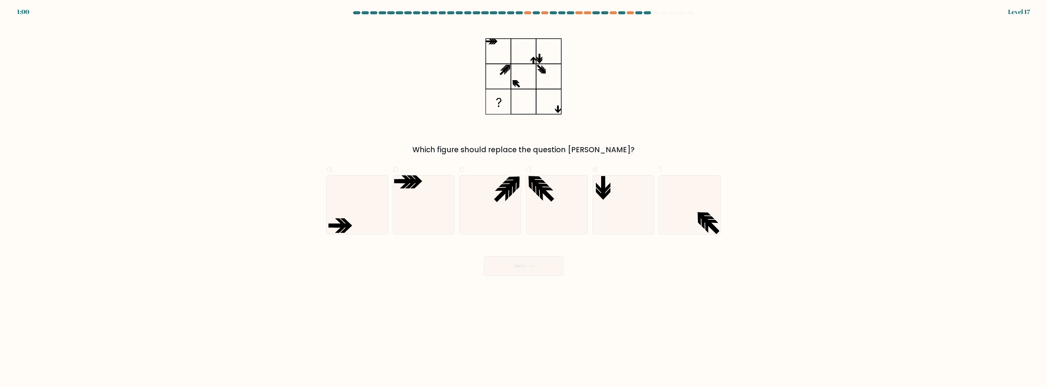
drag, startPoint x: 485, startPoint y: 150, endPoint x: 597, endPoint y: 152, distance: 112.1
click at [597, 152] on div "Which figure should replace the question mark?" at bounding box center [523, 149] width 387 height 11
click at [613, 129] on div "Which figure should replace the question mark?" at bounding box center [524, 89] width 402 height 132
click at [348, 222] on icon at bounding box center [346, 221] width 12 height 7
click at [524, 198] on input "a." at bounding box center [524, 196] width 0 height 4
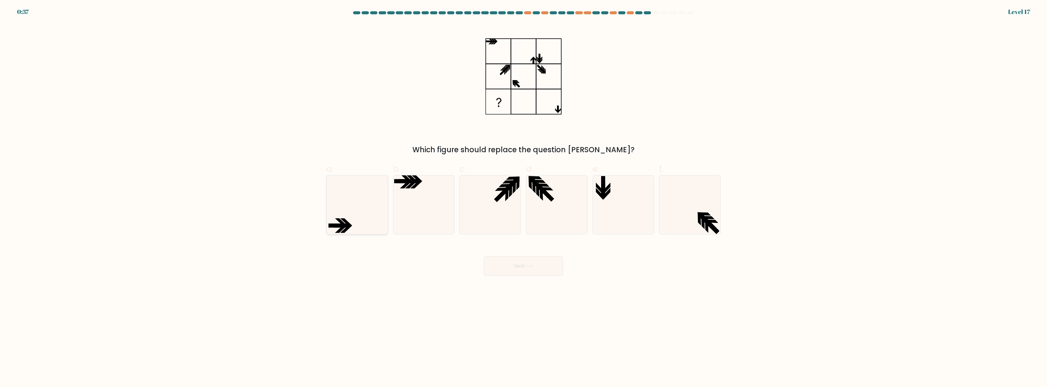
radio input "true"
click at [546, 272] on button "Next" at bounding box center [523, 265] width 79 height 19
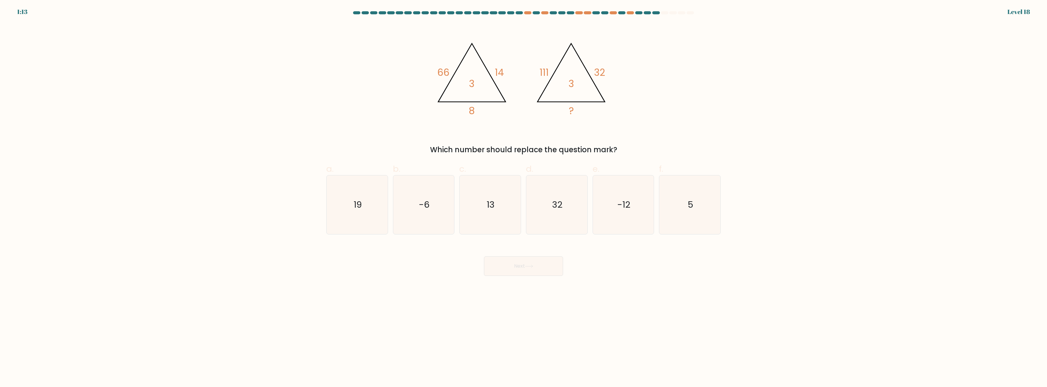
drag, startPoint x: 445, startPoint y: 149, endPoint x: 603, endPoint y: 149, distance: 158.3
click at [603, 149] on div "Which number should replace the question mark?" at bounding box center [523, 149] width 387 height 11
click at [613, 131] on div "@import url('https://fonts.googleapis.com/css?family=Abril+Fatface:400,100,100i…" at bounding box center [524, 89] width 402 height 132
drag, startPoint x: 470, startPoint y: 111, endPoint x: 487, endPoint y: 112, distance: 17.4
click at [487, 112] on icon "@import url('https://fonts.googleapis.com/css?family=Abril+Fatface:400,100,100i…" at bounding box center [523, 76] width 183 height 107
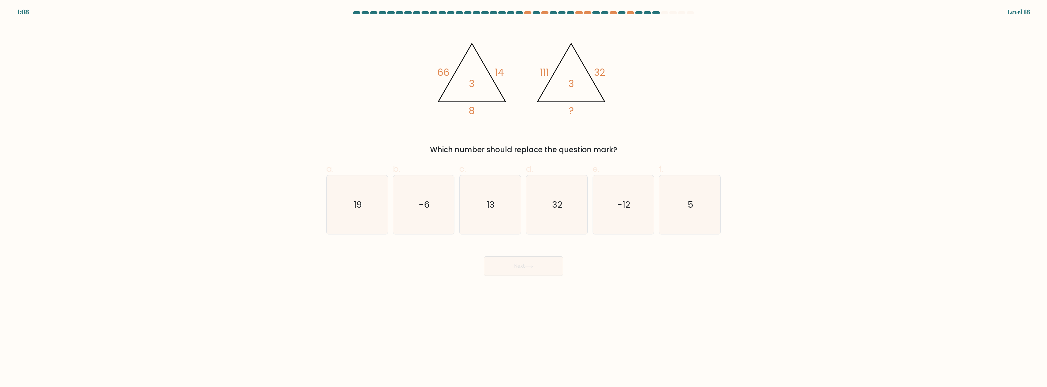
click at [513, 134] on div "@import url('https://fonts.googleapis.com/css?family=Abril+Fatface:400,100,100i…" at bounding box center [524, 89] width 402 height 132
click at [701, 195] on icon "5" at bounding box center [690, 204] width 59 height 59
click at [524, 195] on input "f. 5" at bounding box center [524, 196] width 0 height 4
radio input "true"
click at [541, 268] on button "Next" at bounding box center [523, 265] width 79 height 19
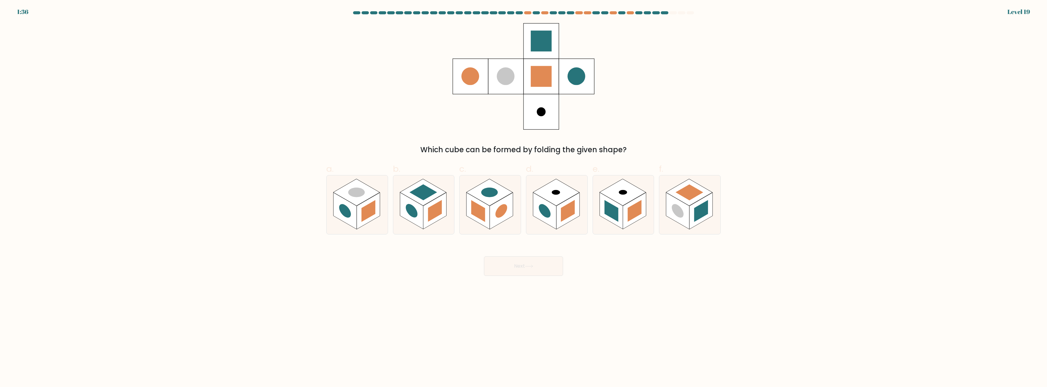
drag, startPoint x: 468, startPoint y: 149, endPoint x: 618, endPoint y: 147, distance: 149.8
click at [618, 147] on div "Which cube can be formed by folding the given shape?" at bounding box center [523, 149] width 387 height 11
click at [639, 138] on div "Which cube can be formed by folding the given shape?" at bounding box center [524, 89] width 402 height 132
click at [557, 214] on rect at bounding box center [568, 211] width 23 height 37
click at [524, 198] on input "d." at bounding box center [524, 196] width 0 height 4
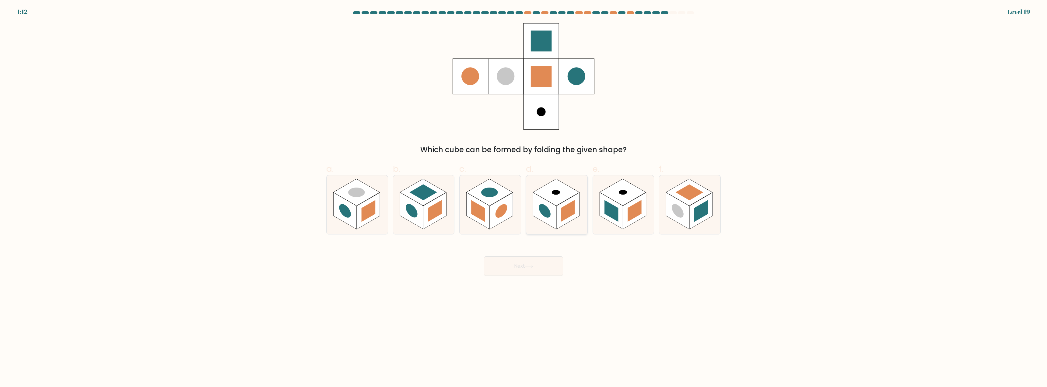
radio input "true"
click at [529, 268] on icon at bounding box center [529, 266] width 8 height 3
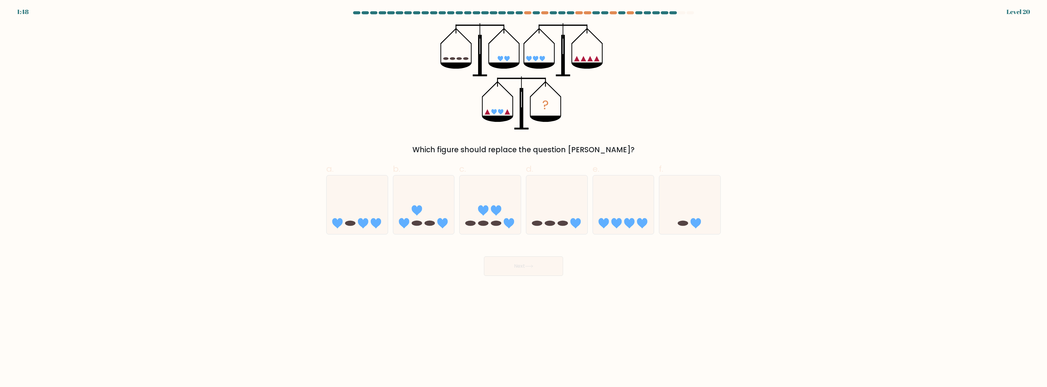
drag, startPoint x: 472, startPoint y: 152, endPoint x: 598, endPoint y: 151, distance: 126.4
click at [598, 151] on div "Which figure should replace the question mark?" at bounding box center [523, 149] width 387 height 11
click at [623, 125] on div "? Which figure should replace the question mark?" at bounding box center [524, 89] width 402 height 132
click at [369, 195] on icon at bounding box center [357, 205] width 61 height 51
click at [524, 195] on input "a." at bounding box center [524, 196] width 0 height 4
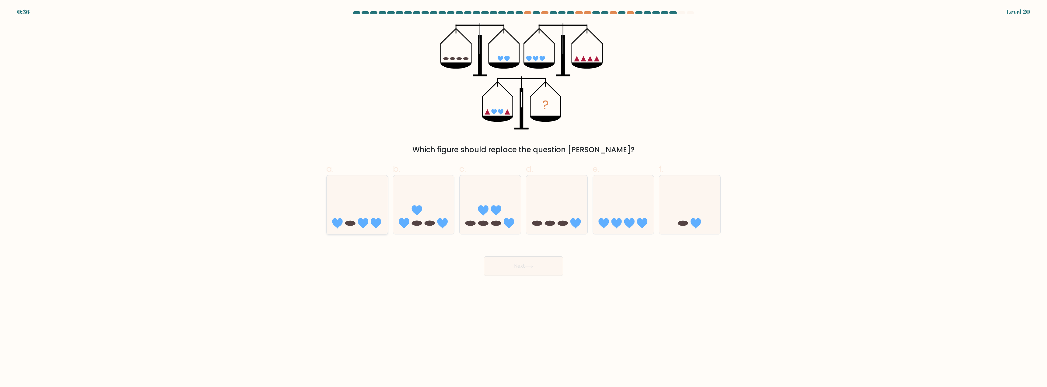
radio input "true"
click at [519, 268] on button "Next" at bounding box center [523, 265] width 79 height 19
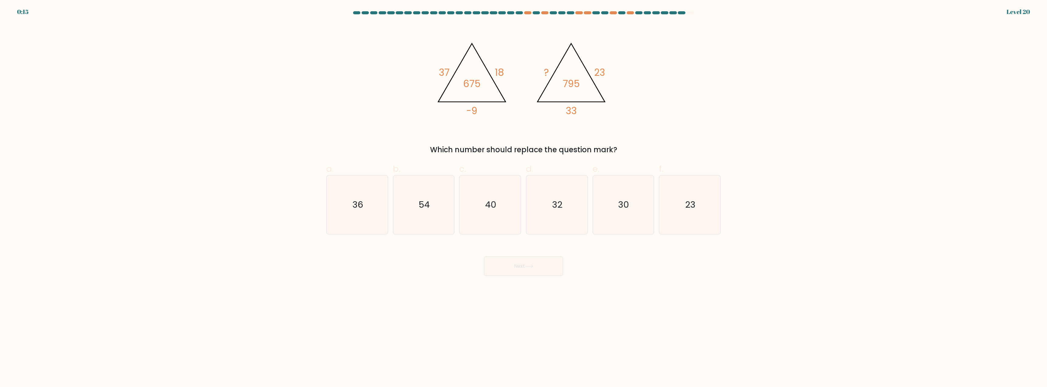
drag, startPoint x: 620, startPoint y: 138, endPoint x: 578, endPoint y: 130, distance: 42.4
click at [578, 130] on div "@import url('https://fonts.googleapis.com/css?family=Abril+Fatface:400,100,100i…" at bounding box center [524, 89] width 402 height 132
click at [632, 216] on icon "30" at bounding box center [623, 204] width 59 height 59
click at [524, 198] on input "e. 30" at bounding box center [524, 196] width 0 height 4
radio input "true"
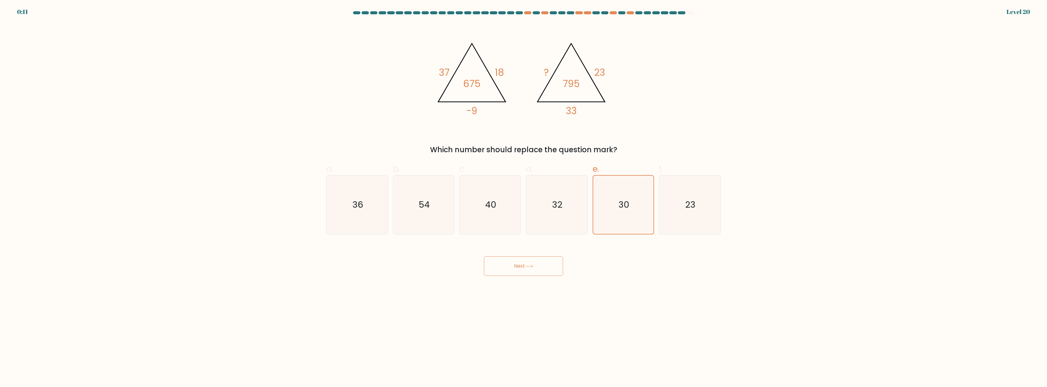
click at [551, 273] on button "Next" at bounding box center [523, 265] width 79 height 19
click at [528, 269] on button "Next" at bounding box center [523, 265] width 79 height 19
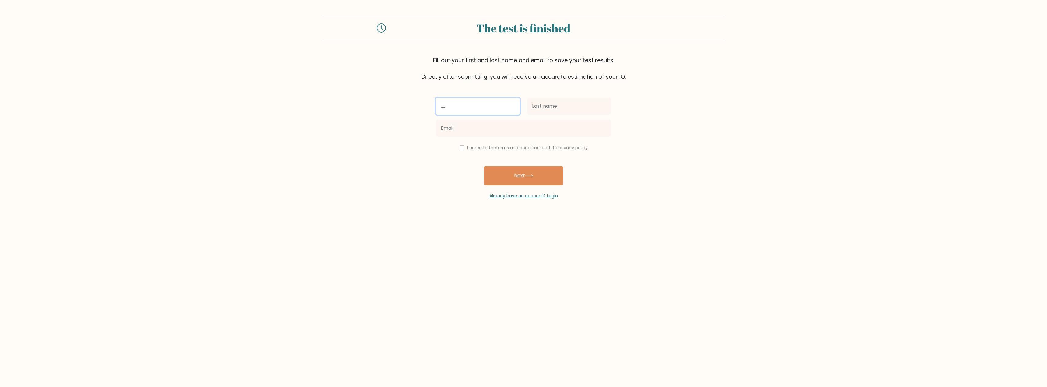
type input "g"
type input "b"
type input "h"
type input "s"
type input "c"
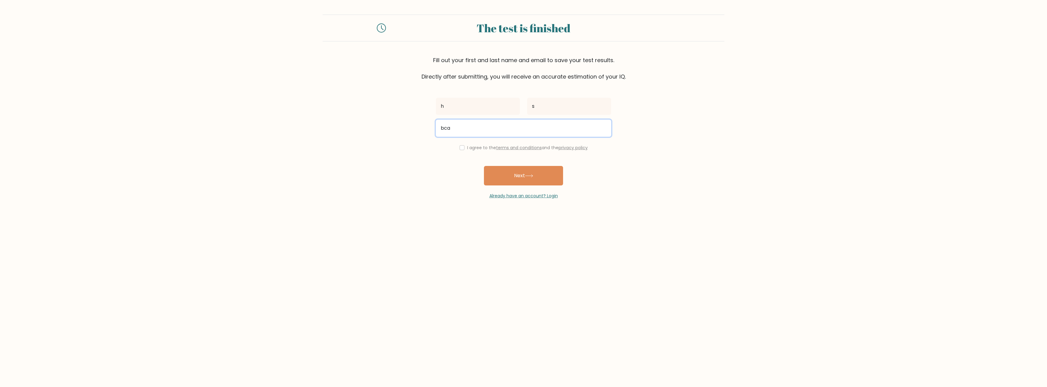
type input "[EMAIL_ADDRESS][DOMAIN_NAME]"
click at [460, 146] on input "checkbox" at bounding box center [462, 147] width 5 height 5
checkbox input "true"
click at [510, 171] on button "Next" at bounding box center [523, 175] width 79 height 19
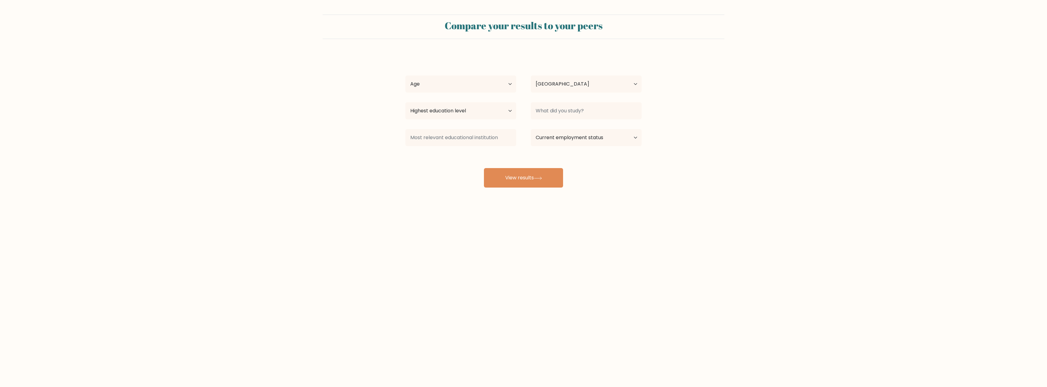
select select "KR"
click at [477, 90] on select "Age Under [DEMOGRAPHIC_DATA] [DEMOGRAPHIC_DATA] [DEMOGRAPHIC_DATA] [DEMOGRAPHIC…" at bounding box center [461, 84] width 111 height 17
select select "25_34"
click at [406, 76] on select "Age Under [DEMOGRAPHIC_DATA] [DEMOGRAPHIC_DATA] [DEMOGRAPHIC_DATA] [DEMOGRAPHIC…" at bounding box center [461, 84] width 111 height 17
click at [475, 113] on select "Highest education level No schooling Primary Lower Secondary Upper Secondary Oc…" at bounding box center [461, 110] width 111 height 17
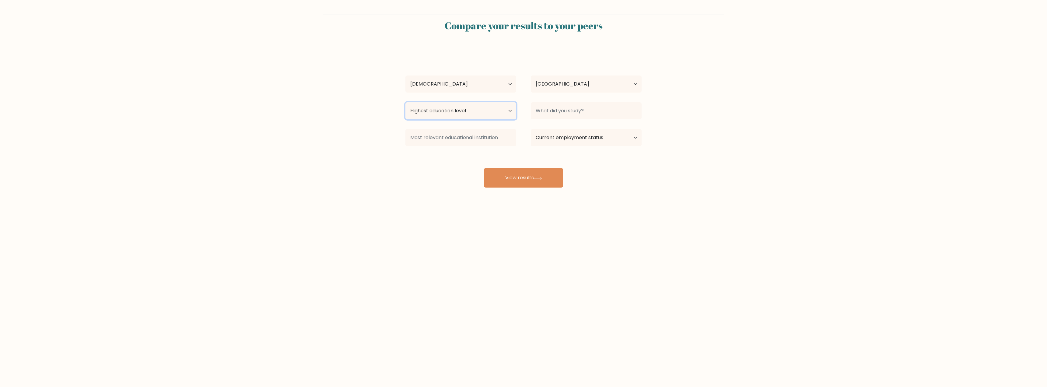
select select "bachelors_degree"
click at [406, 102] on select "Highest education level No schooling Primary Lower Secondary Upper Secondary Oc…" at bounding box center [461, 110] width 111 height 17
click at [557, 117] on input at bounding box center [586, 110] width 111 height 17
drag, startPoint x: 480, startPoint y: 142, endPoint x: 475, endPoint y: 143, distance: 4.9
click at [475, 143] on input at bounding box center [461, 137] width 111 height 17
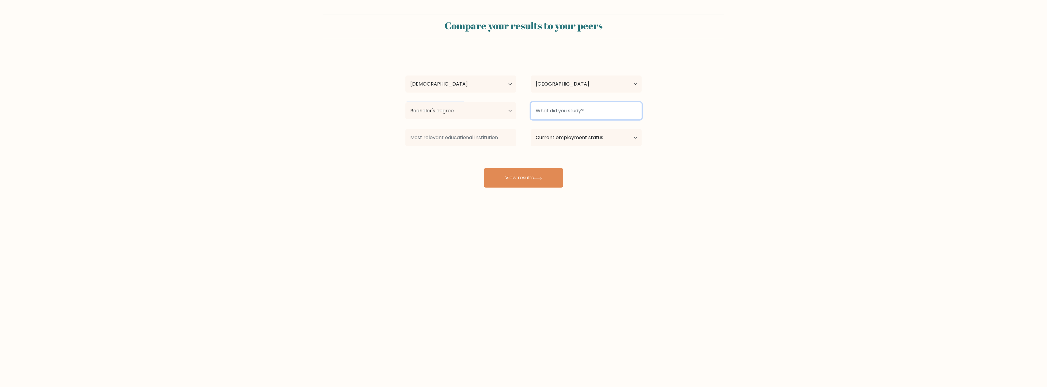
click at [560, 111] on input at bounding box center [586, 110] width 111 height 17
type input "engineering"
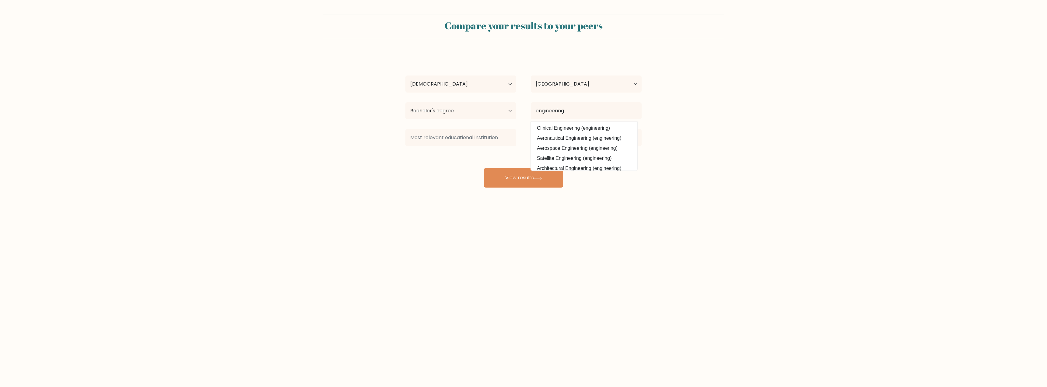
click at [691, 167] on form "Compare your results to your peers [PERSON_NAME] Age Under [DEMOGRAPHIC_DATA] […" at bounding box center [523, 101] width 1047 height 173
click at [582, 137] on select "Current employment status Employed Student Retired Other / prefer not to answer" at bounding box center [586, 137] width 111 height 17
select select "employed"
click at [531, 129] on select "Current employment status Employed Student Retired Other / prefer not to answer" at bounding box center [586, 137] width 111 height 17
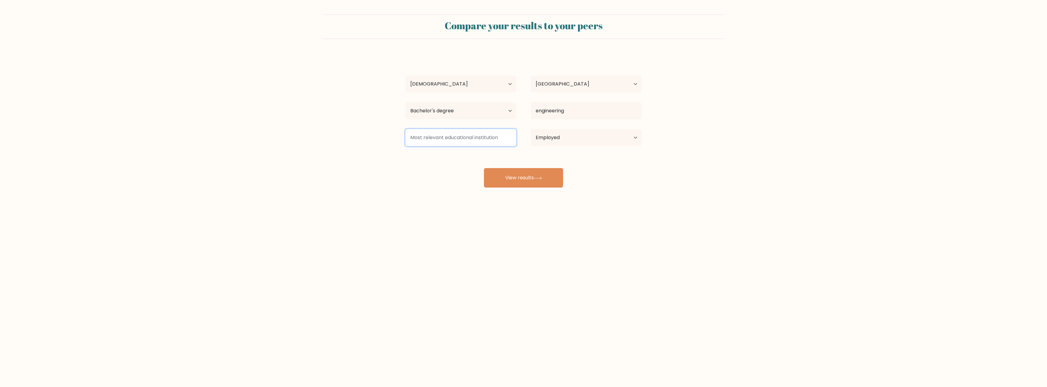
click at [478, 135] on input at bounding box center [461, 137] width 111 height 17
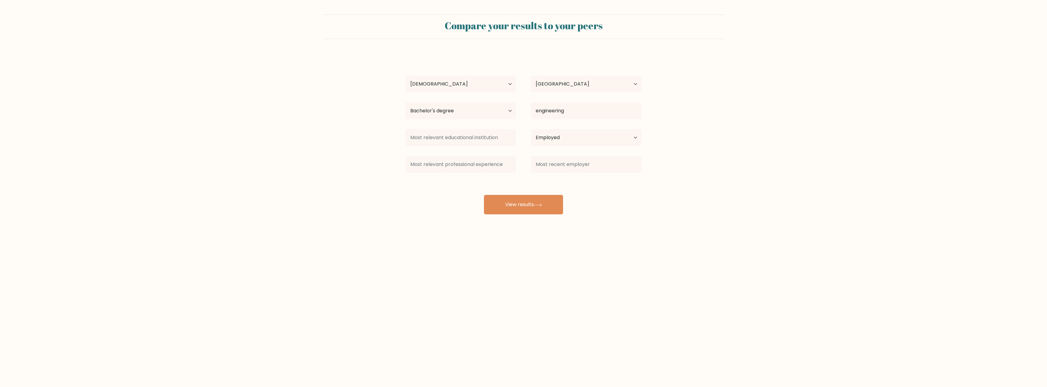
click at [601, 193] on div "h s Age Under [DEMOGRAPHIC_DATA] [DEMOGRAPHIC_DATA] [DEMOGRAPHIC_DATA] [DEMOGRA…" at bounding box center [524, 134] width 244 height 161
click at [558, 206] on button "View results" at bounding box center [523, 204] width 79 height 19
click at [492, 139] on input at bounding box center [461, 137] width 111 height 17
click at [498, 144] on input "bachelor" at bounding box center [461, 137] width 111 height 17
type input "bachelor"
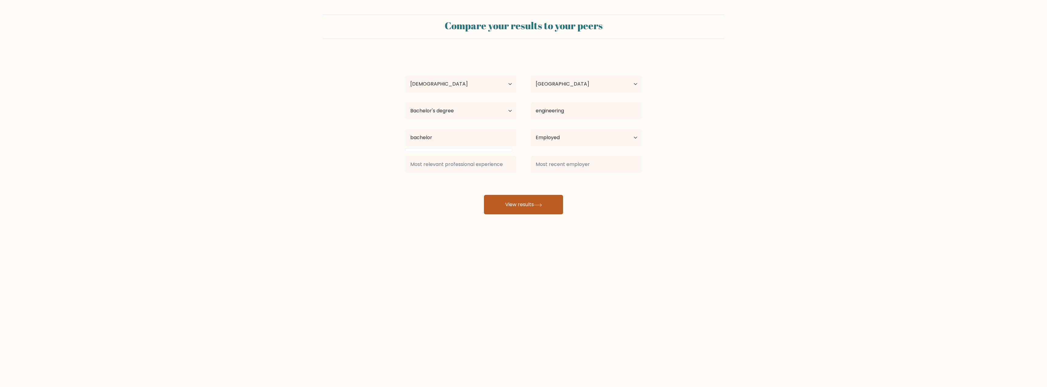
click at [514, 205] on button "View results" at bounding box center [523, 204] width 79 height 19
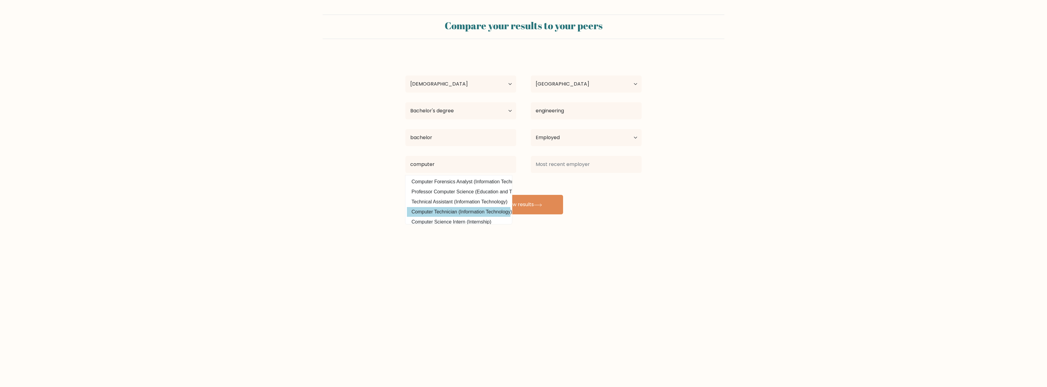
click at [487, 211] on option "Computer Technician (Information Technology)" at bounding box center [459, 212] width 104 height 10
type input "Computer Technician"
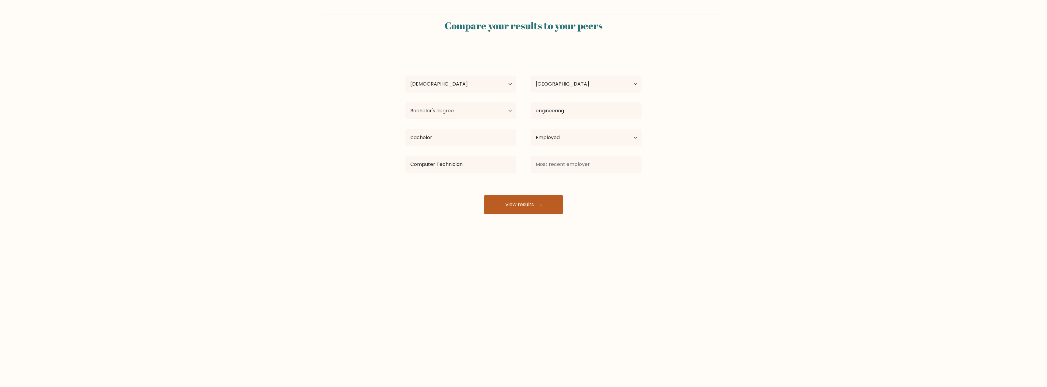
click at [543, 202] on button "View results" at bounding box center [523, 204] width 79 height 19
click at [598, 209] on option "samsung mobile" at bounding box center [585, 212] width 104 height 10
type input "samsung mobile"
click at [538, 202] on button "View results" at bounding box center [523, 204] width 79 height 19
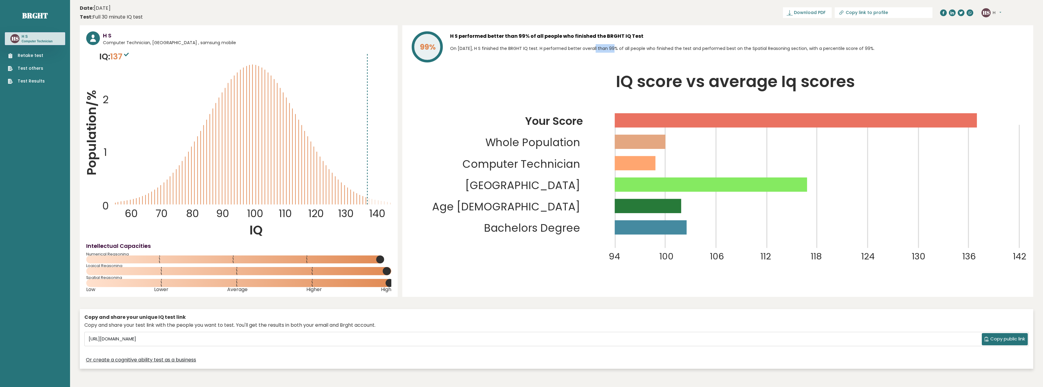
drag, startPoint x: 572, startPoint y: 49, endPoint x: 612, endPoint y: 58, distance: 41.1
click at [612, 51] on p "On [DATE], H S finished the BRGHT IQ test. H performed better overall than 99% …" at bounding box center [738, 48] width 577 height 9
drag, startPoint x: 104, startPoint y: 279, endPoint x: 83, endPoint y: 279, distance: 21.6
click at [83, 279] on div "H S Computer Technician, [GEOGRAPHIC_DATA] , samsung mobile IQ: 137 Population/…" at bounding box center [239, 161] width 318 height 272
copy div "Spatial Reasoning"
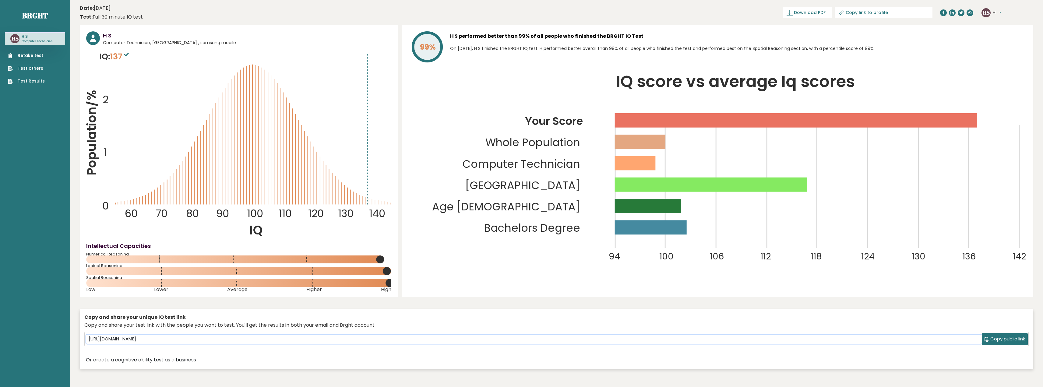
click at [348, 340] on input "[URL][DOMAIN_NAME]" at bounding box center [533, 339] width 895 height 9
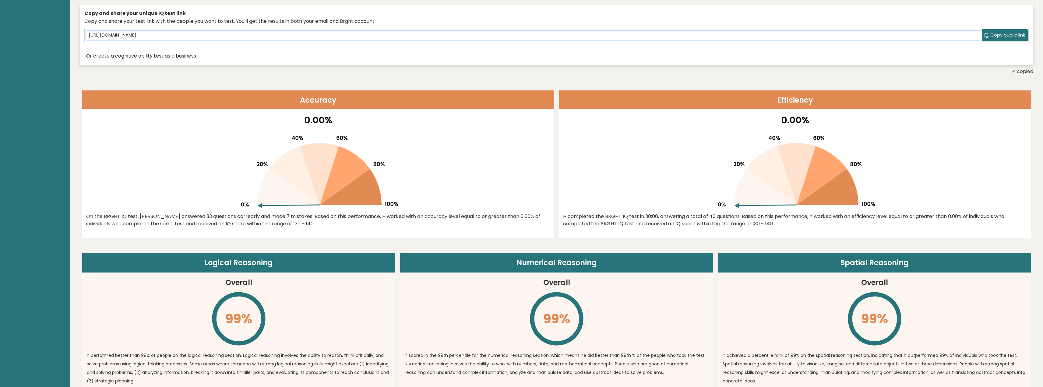
scroll to position [304, 0]
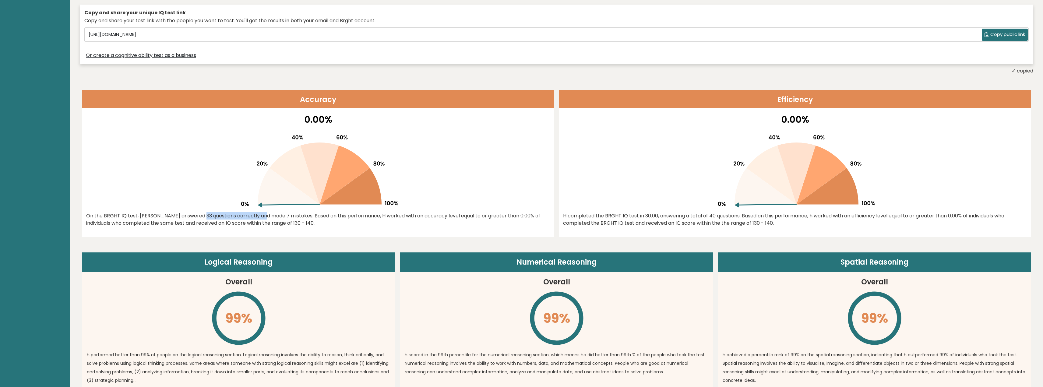
drag, startPoint x: 152, startPoint y: 216, endPoint x: 216, endPoint y: 219, distance: 64.6
click at [216, 219] on div "On the BRGHT IQ test, [PERSON_NAME] answered 33 questions correctly and made 7 …" at bounding box center [318, 219] width 464 height 15
drag, startPoint x: 238, startPoint y: 219, endPoint x: 260, endPoint y: 217, distance: 22.6
click at [260, 217] on div "On the BRGHT IQ test, [PERSON_NAME] answered 33 questions correctly and made 7 …" at bounding box center [318, 219] width 464 height 15
drag, startPoint x: 291, startPoint y: 217, endPoint x: 335, endPoint y: 218, distance: 43.6
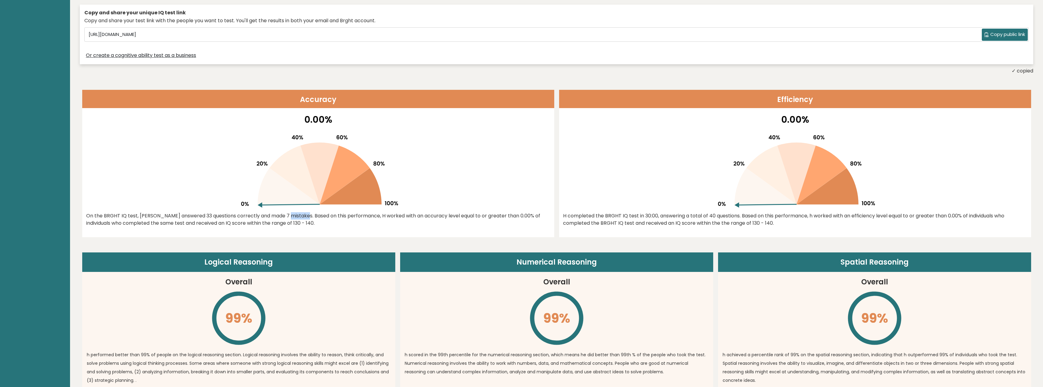
click at [335, 220] on div "On the BRGHT IQ test, [PERSON_NAME] answered 33 questions correctly and made 7 …" at bounding box center [318, 219] width 464 height 15
click at [335, 218] on div "On the BRGHT IQ test, [PERSON_NAME] answered 33 questions correctly and made 7 …" at bounding box center [318, 219] width 464 height 15
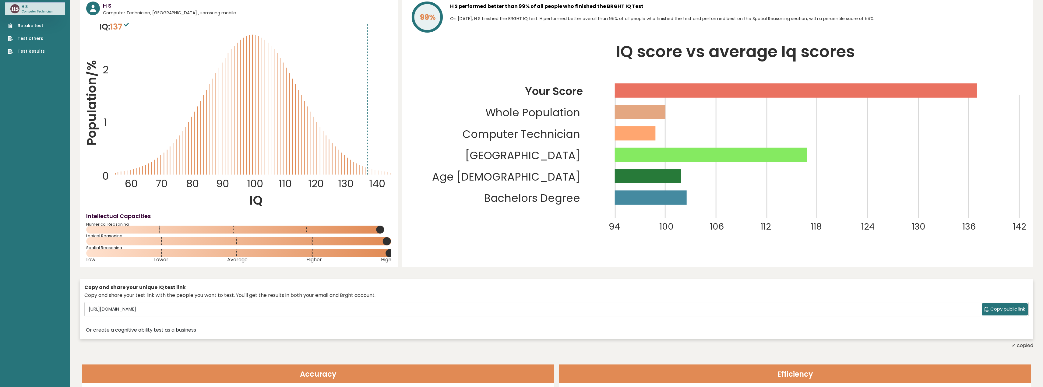
scroll to position [30, 0]
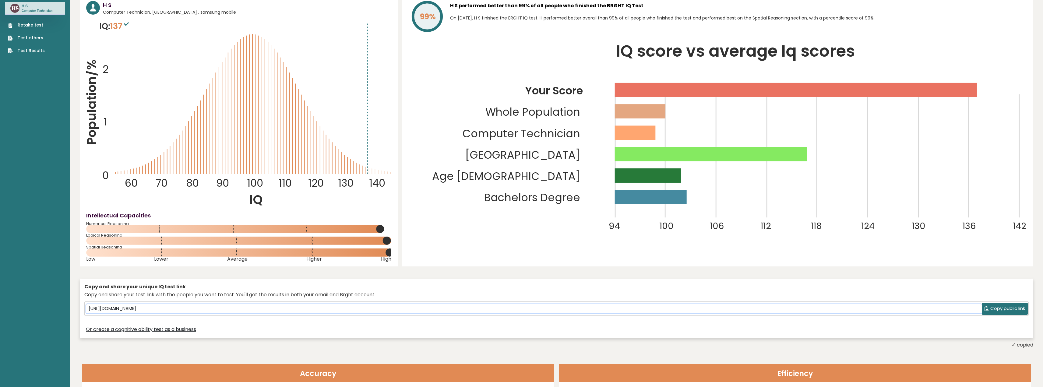
drag, startPoint x: 227, startPoint y: 311, endPoint x: 88, endPoint y: 311, distance: 139.4
click at [88, 311] on input "[URL][DOMAIN_NAME]" at bounding box center [533, 308] width 895 height 9
click at [86, 312] on div "[URL][DOMAIN_NAME] Copy public link" at bounding box center [557, 309] width 944 height 14
click at [611, 279] on div "Copy and share your unique IQ test link Copy and share your test link with the …" at bounding box center [556, 309] width 953 height 60
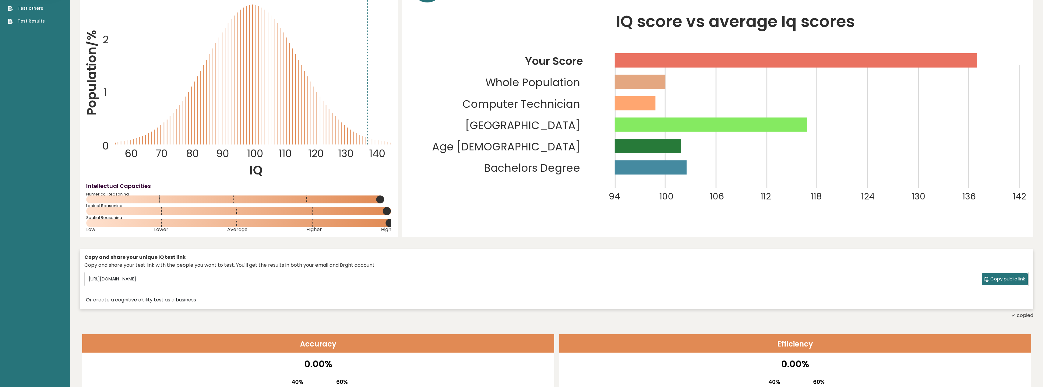
scroll to position [61, 0]
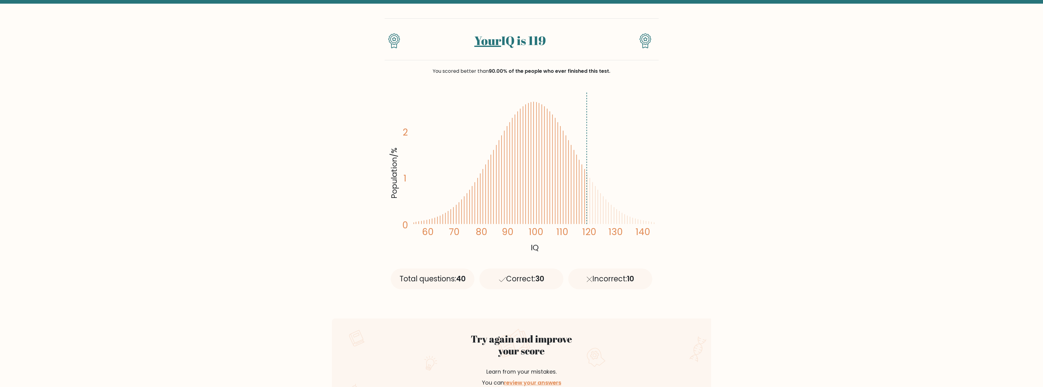
scroll to position [30, 0]
